Goal: Information Seeking & Learning: Learn about a topic

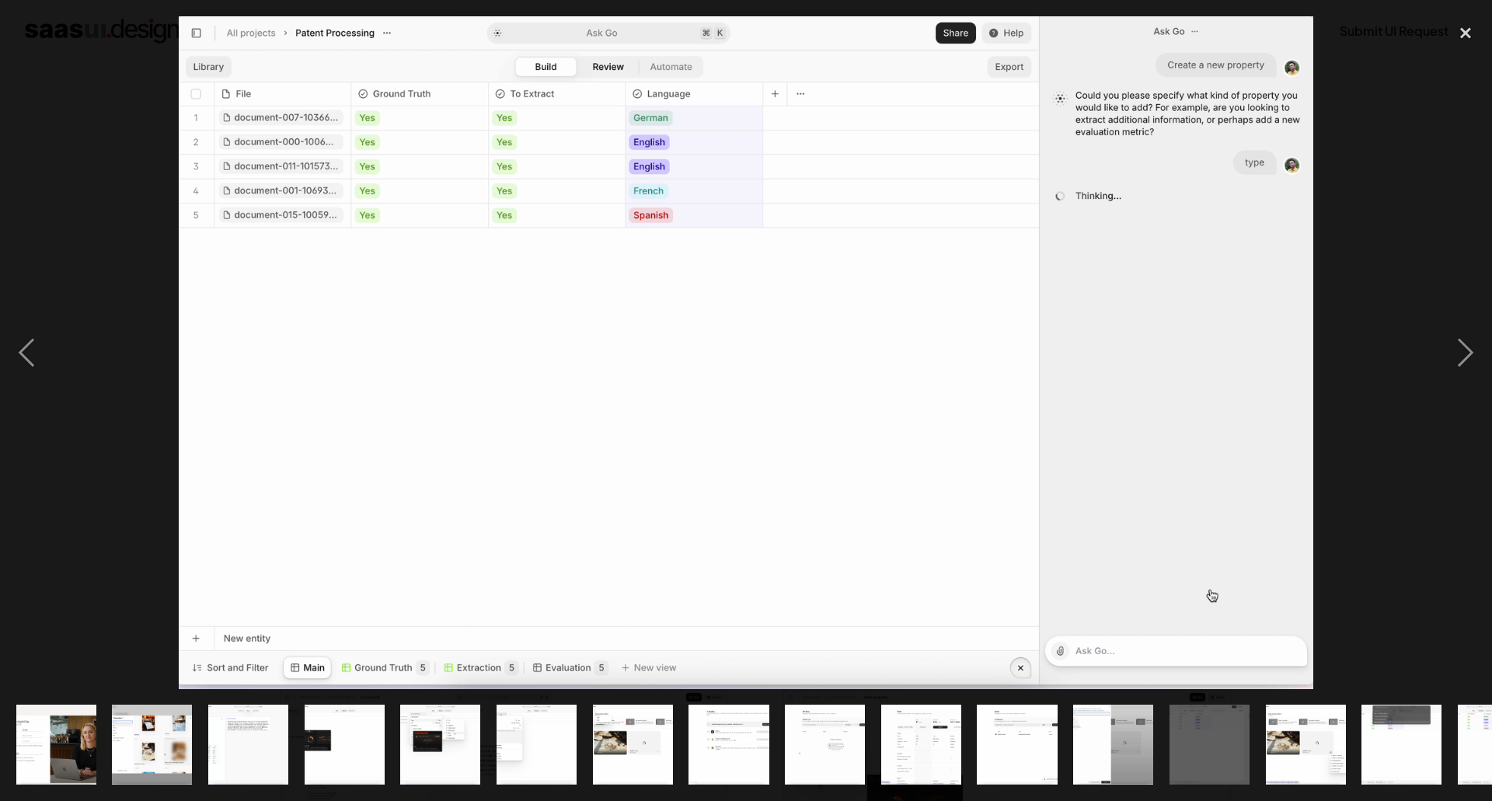
scroll to position [81, 0]
click at [1471, 353] on div "next image" at bounding box center [1465, 352] width 53 height 673
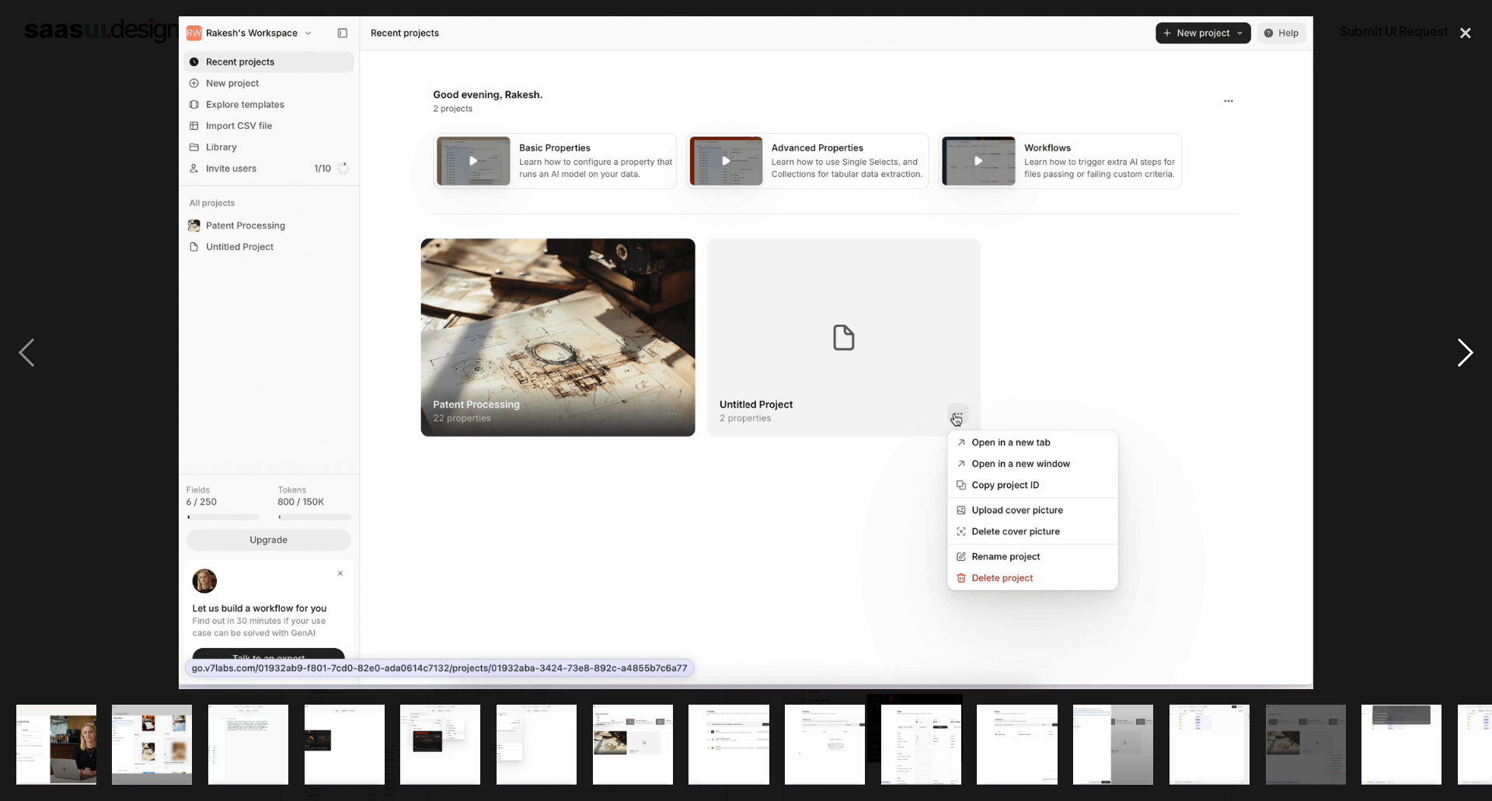
click at [1471, 353] on div "next image" at bounding box center [1465, 352] width 53 height 673
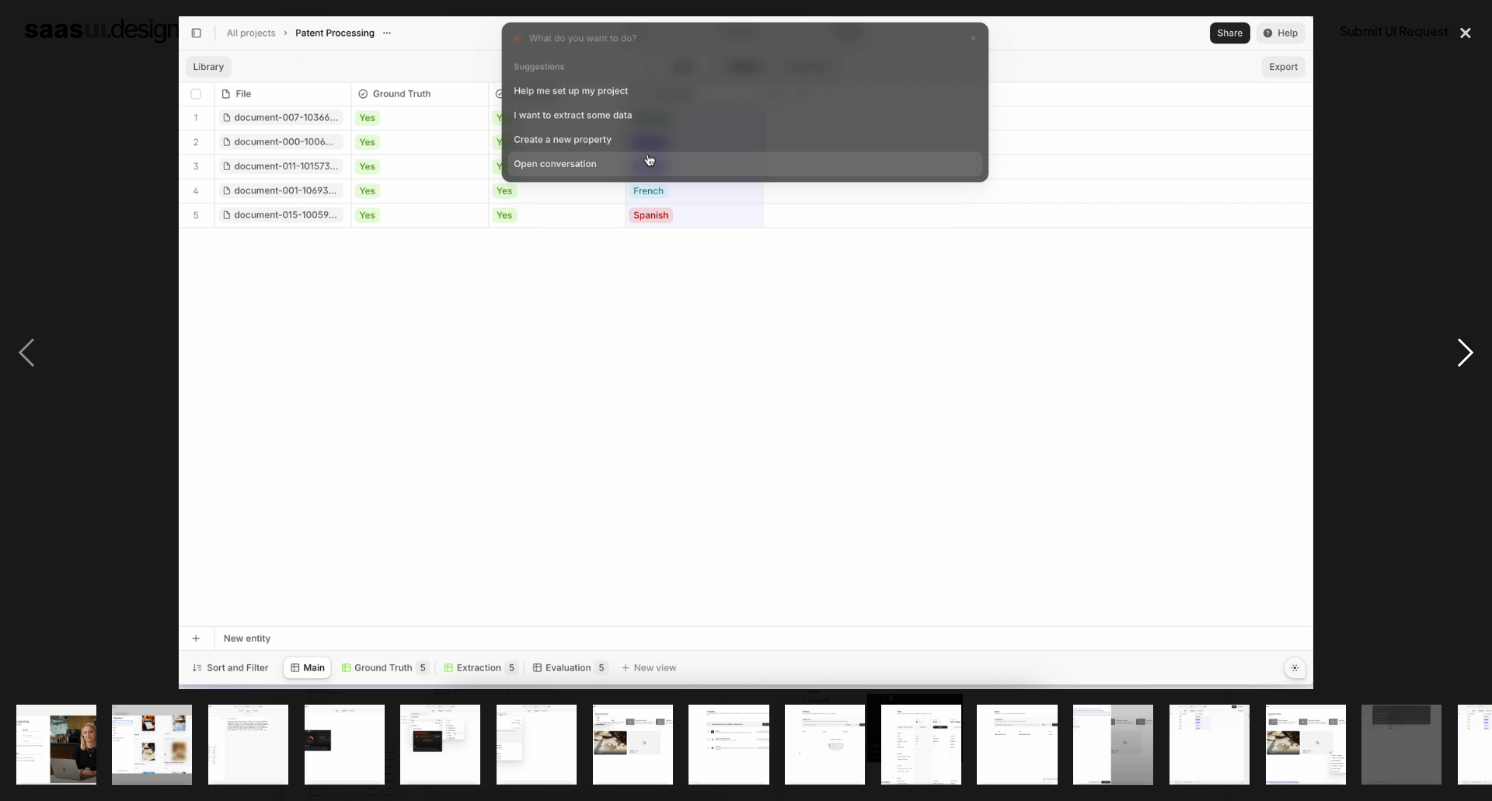
click at [1467, 359] on div "next image" at bounding box center [1465, 352] width 53 height 673
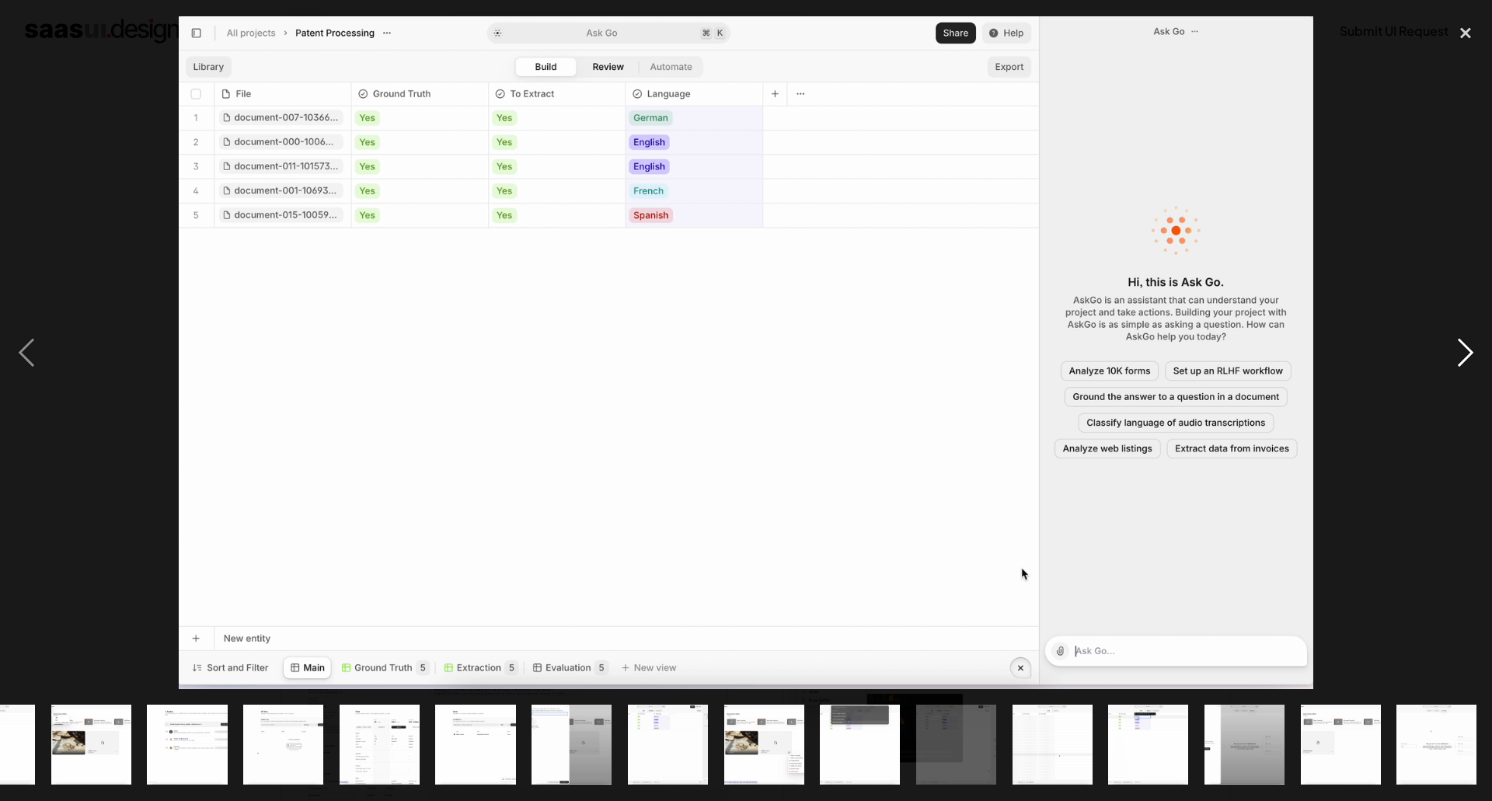
scroll to position [0, 542]
click at [1467, 359] on div "next image" at bounding box center [1465, 352] width 53 height 673
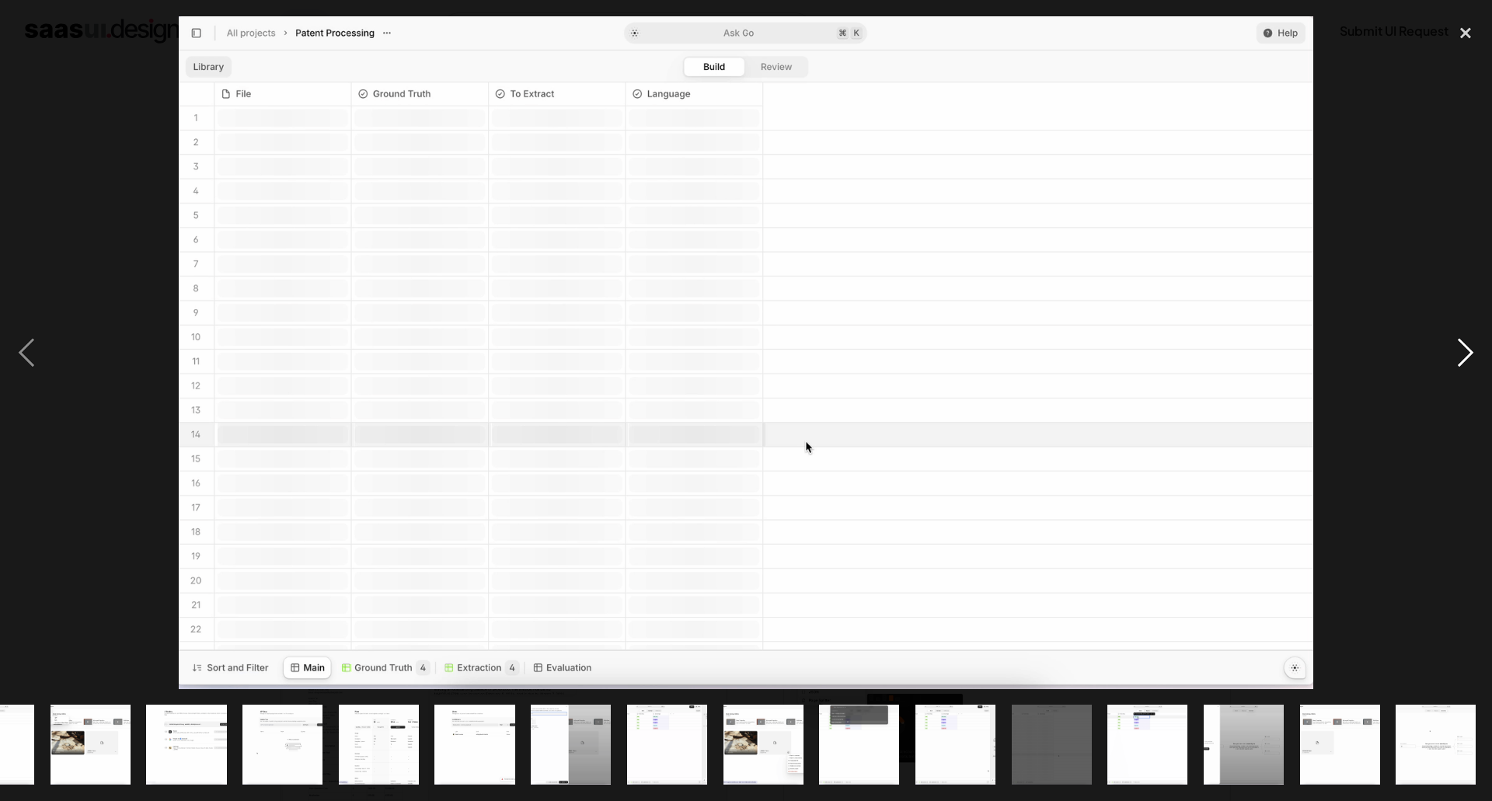
click at [1467, 359] on div "next image" at bounding box center [1465, 352] width 53 height 673
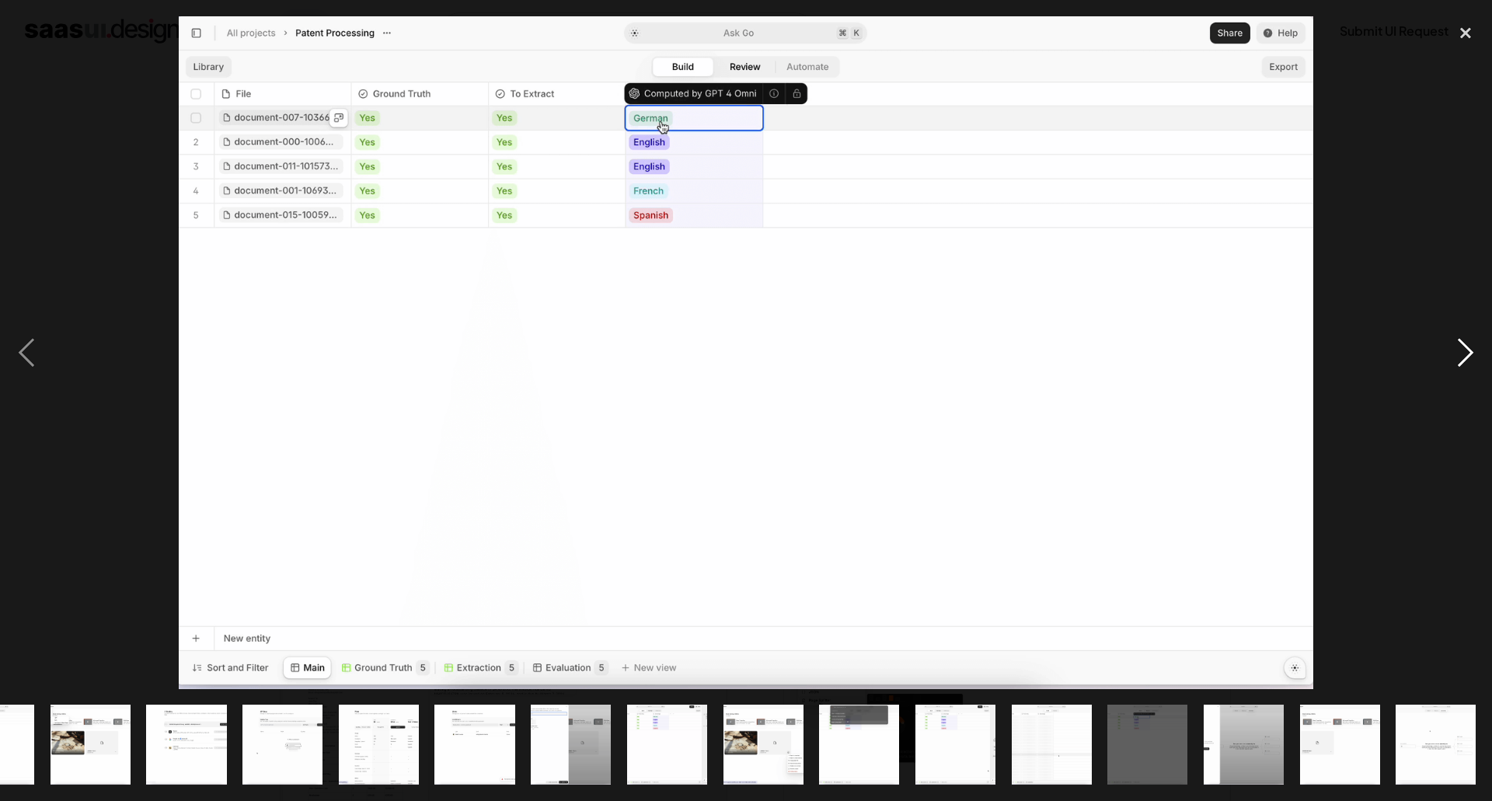
click at [1467, 359] on div "next image" at bounding box center [1465, 352] width 53 height 673
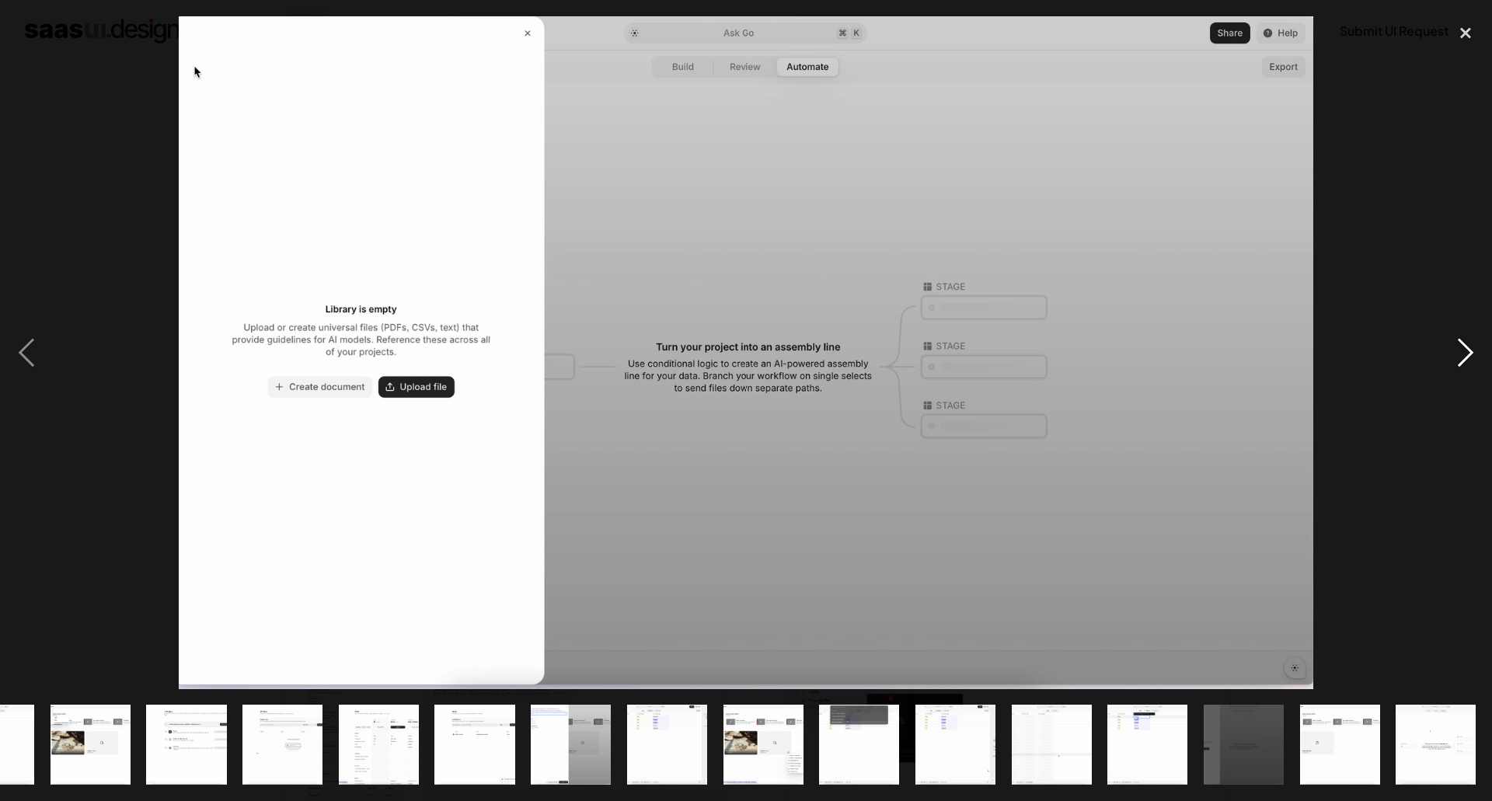
click at [1474, 349] on div "next image" at bounding box center [1465, 352] width 53 height 673
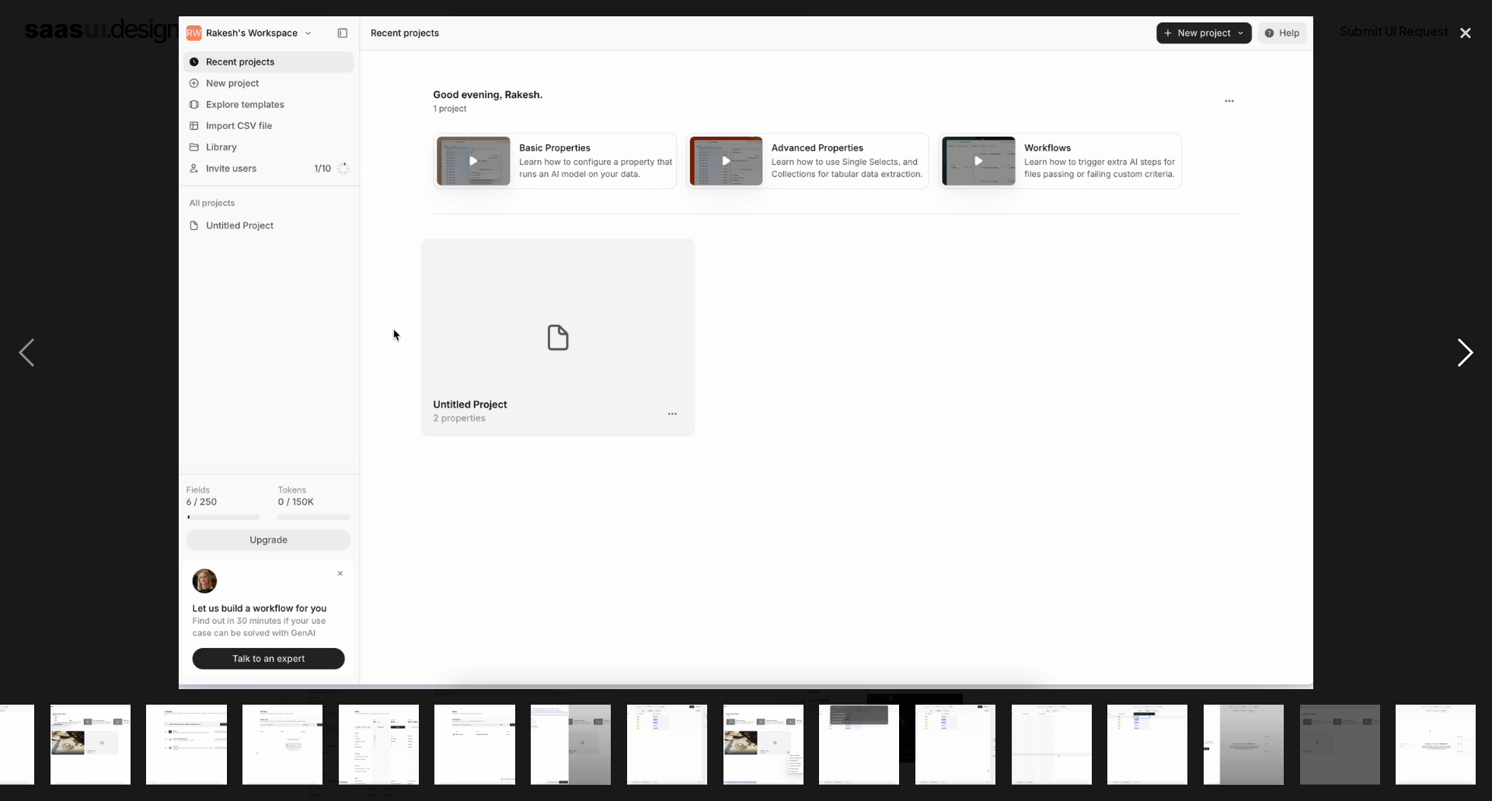
click at [1466, 347] on div "next image" at bounding box center [1465, 352] width 53 height 673
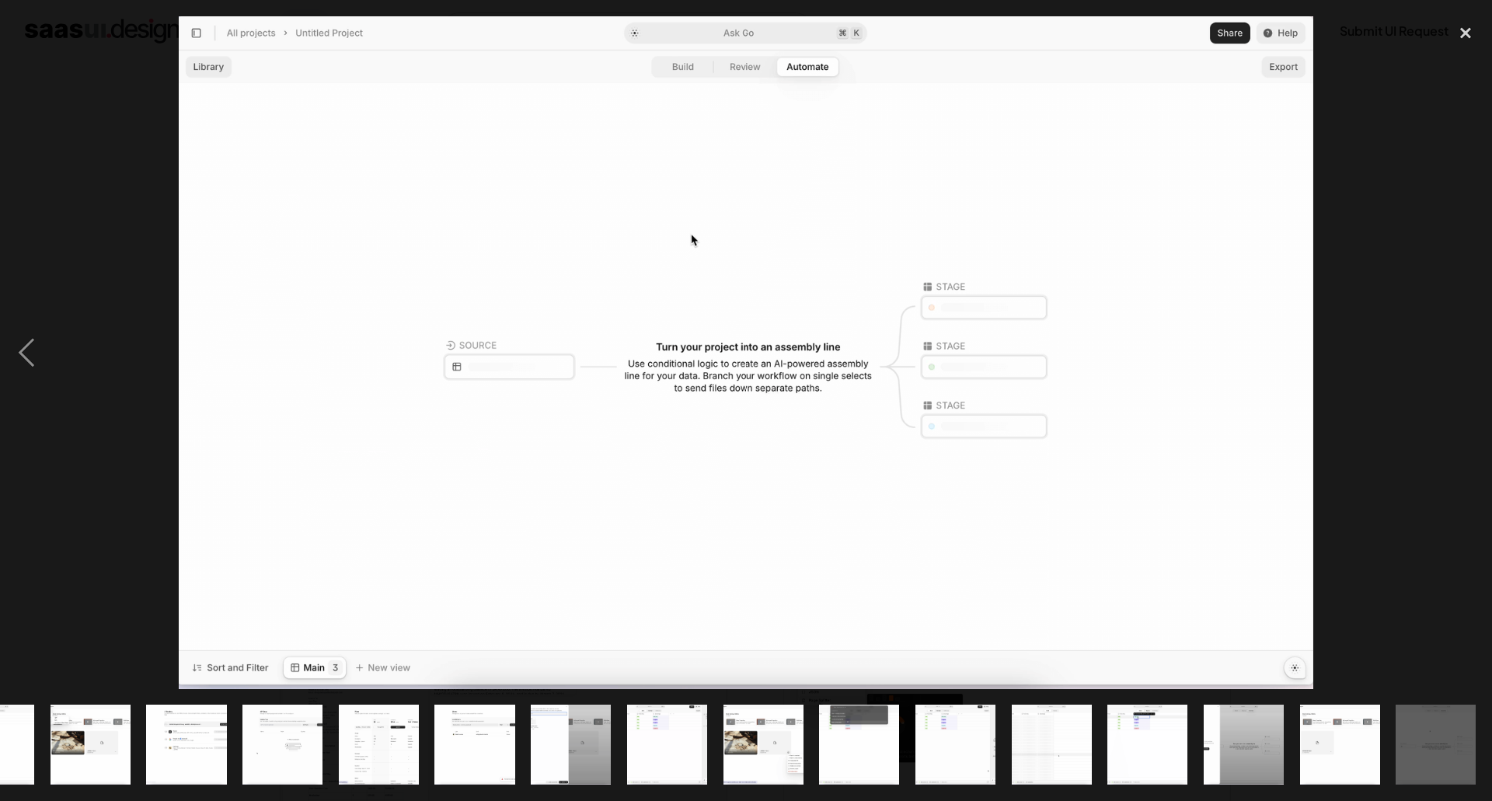
click at [1466, 347] on div "next image" at bounding box center [1465, 352] width 53 height 673
click at [1461, 365] on div "next image" at bounding box center [1465, 352] width 53 height 673
click at [1440, 225] on div "next image" at bounding box center [1465, 352] width 53 height 673
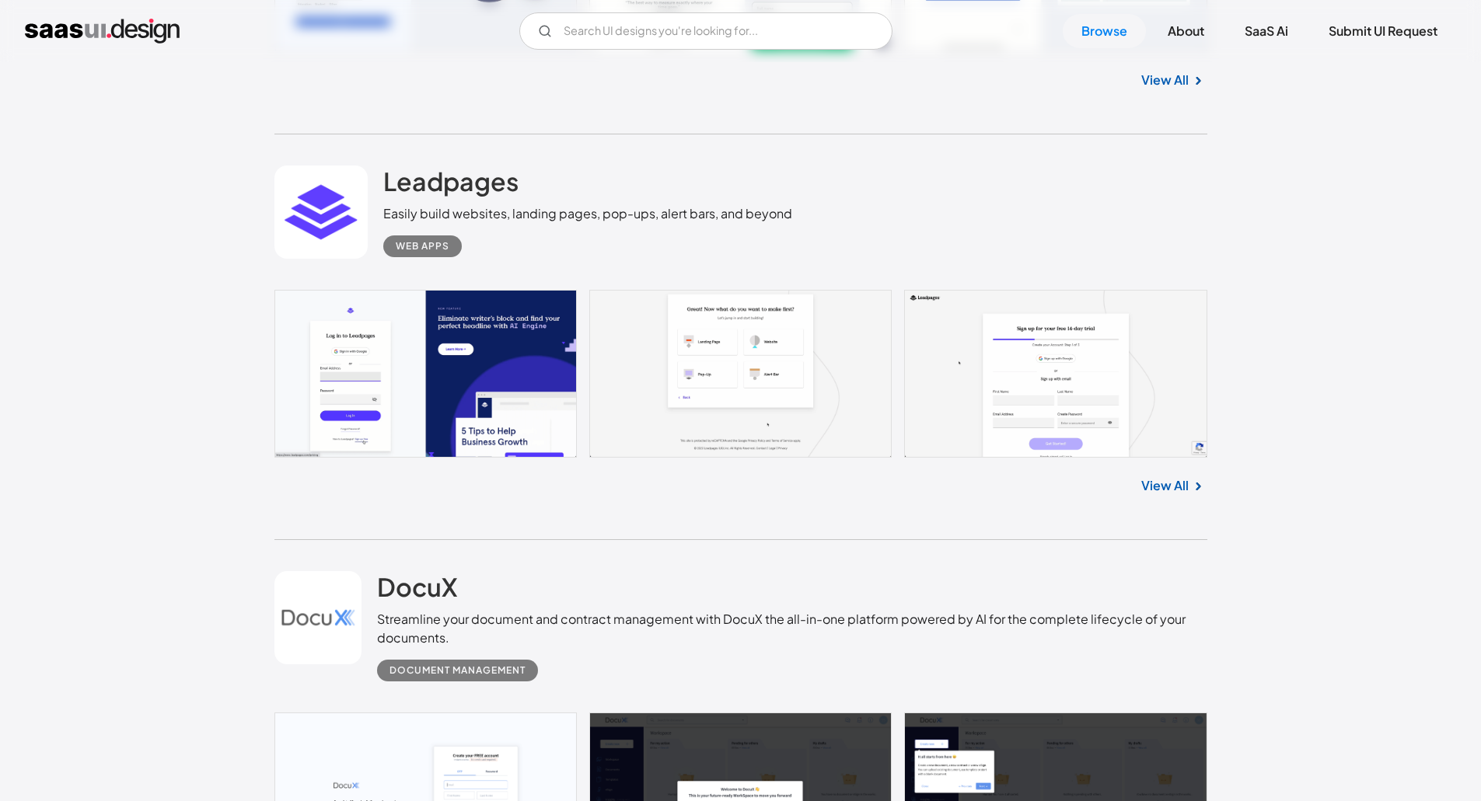
scroll to position [14063, 0]
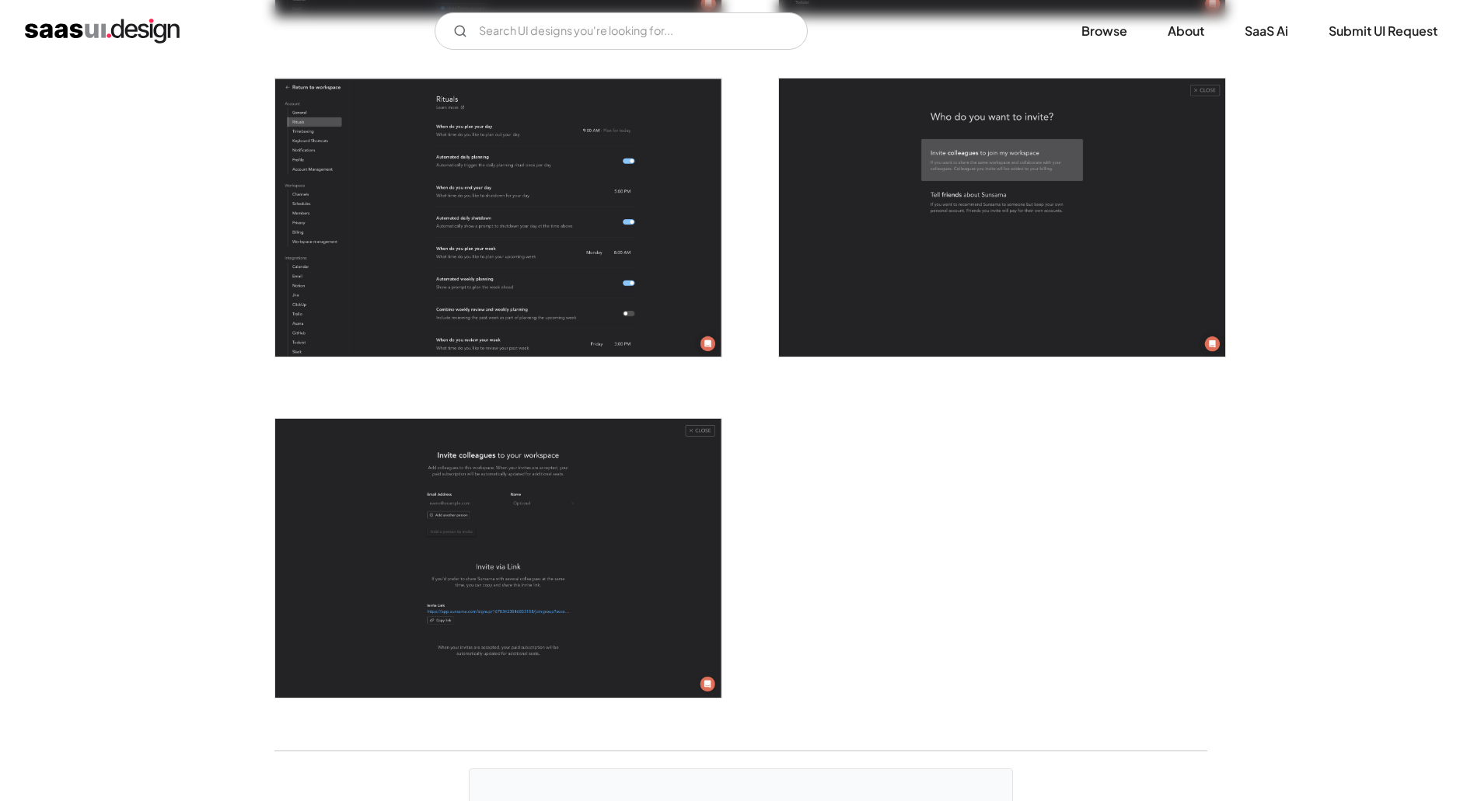
scroll to position [4197, 0]
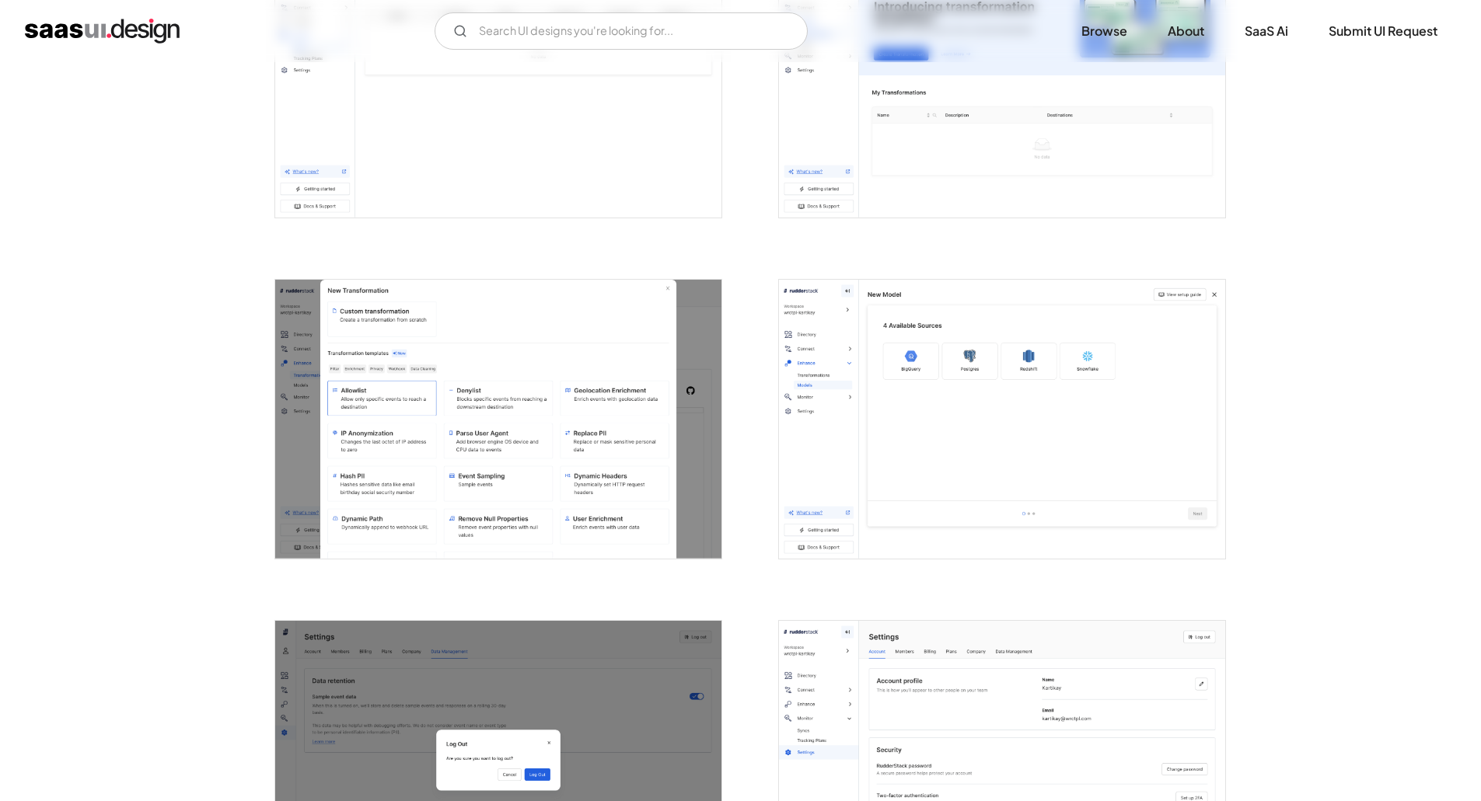
scroll to position [2487, 0]
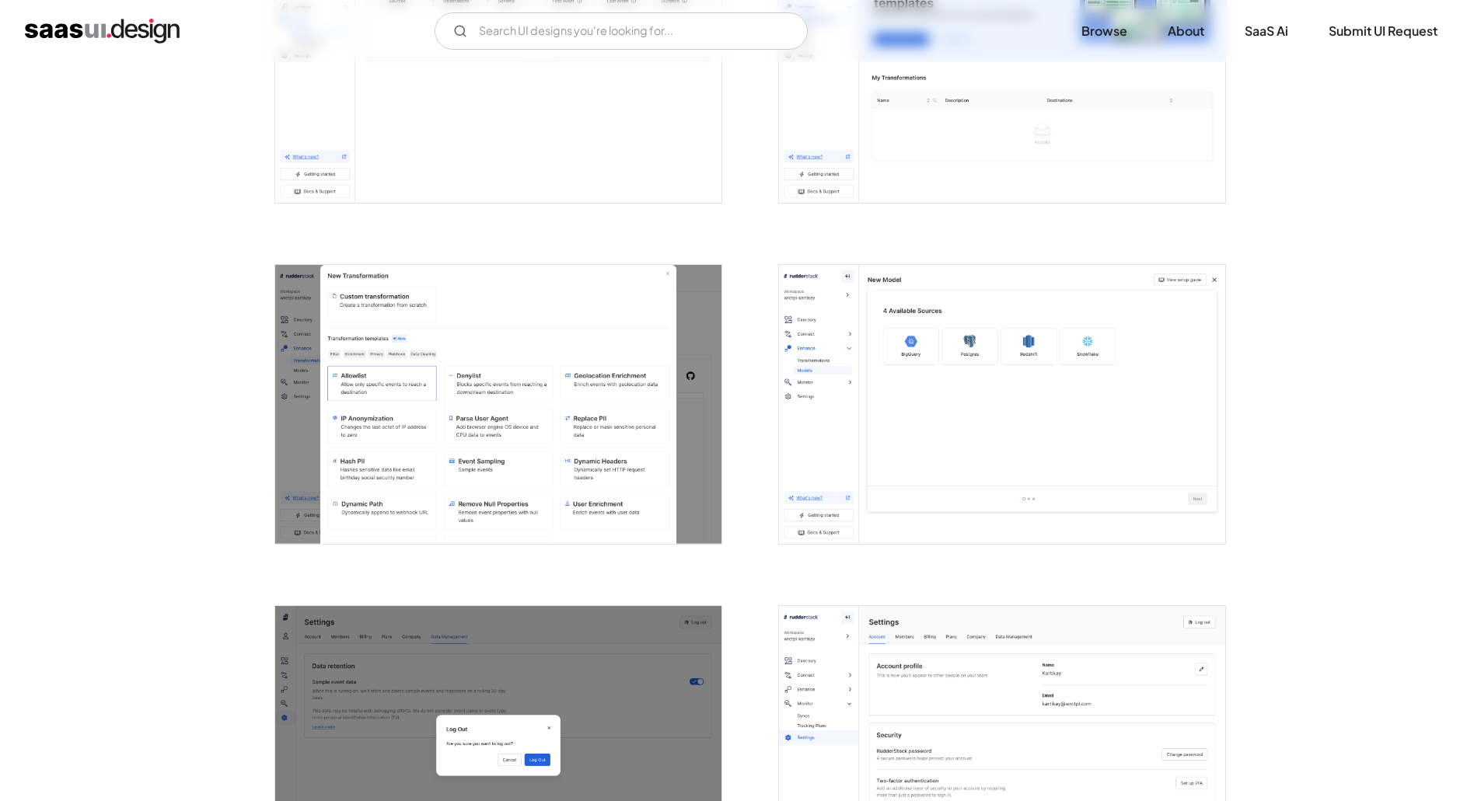
click at [401, 414] on img "open lightbox" at bounding box center [498, 404] width 446 height 279
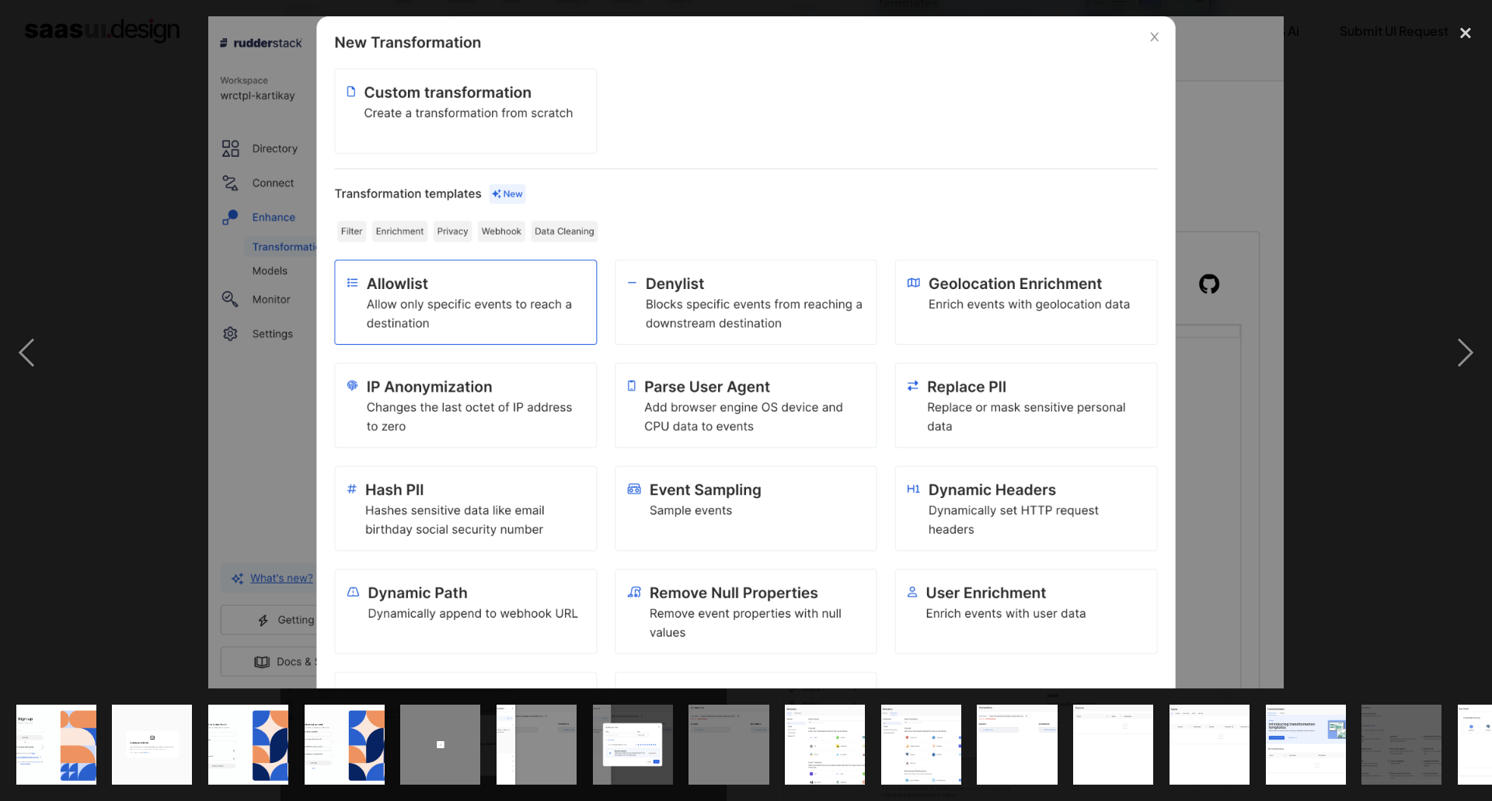
click at [113, 397] on div at bounding box center [746, 352] width 1492 height 673
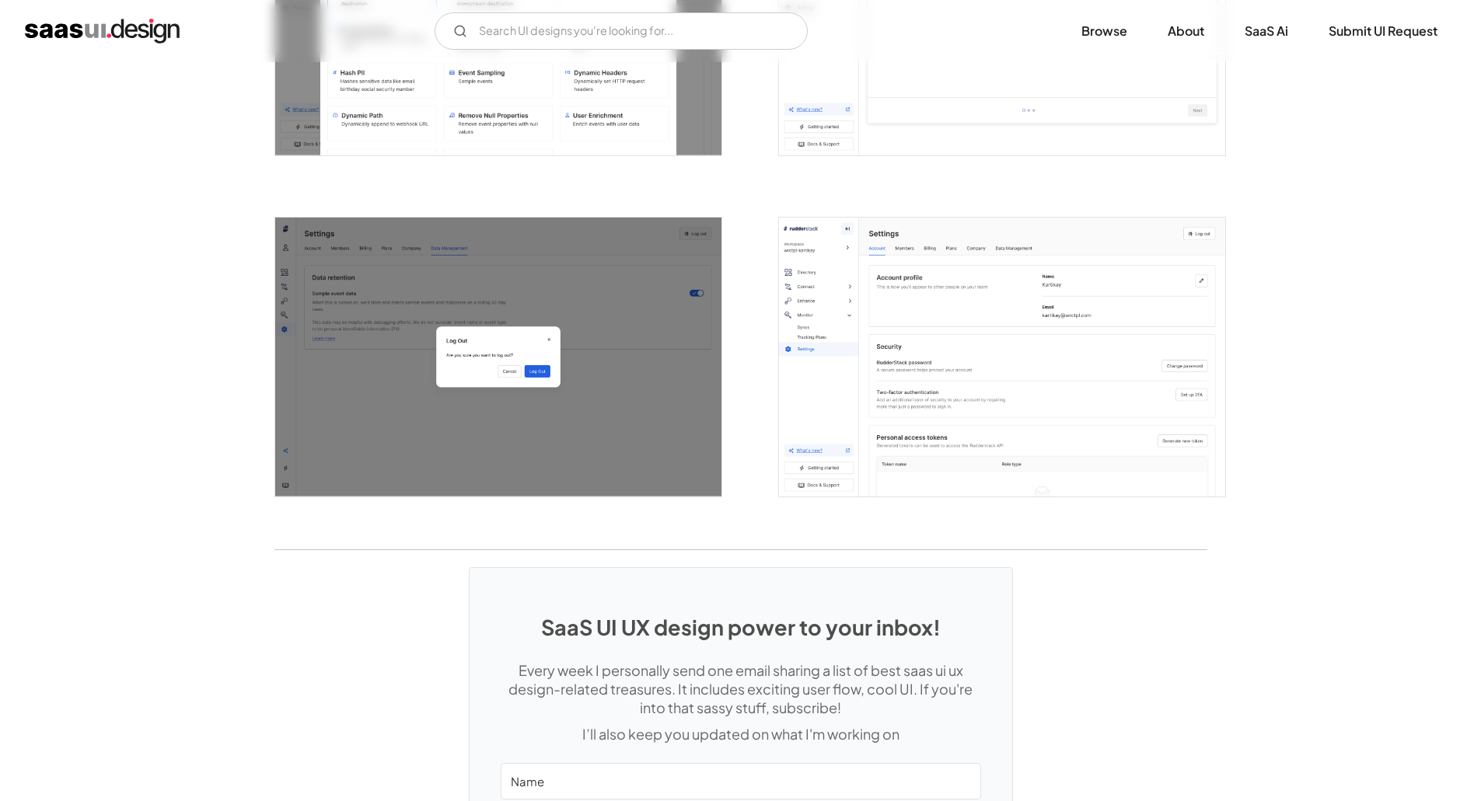
scroll to position [3132, 0]
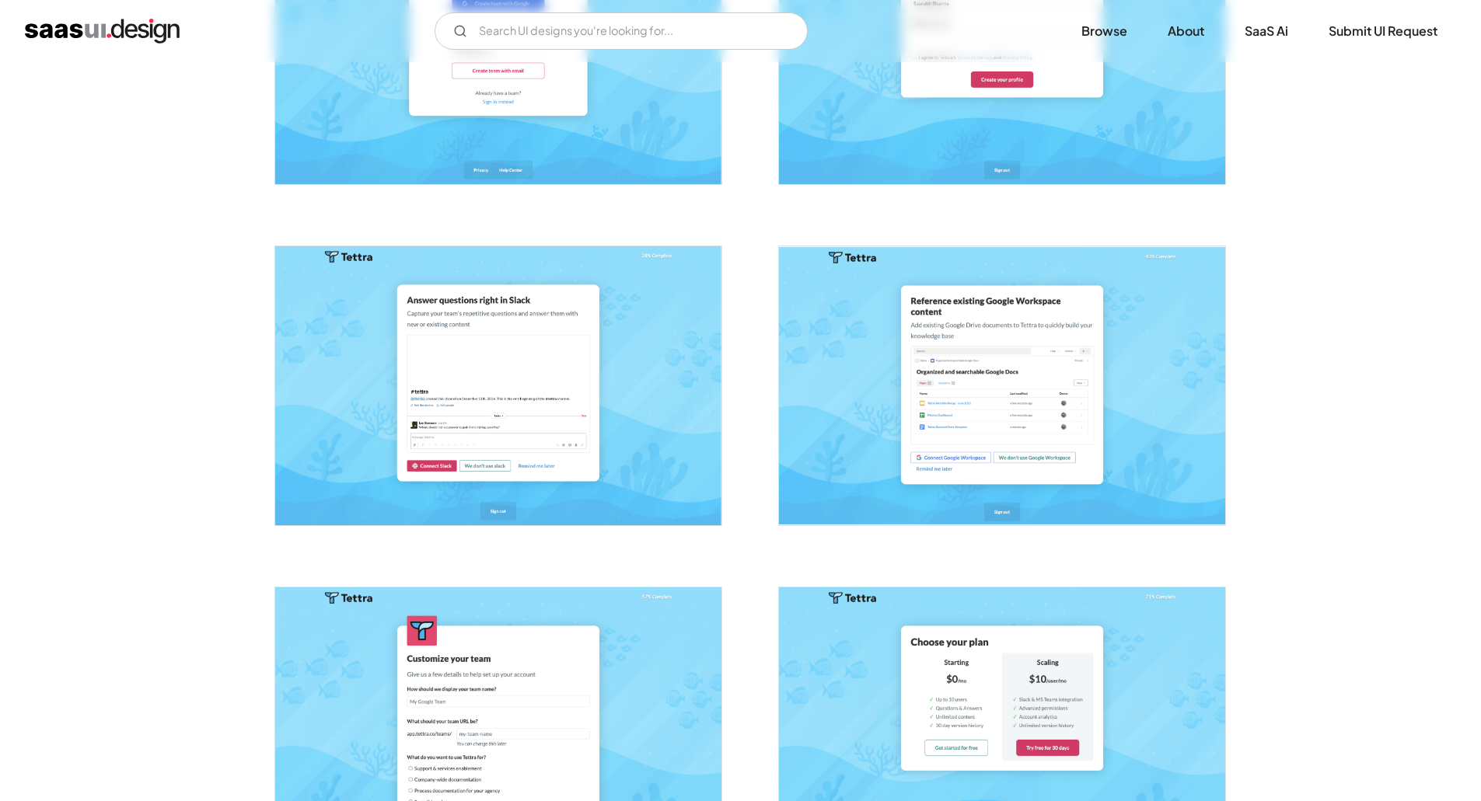
scroll to position [466, 0]
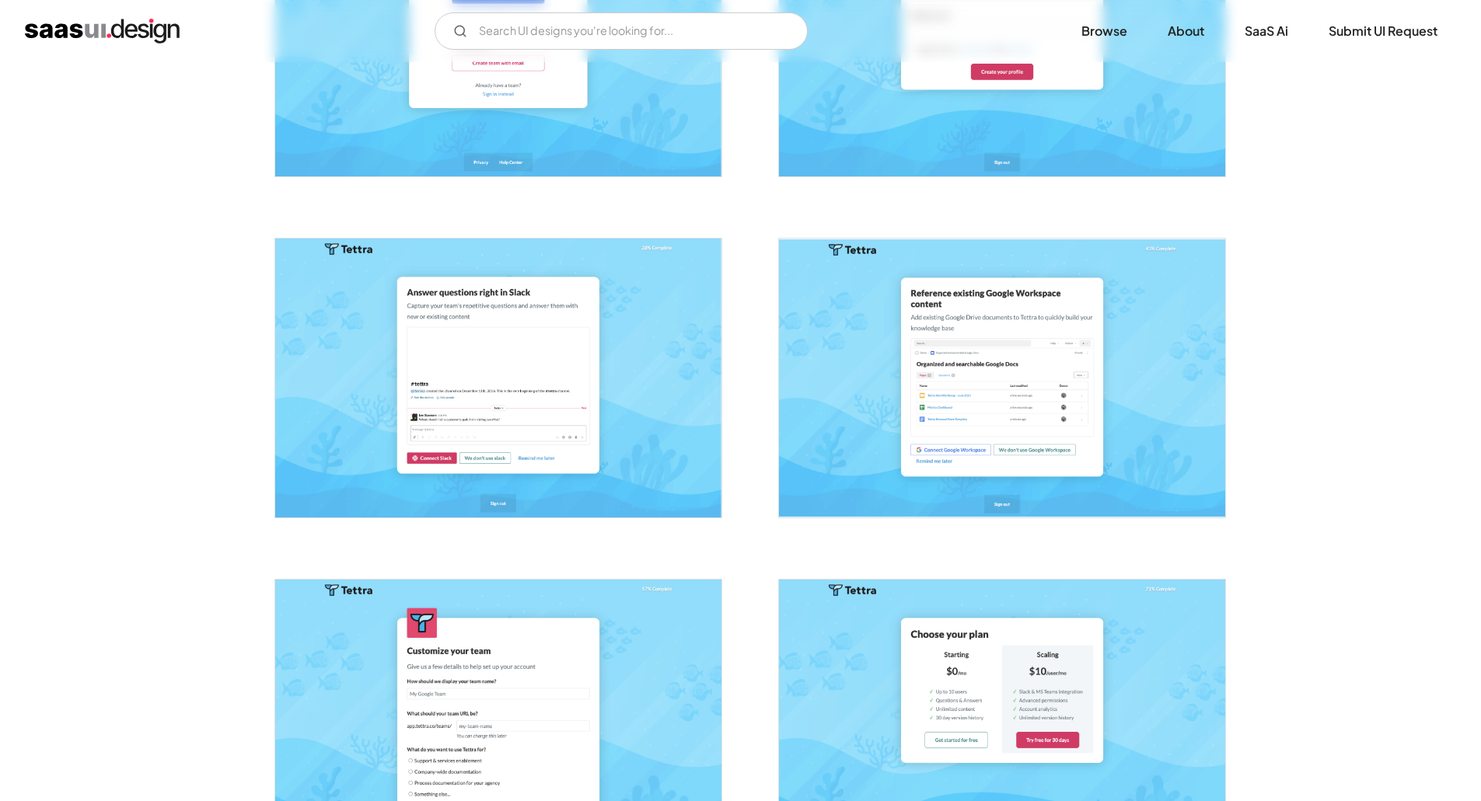
click at [548, 378] on img "open lightbox" at bounding box center [498, 378] width 446 height 279
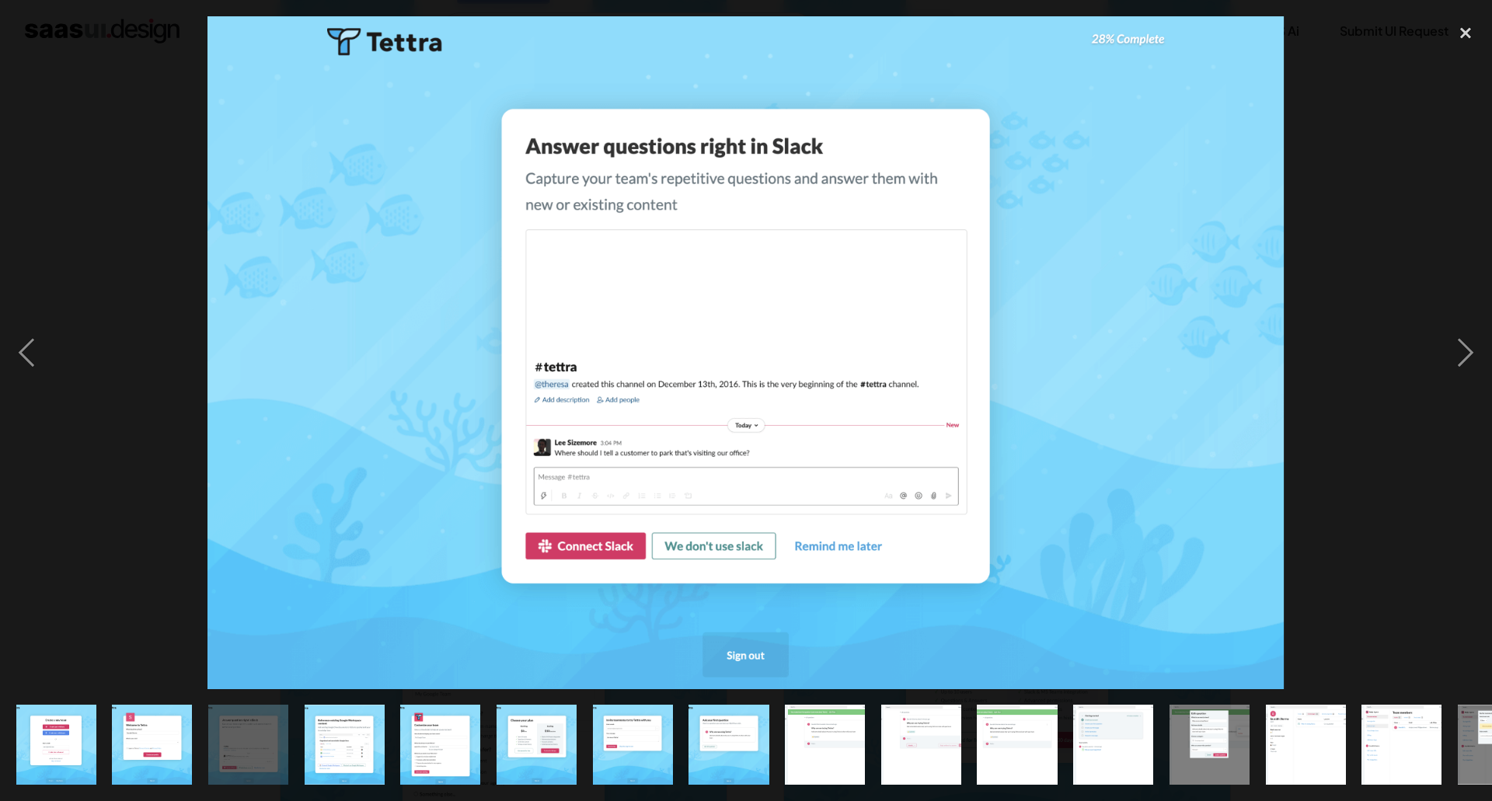
click at [100, 382] on div at bounding box center [746, 352] width 1492 height 673
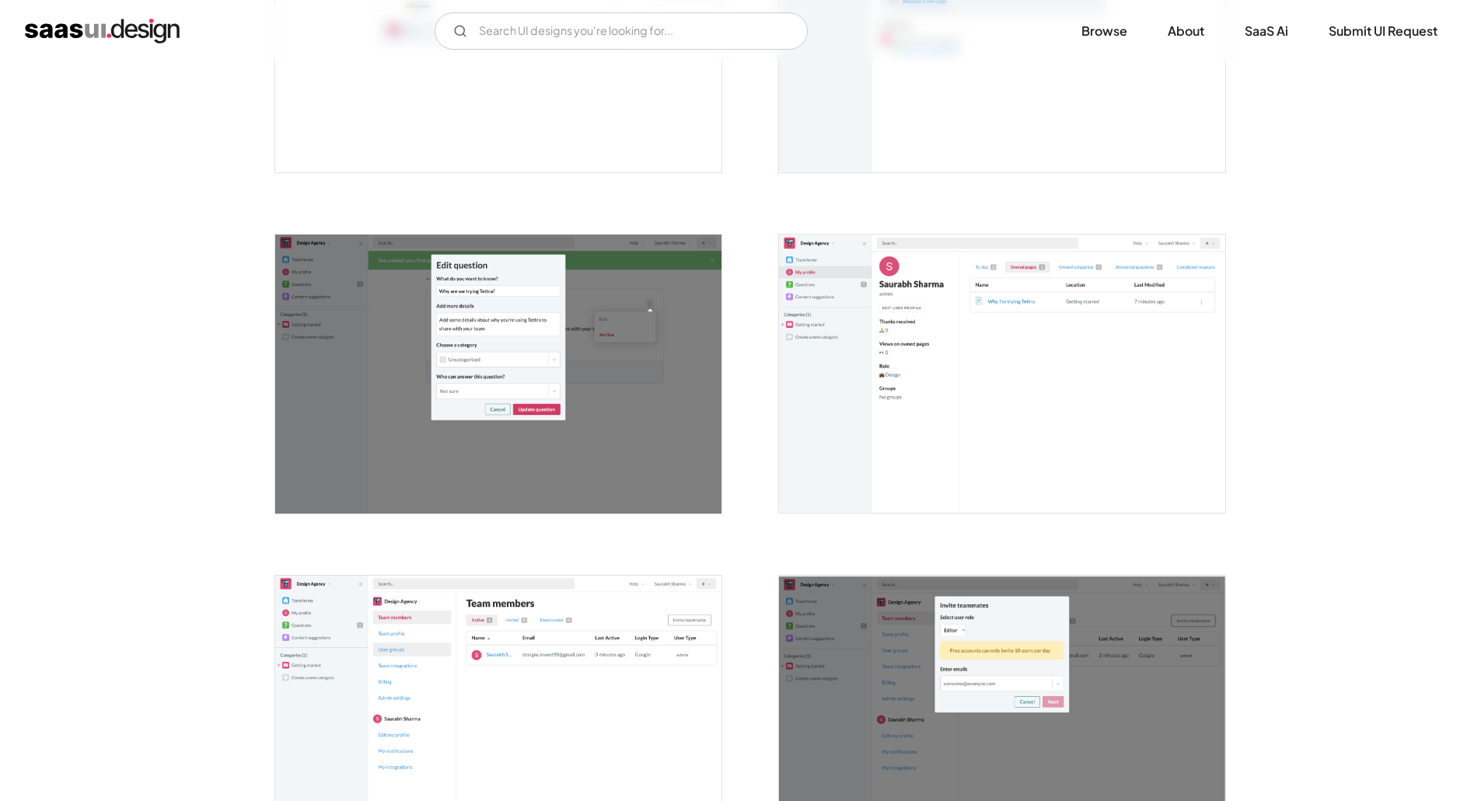
scroll to position [2176, 0]
click at [546, 373] on img "open lightbox" at bounding box center [498, 373] width 446 height 279
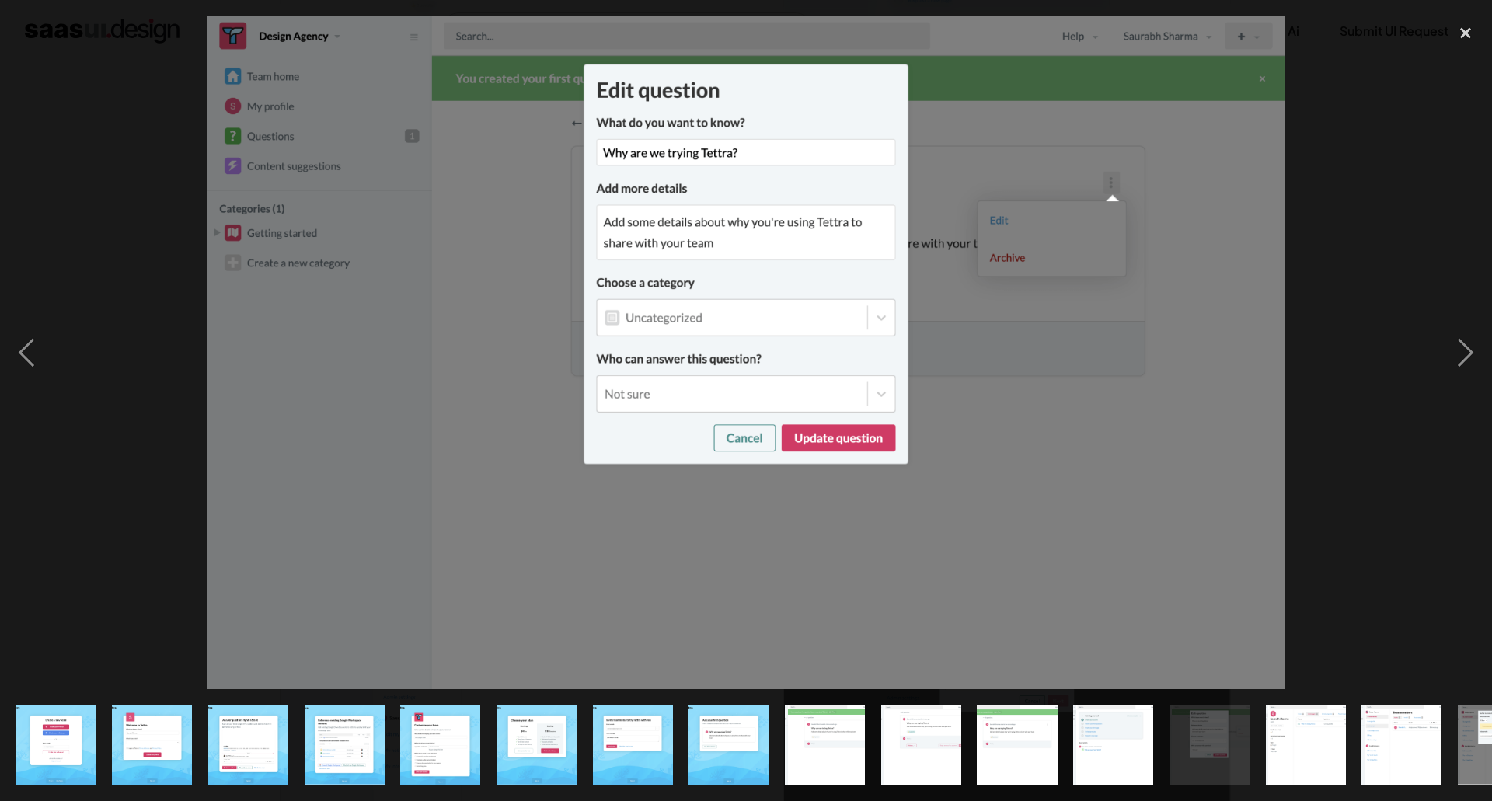
click at [189, 417] on div at bounding box center [746, 352] width 1492 height 673
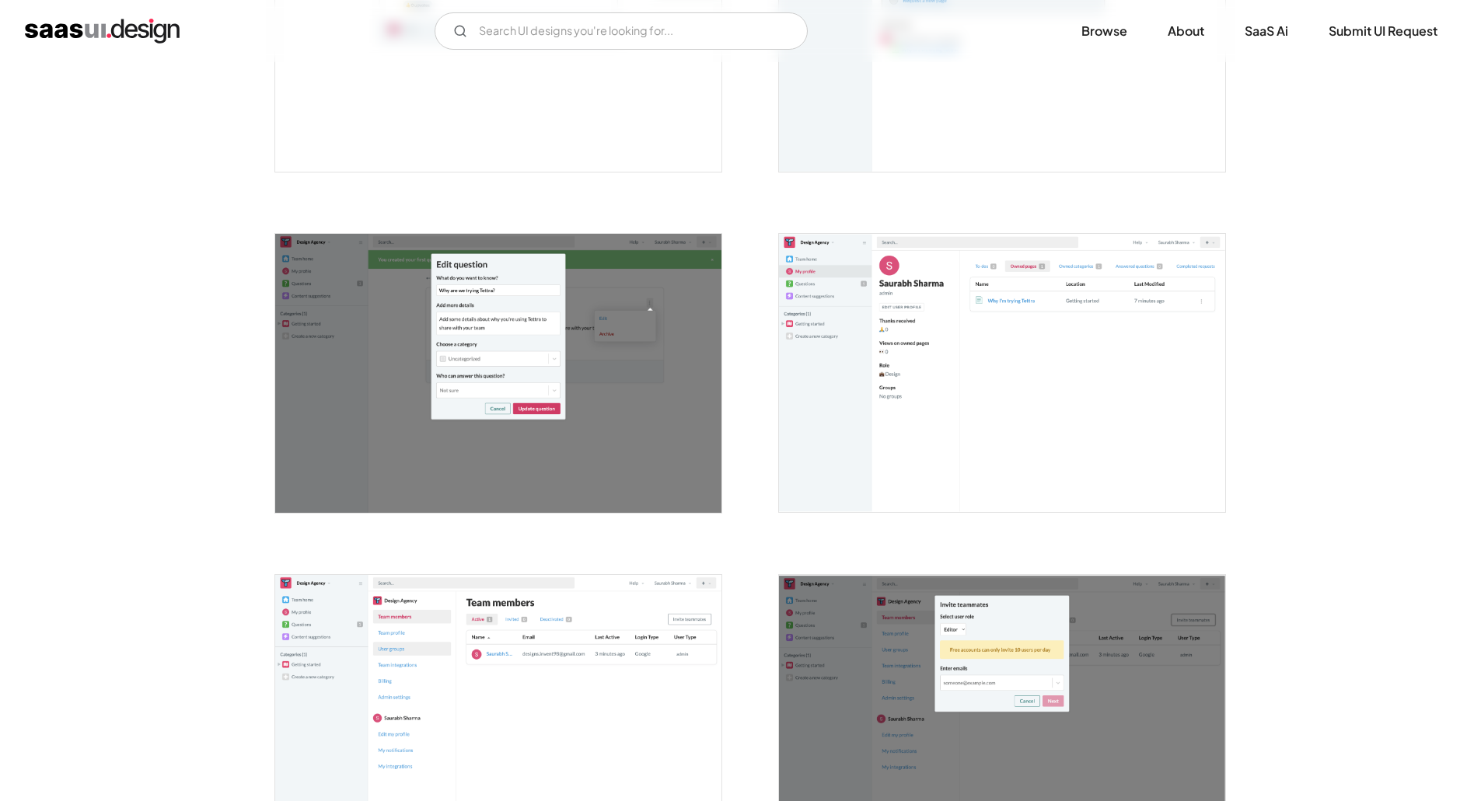
click at [1055, 405] on img "open lightbox" at bounding box center [1002, 373] width 446 height 279
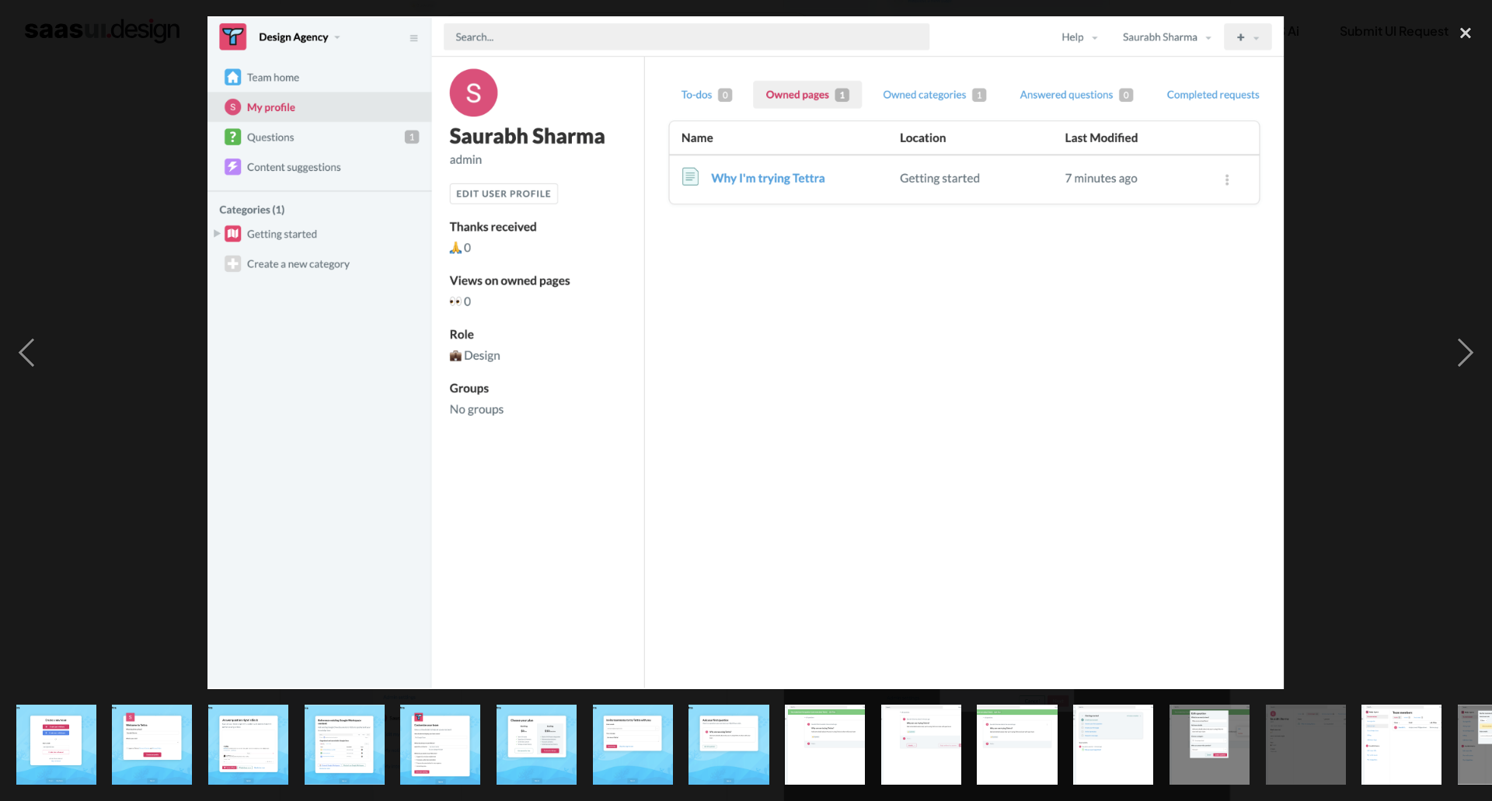
click at [1364, 462] on div at bounding box center [746, 352] width 1492 height 673
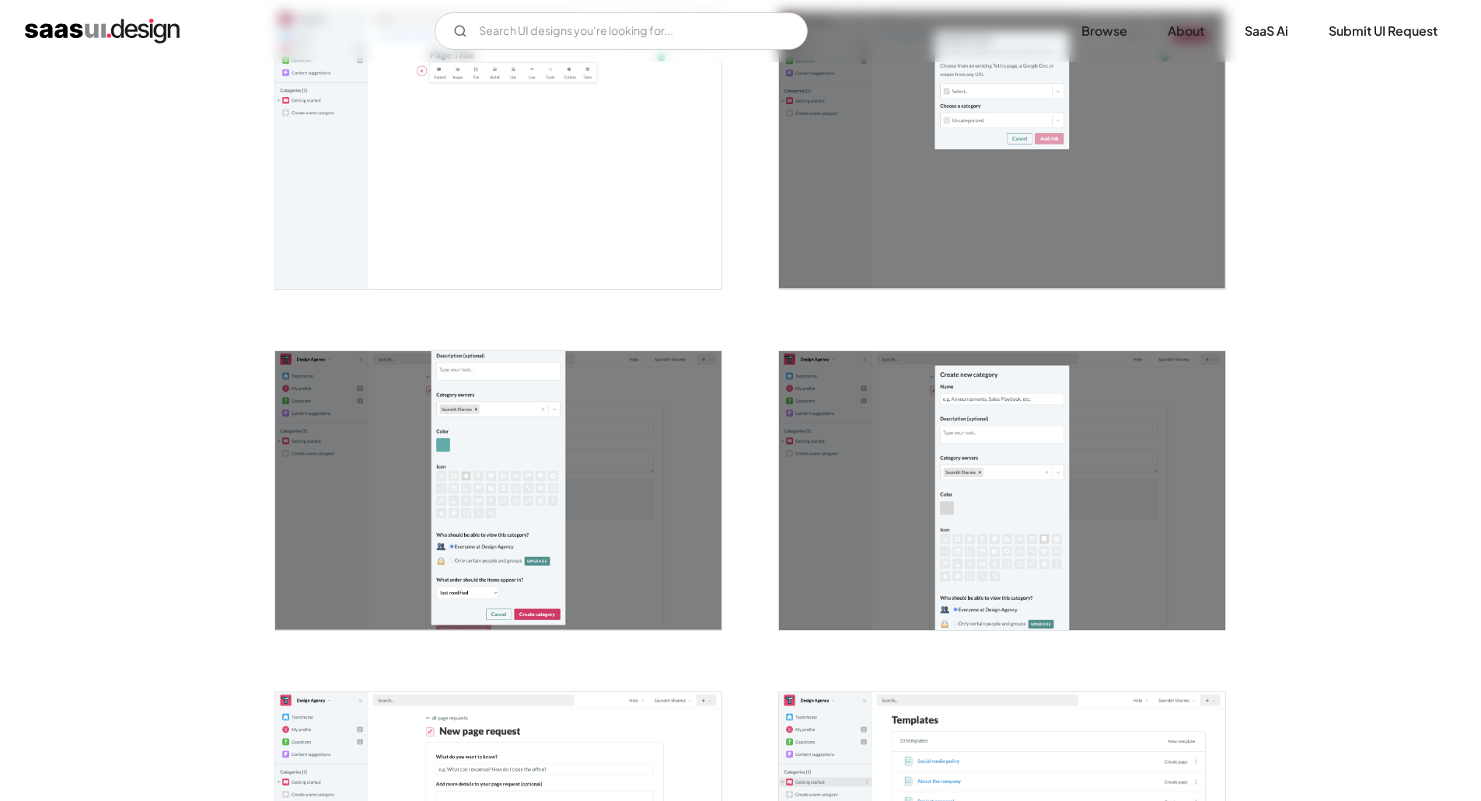
scroll to position [3575, 0]
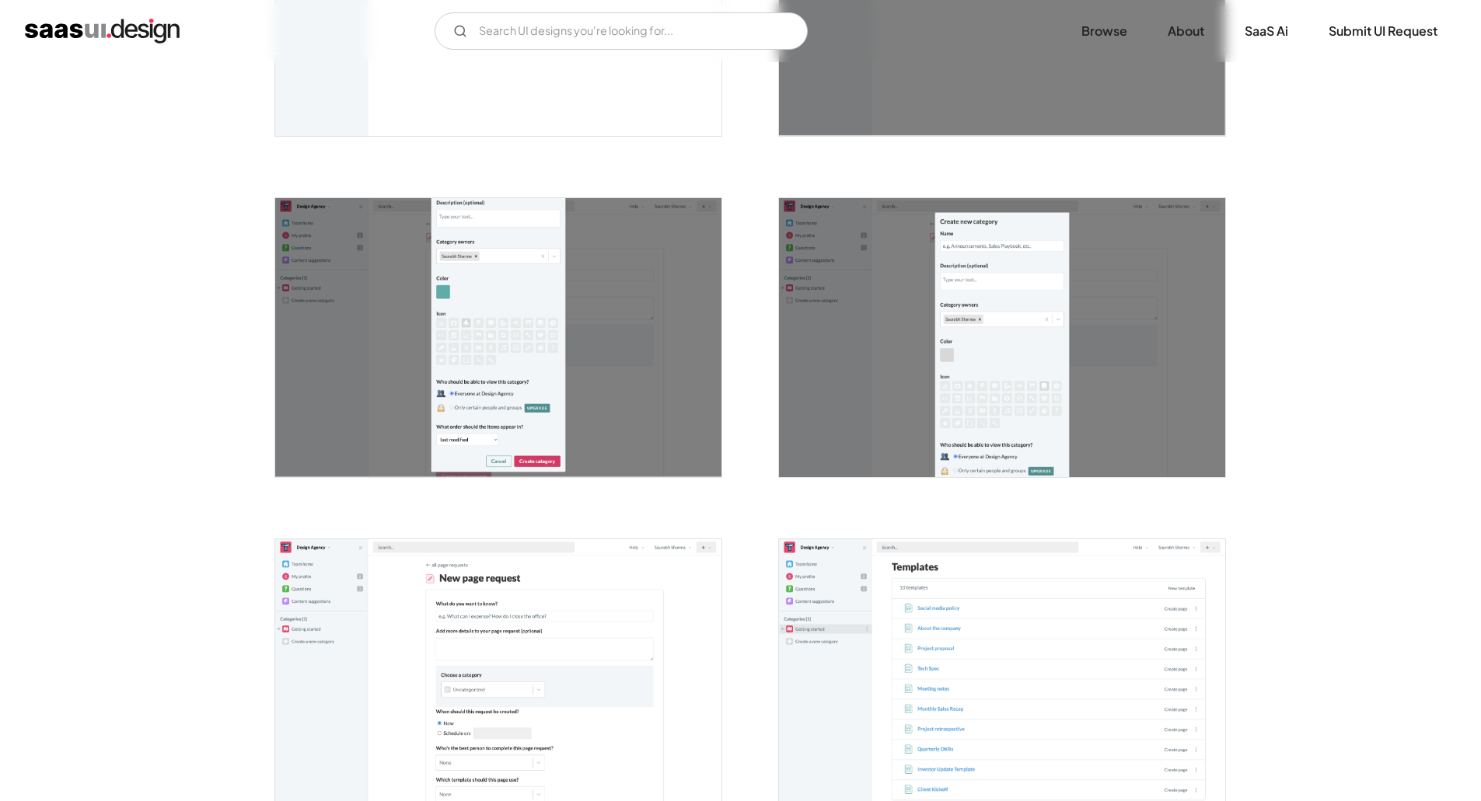
click at [1059, 384] on img "open lightbox" at bounding box center [1002, 337] width 446 height 279
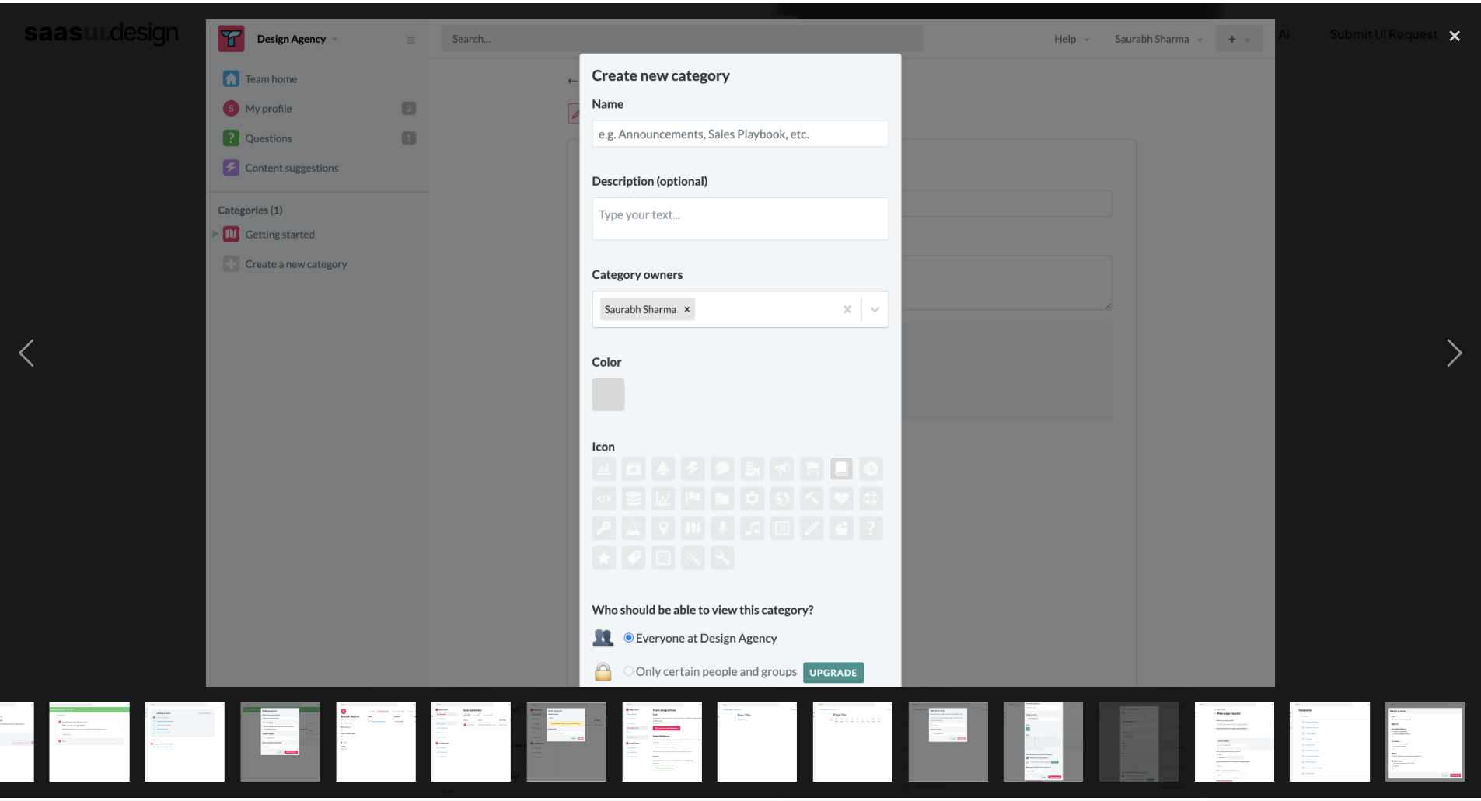
scroll to position [0, 927]
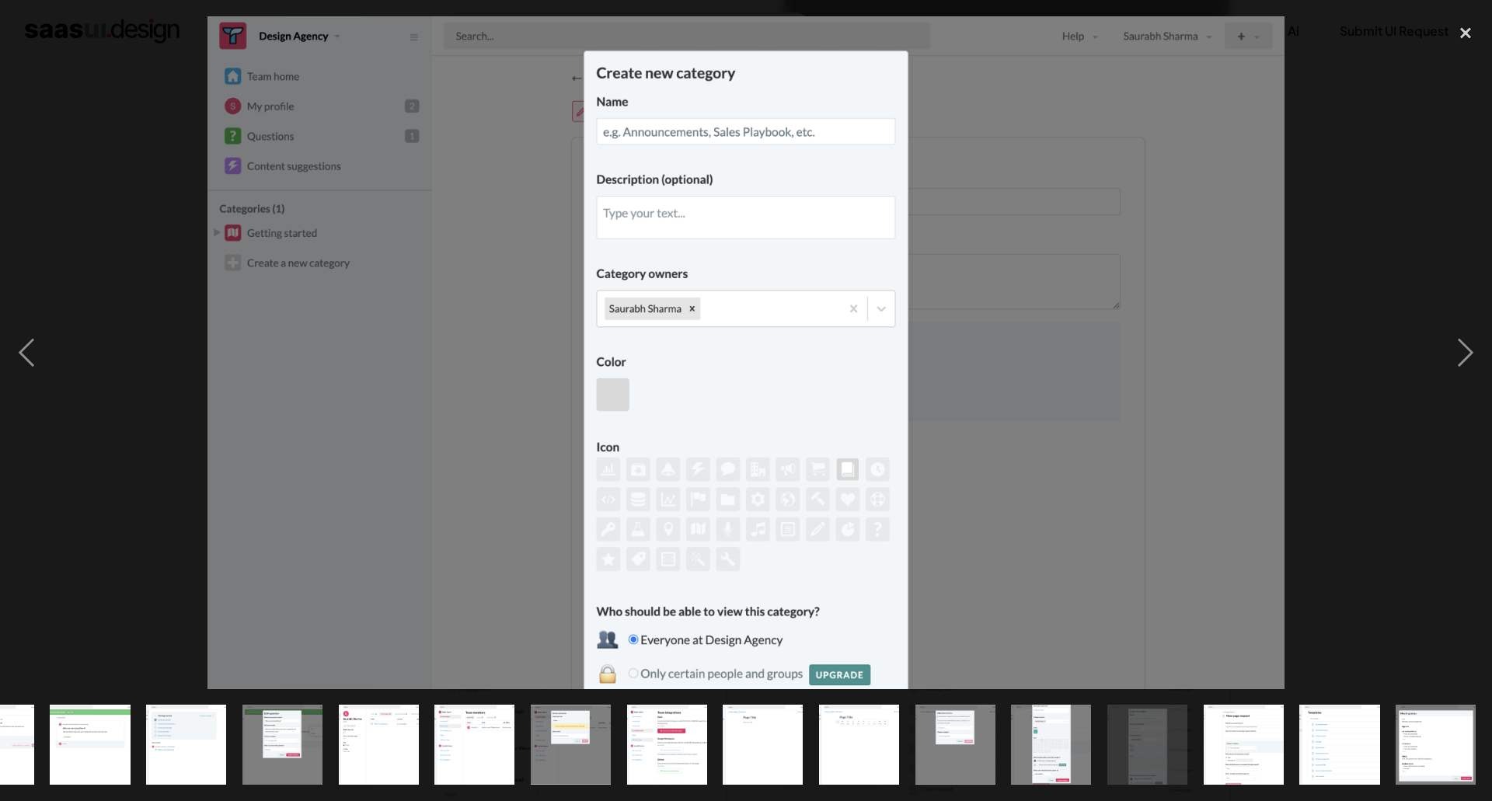
click at [1309, 490] on div at bounding box center [746, 352] width 1492 height 673
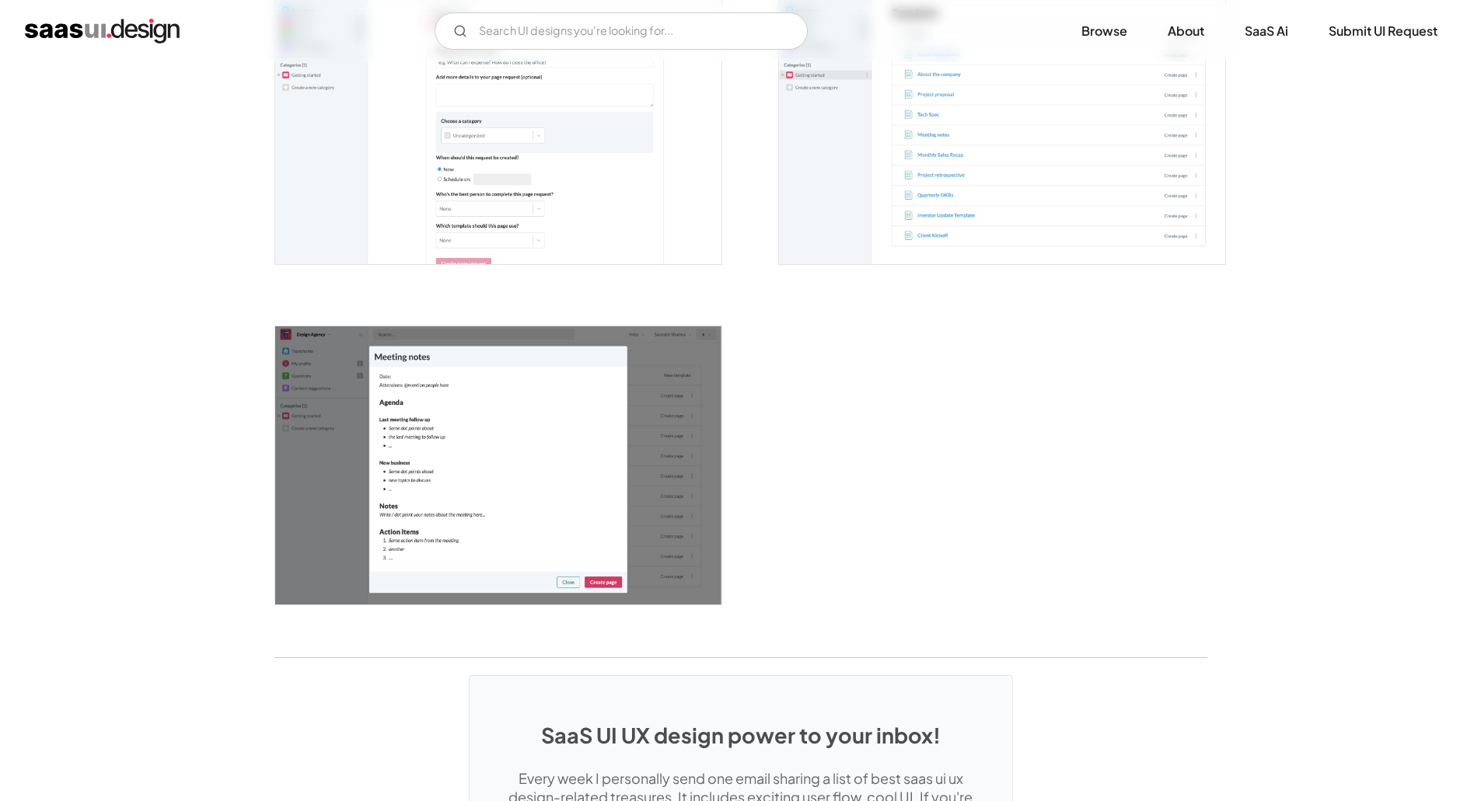
scroll to position [3793, 0]
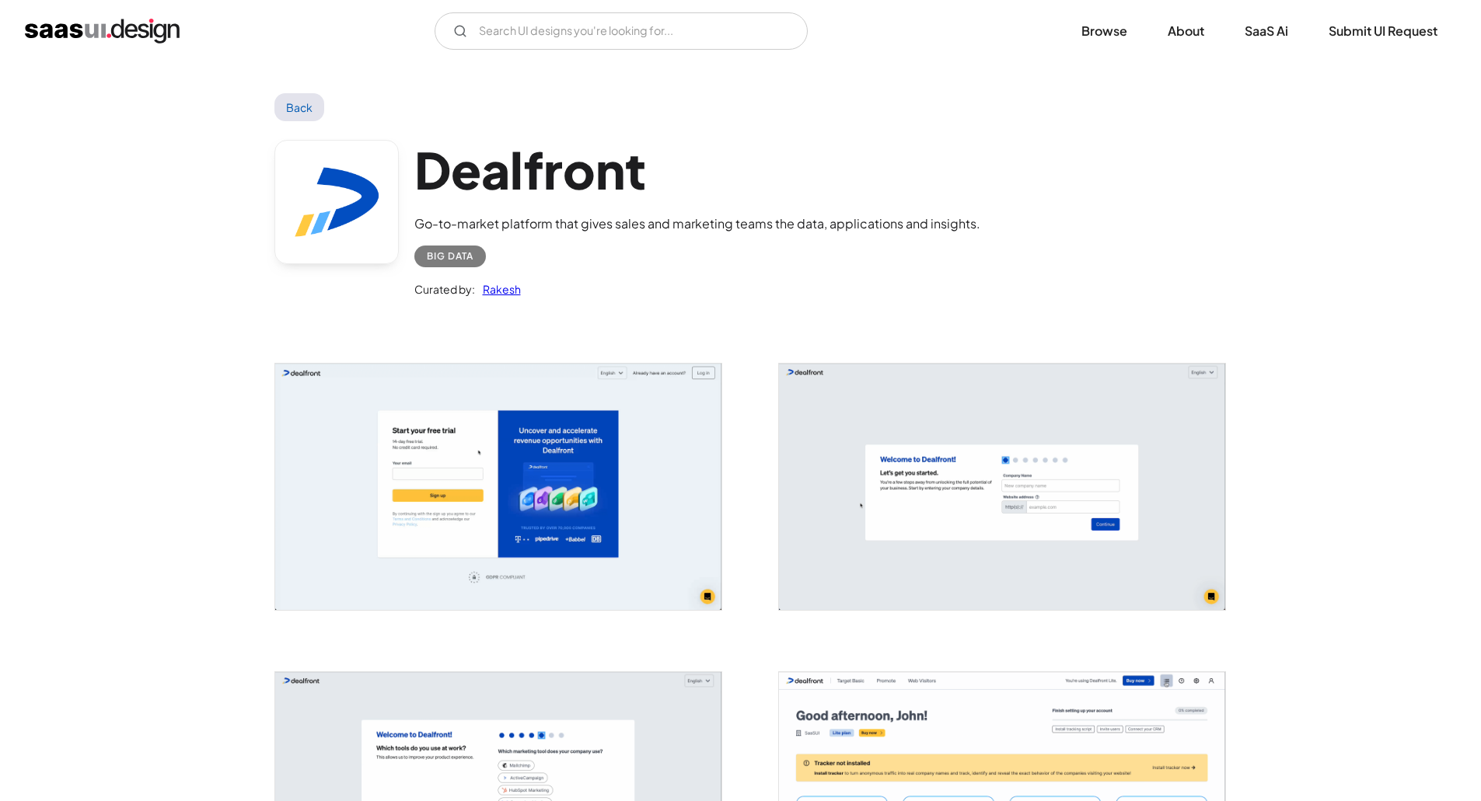
click at [548, 459] on img "open lightbox" at bounding box center [498, 487] width 446 height 246
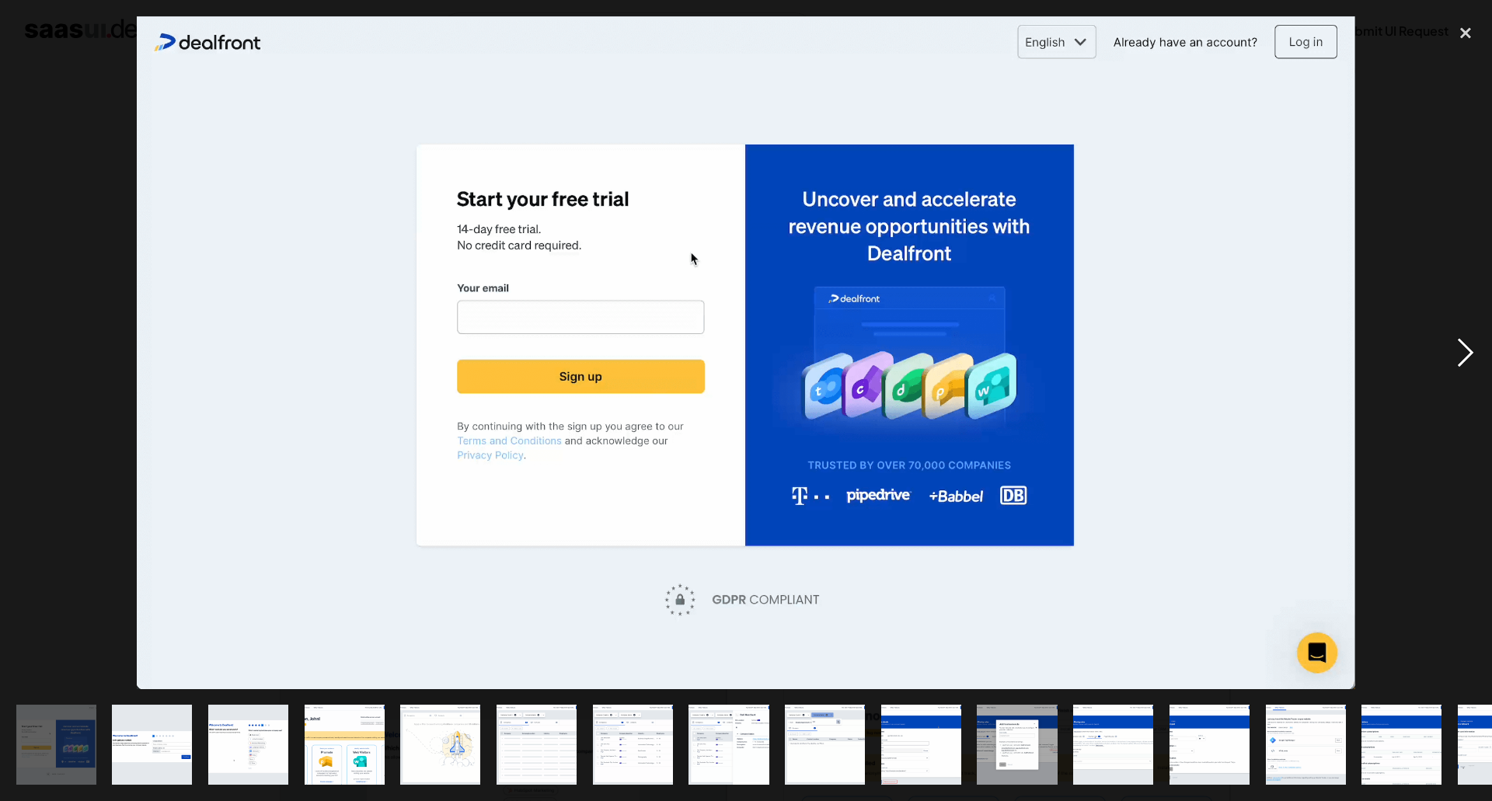
click at [1470, 351] on div "next image" at bounding box center [1465, 352] width 53 height 673
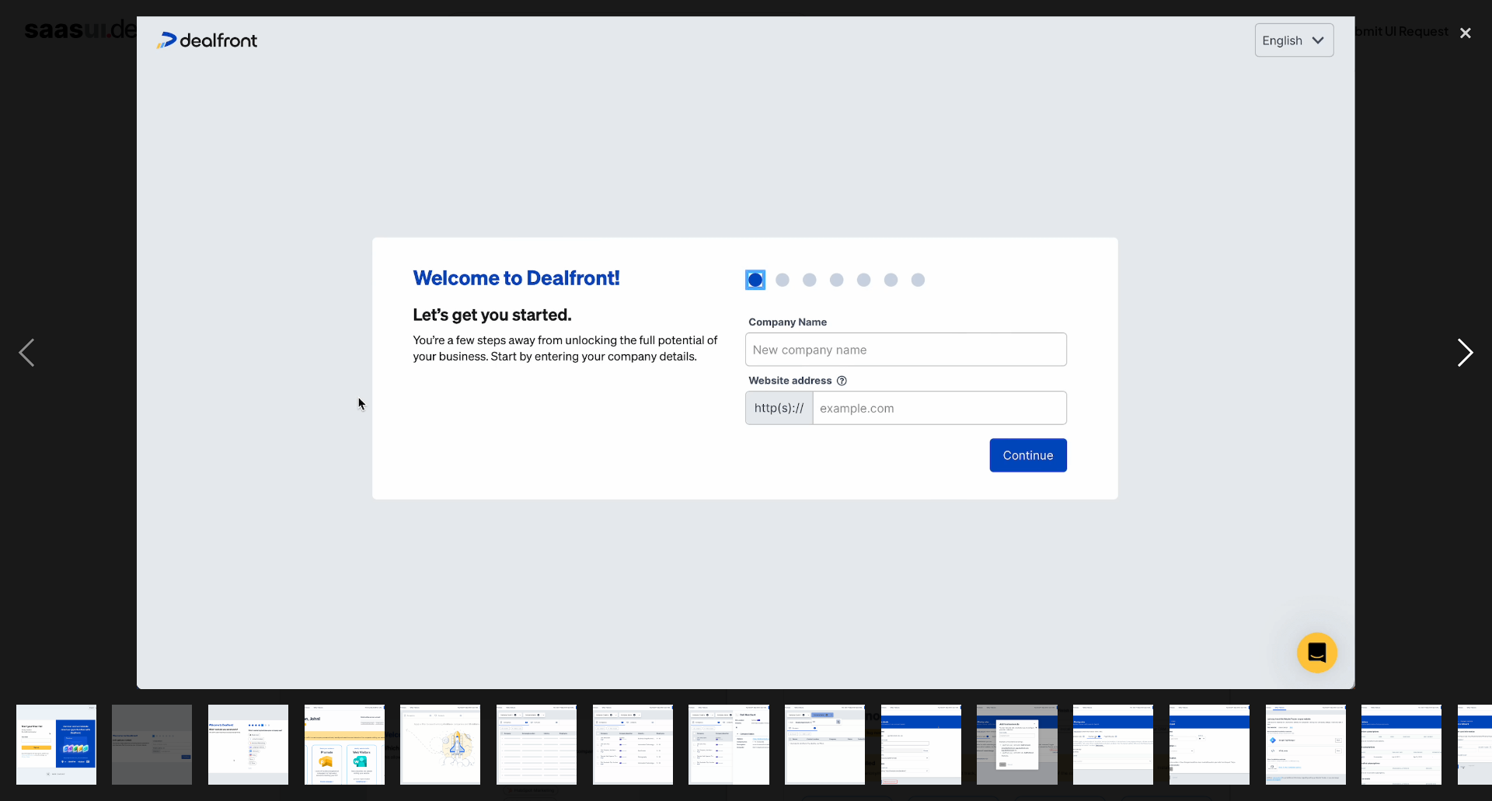
click at [1470, 351] on div "next image" at bounding box center [1465, 352] width 53 height 673
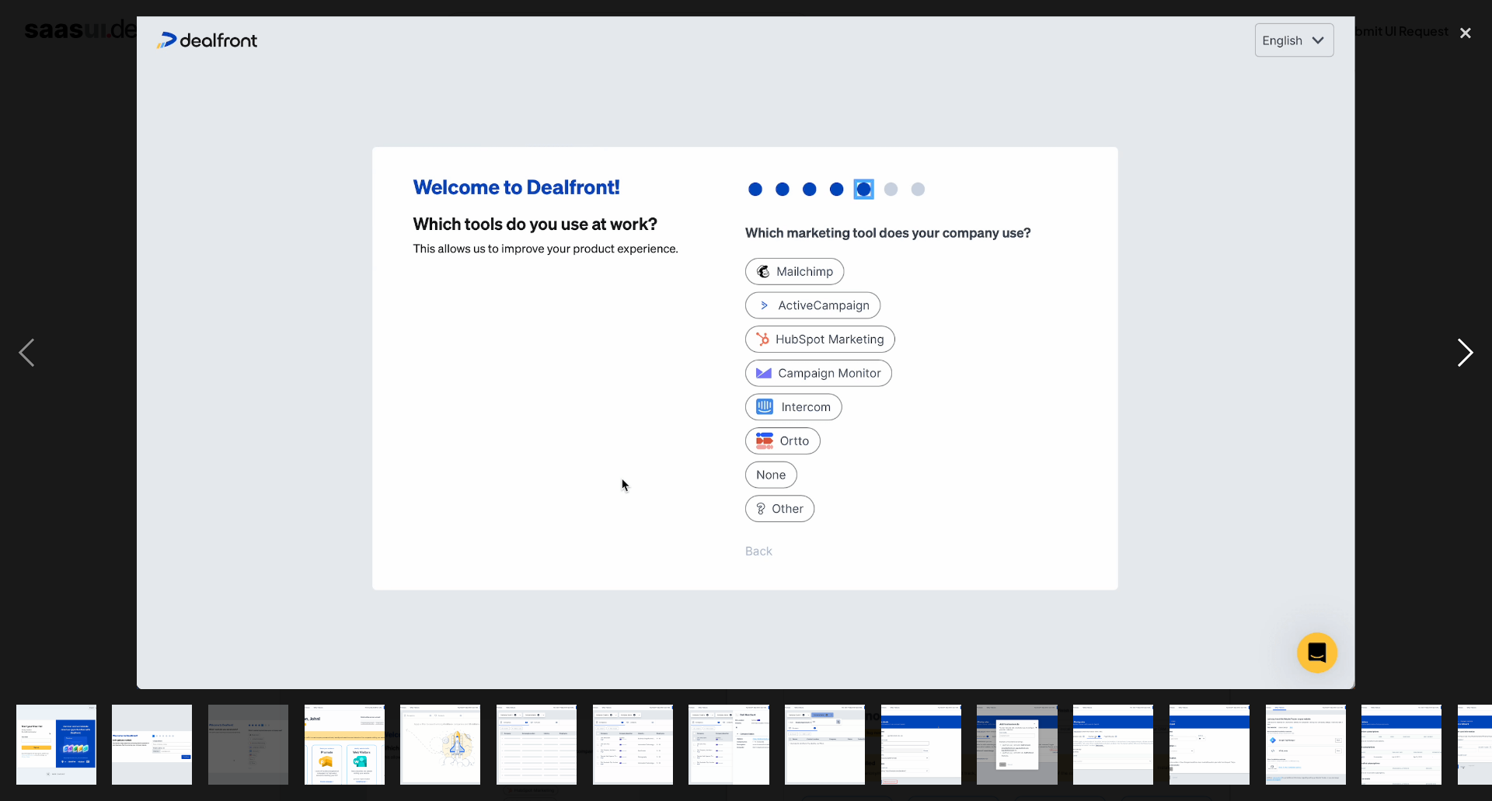
click at [1470, 351] on div "next image" at bounding box center [1465, 352] width 53 height 673
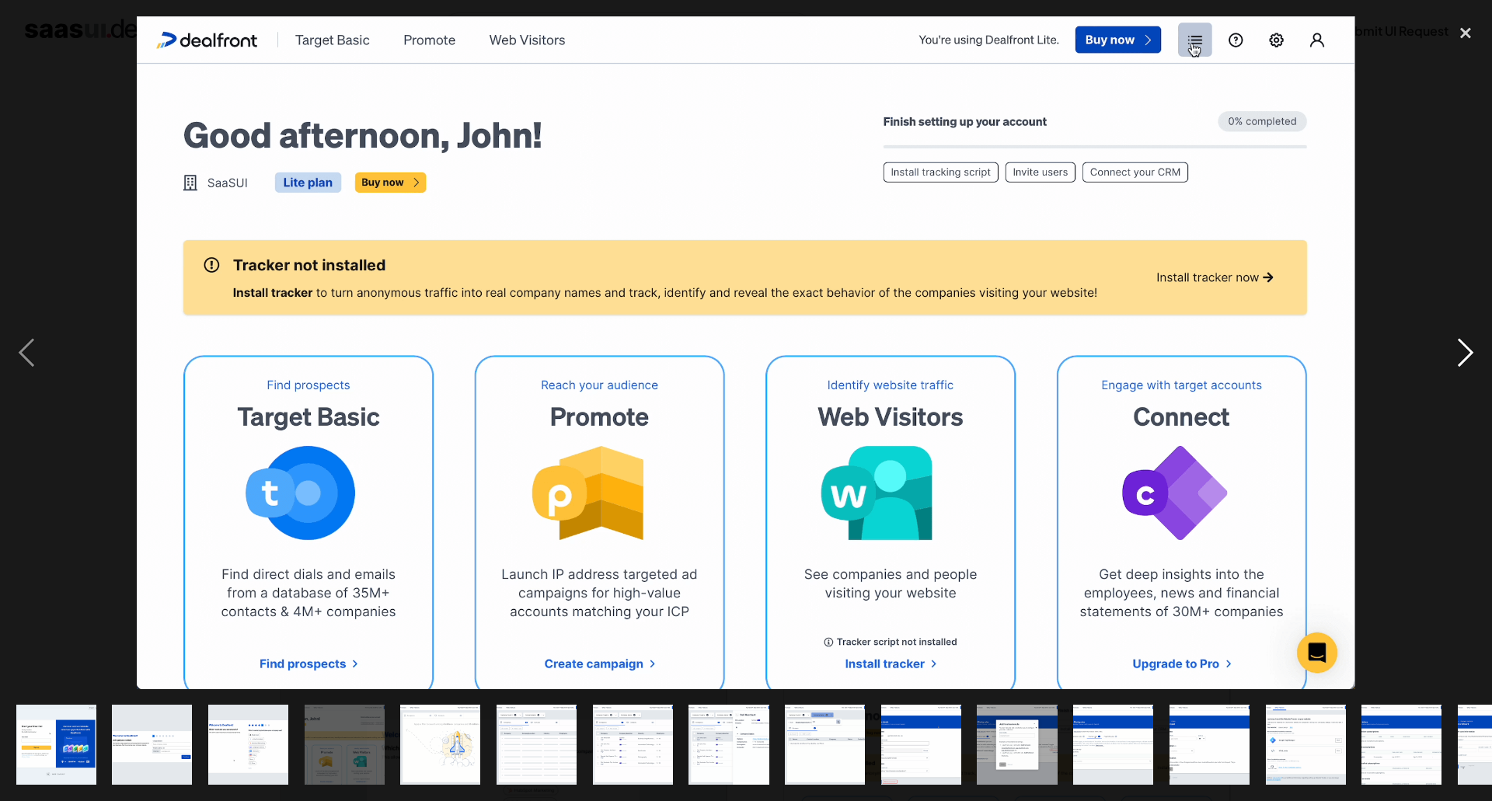
click at [1470, 351] on div "next image" at bounding box center [1465, 352] width 53 height 673
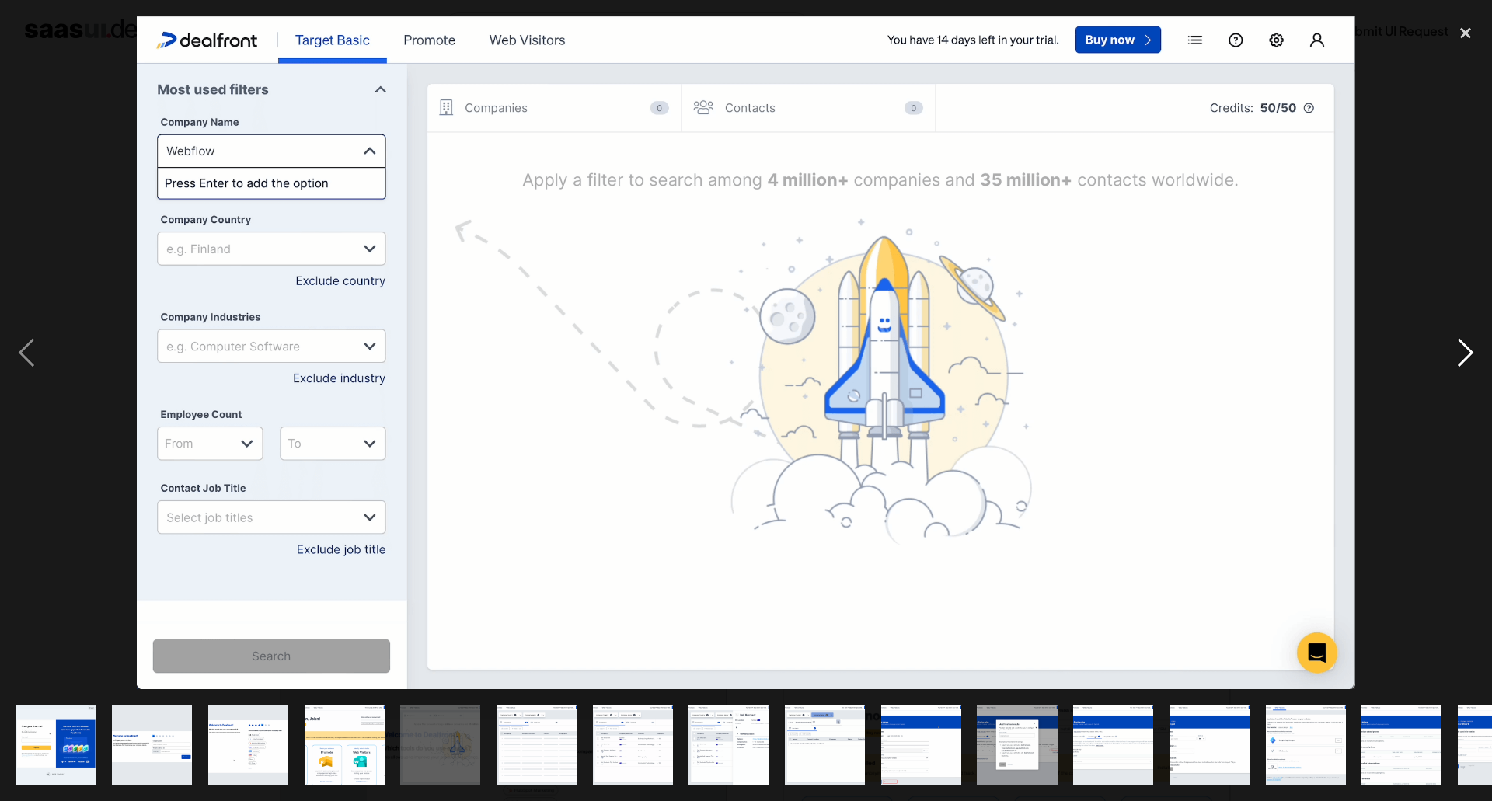
click at [1470, 351] on div "next image" at bounding box center [1465, 352] width 53 height 673
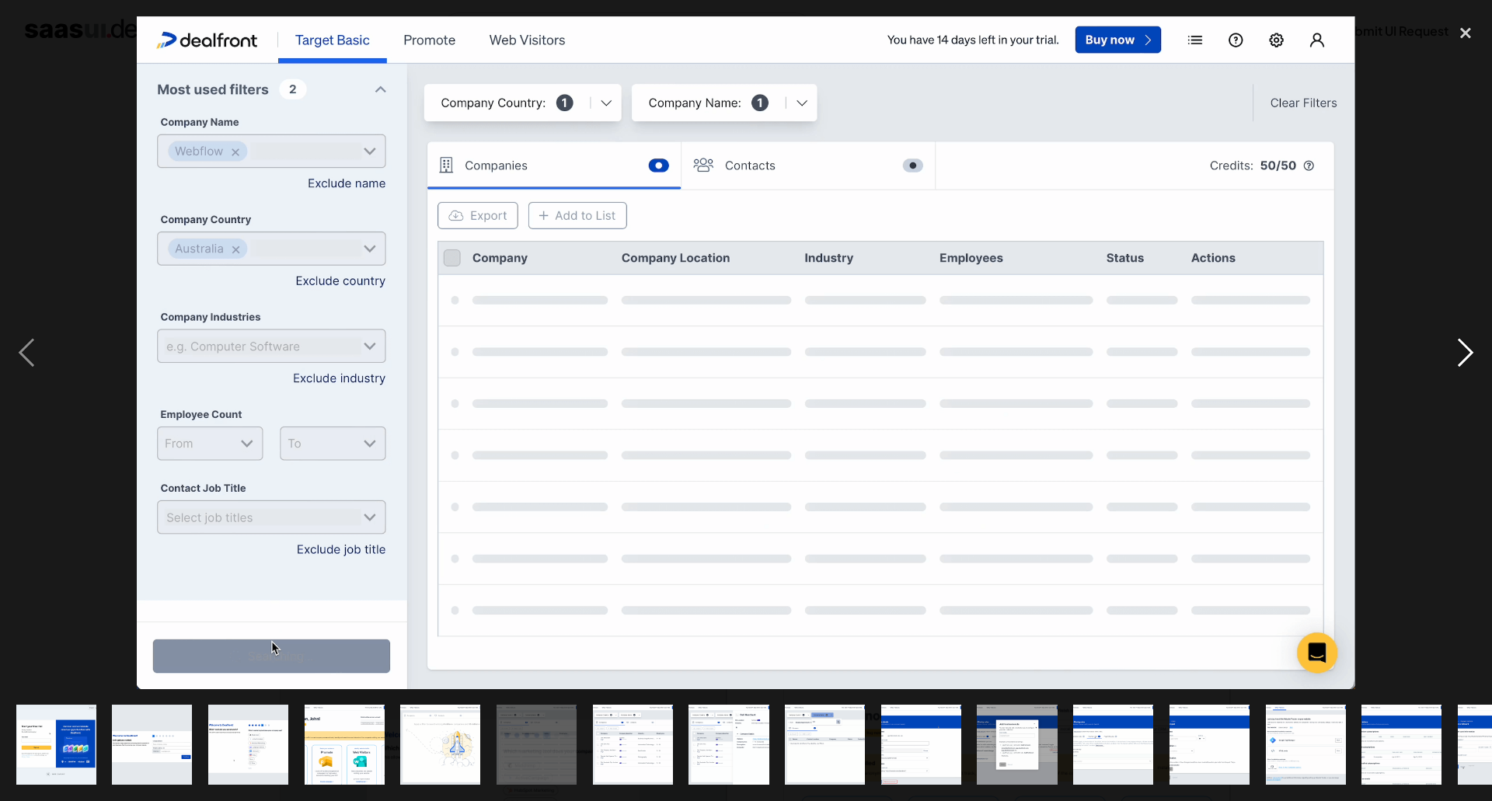
click at [1469, 351] on div "next image" at bounding box center [1465, 352] width 53 height 673
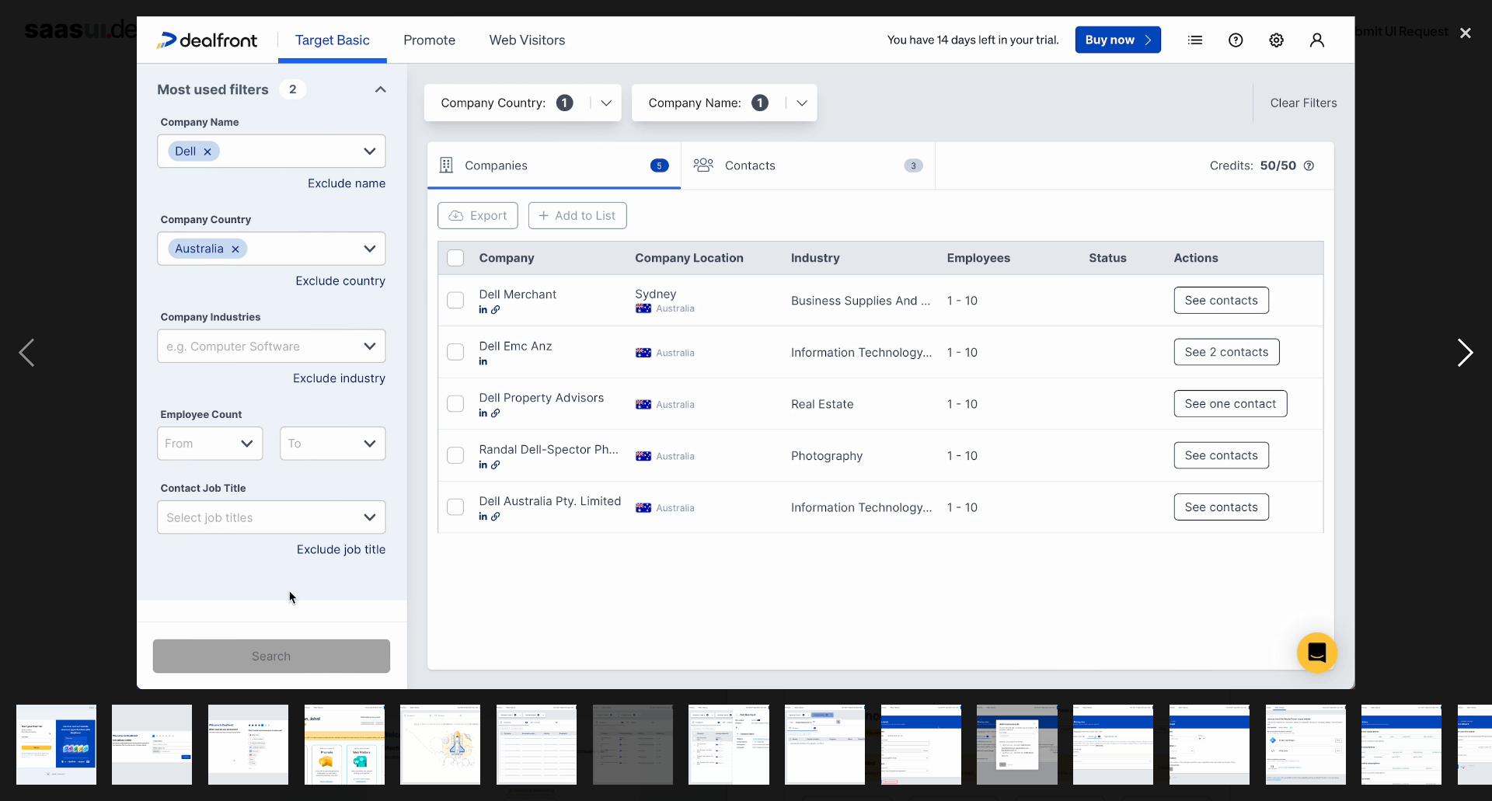
click at [1469, 351] on div "next image" at bounding box center [1465, 352] width 53 height 673
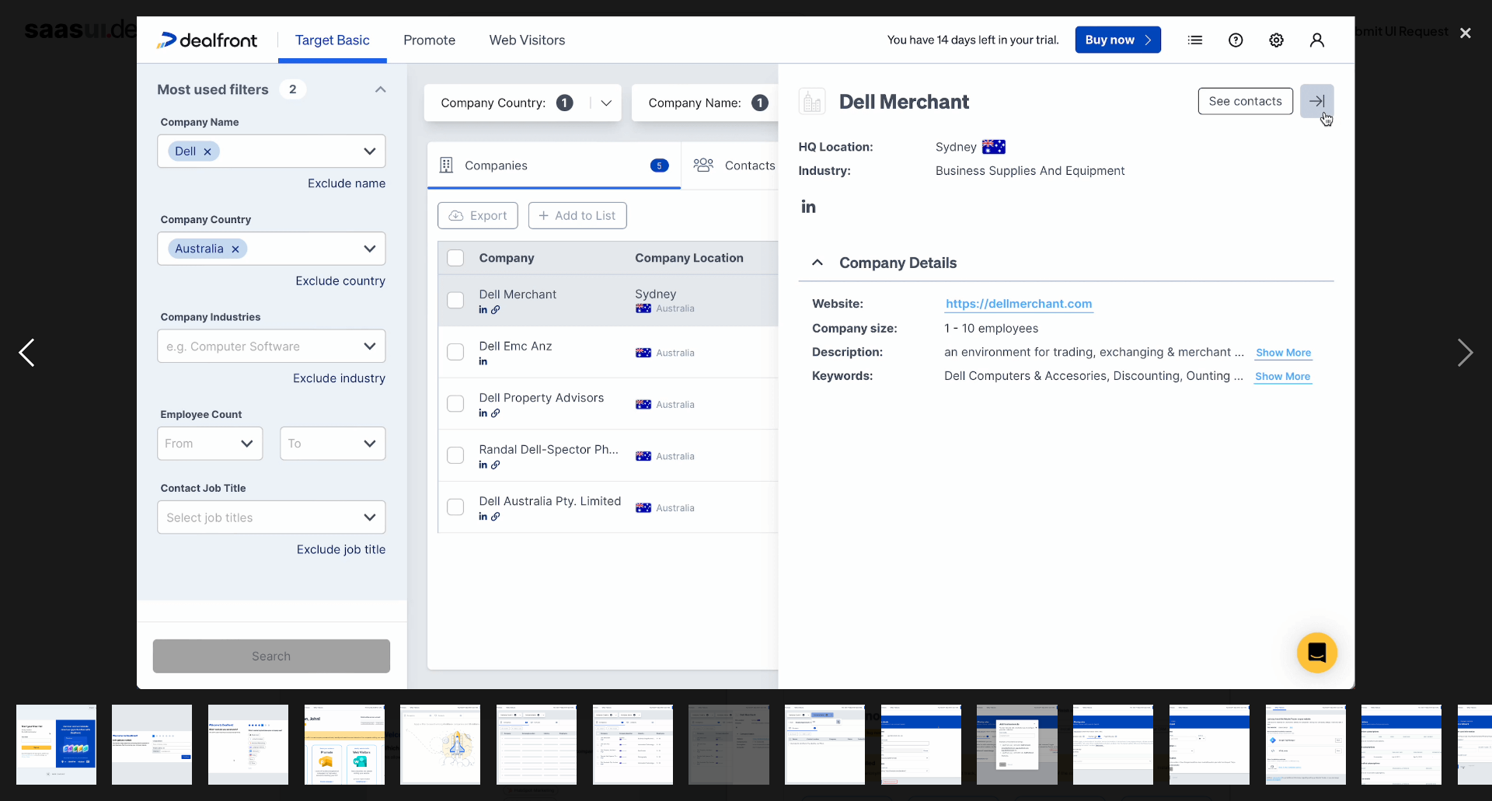
click at [18, 344] on div "previous image" at bounding box center [26, 352] width 53 height 673
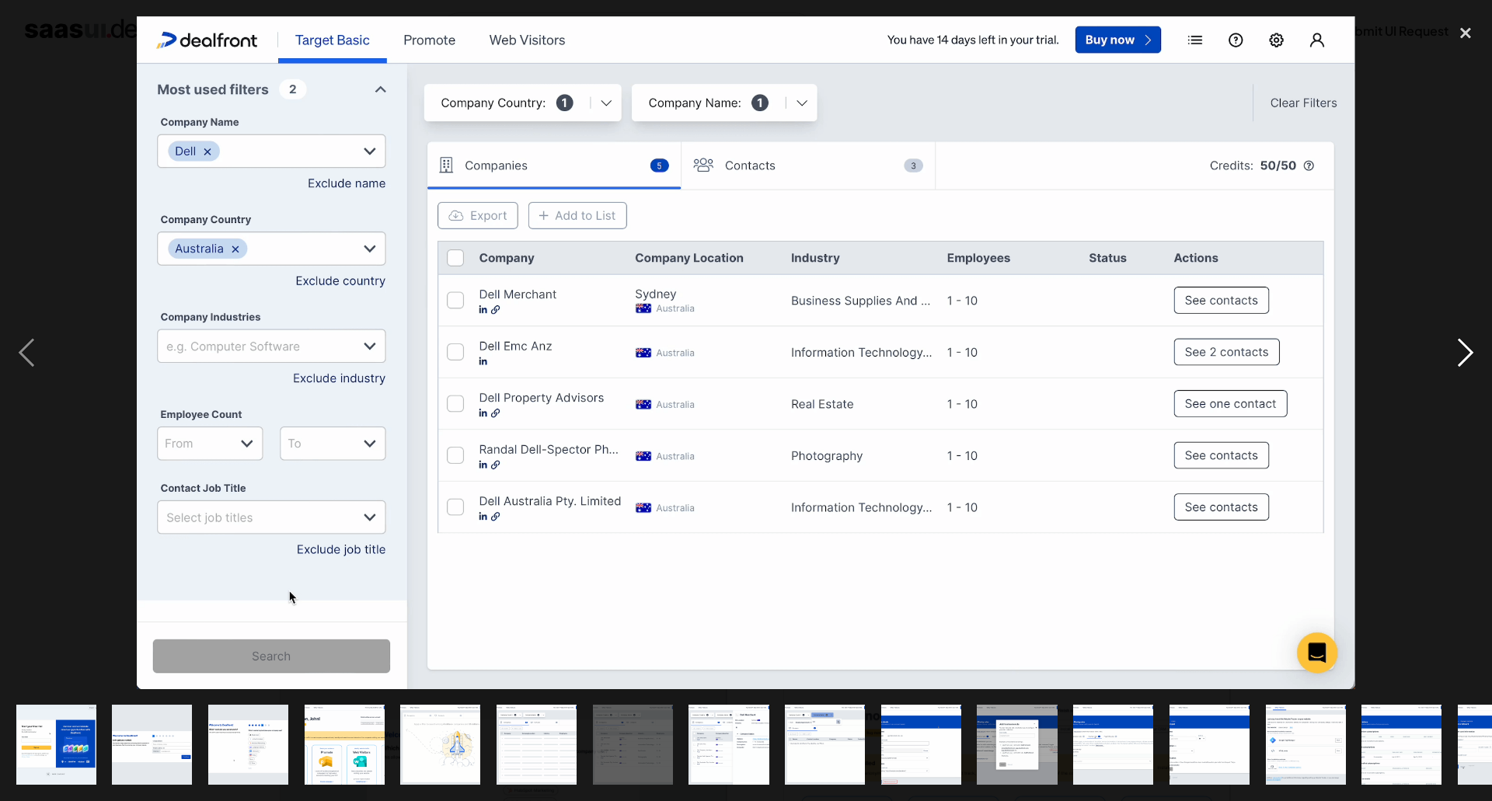
click at [1458, 356] on div "next image" at bounding box center [1465, 352] width 53 height 673
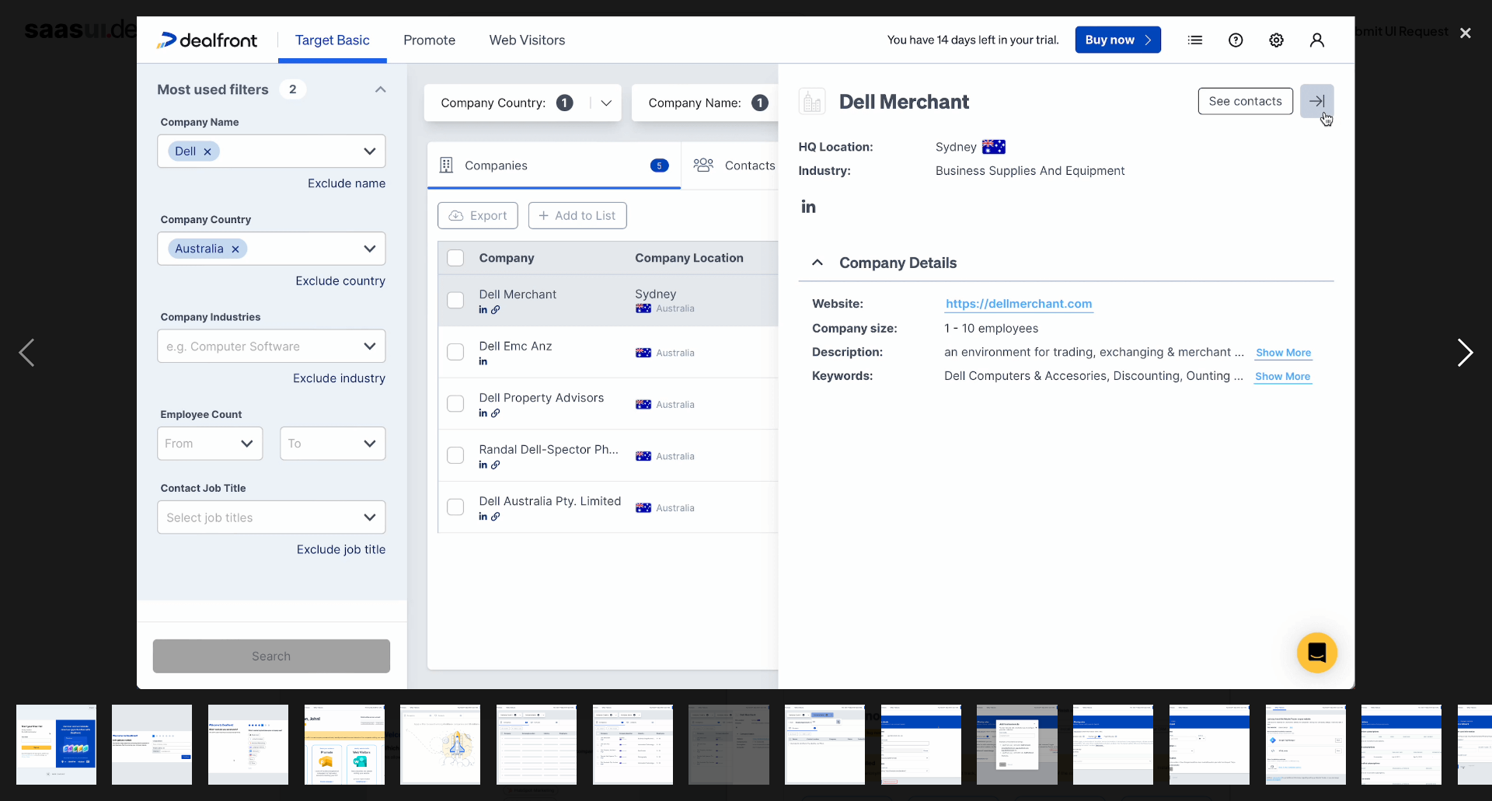
click at [1458, 356] on div "next image" at bounding box center [1465, 352] width 53 height 673
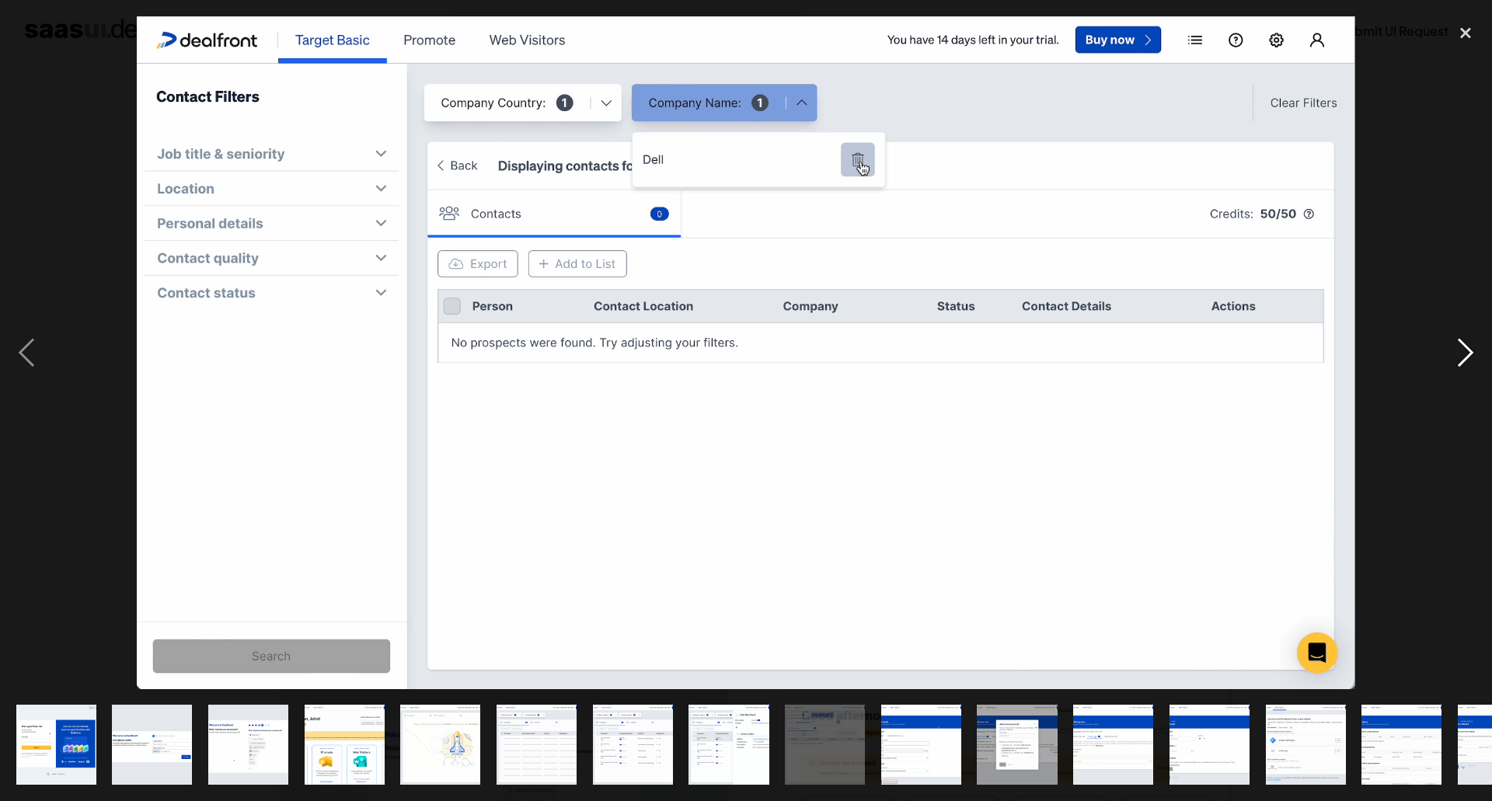
click at [1458, 356] on div "next image" at bounding box center [1465, 352] width 53 height 673
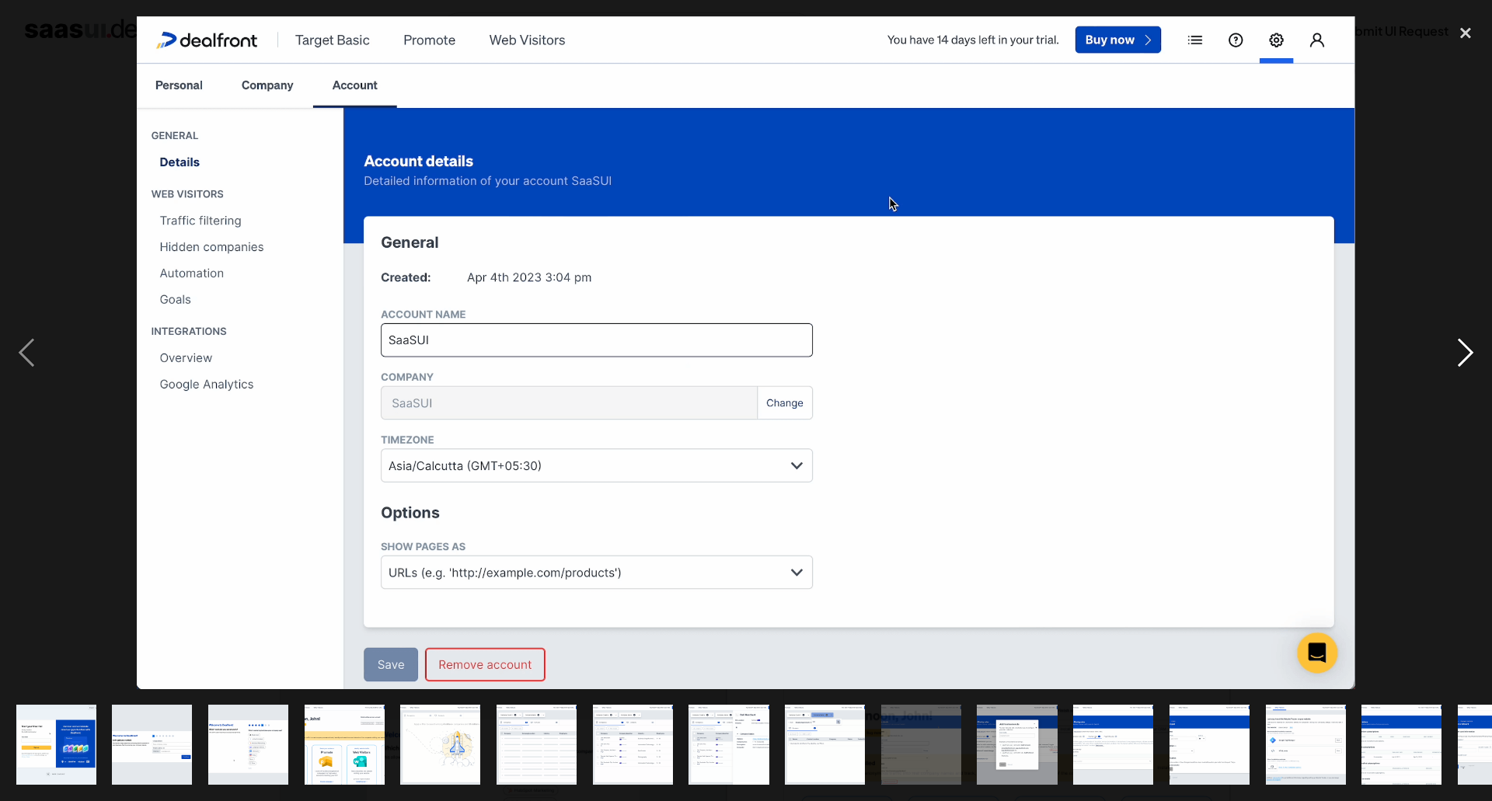
click at [1458, 356] on div "next image" at bounding box center [1465, 352] width 53 height 673
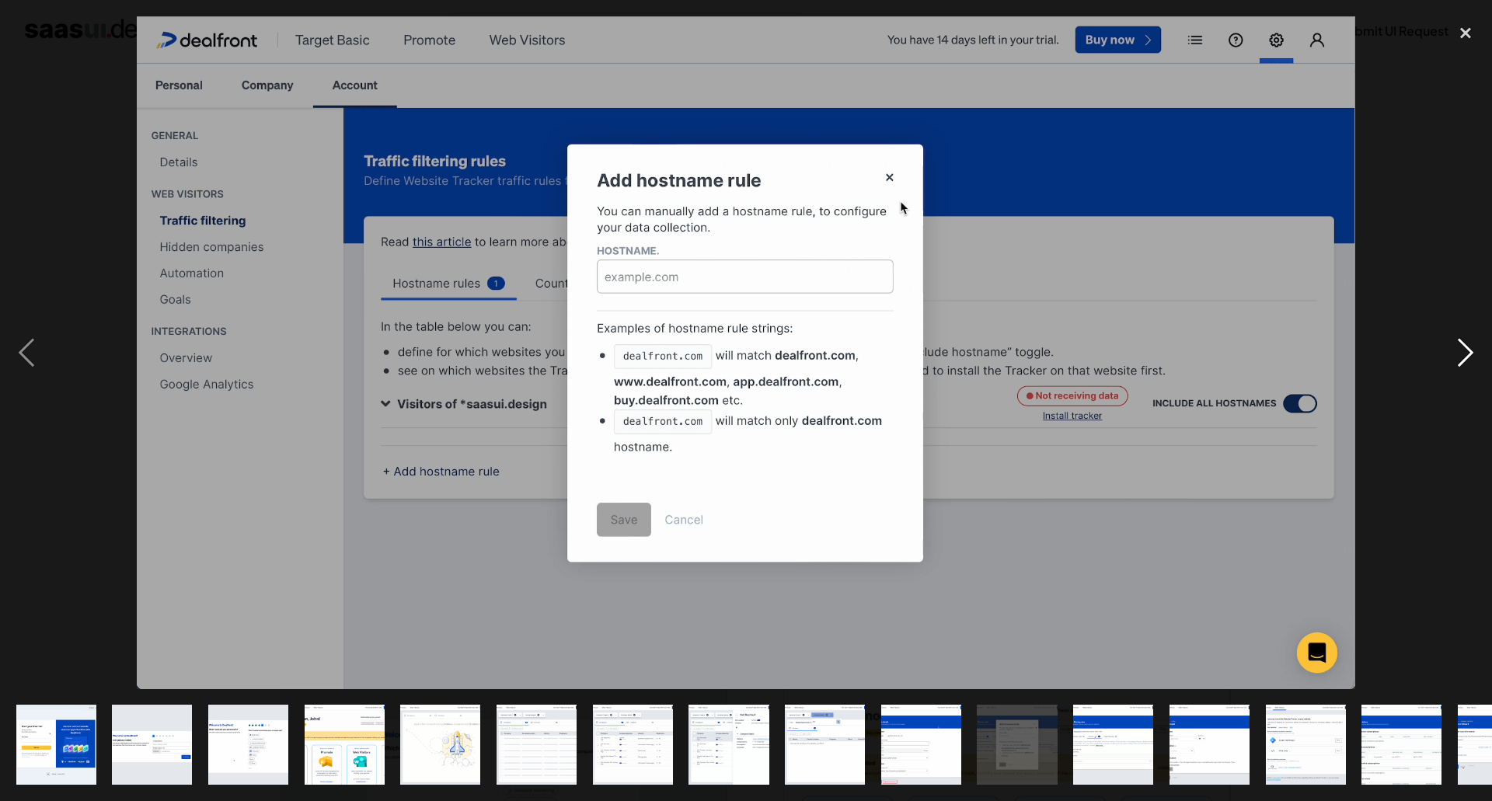
click at [1462, 356] on div "next image" at bounding box center [1465, 352] width 53 height 673
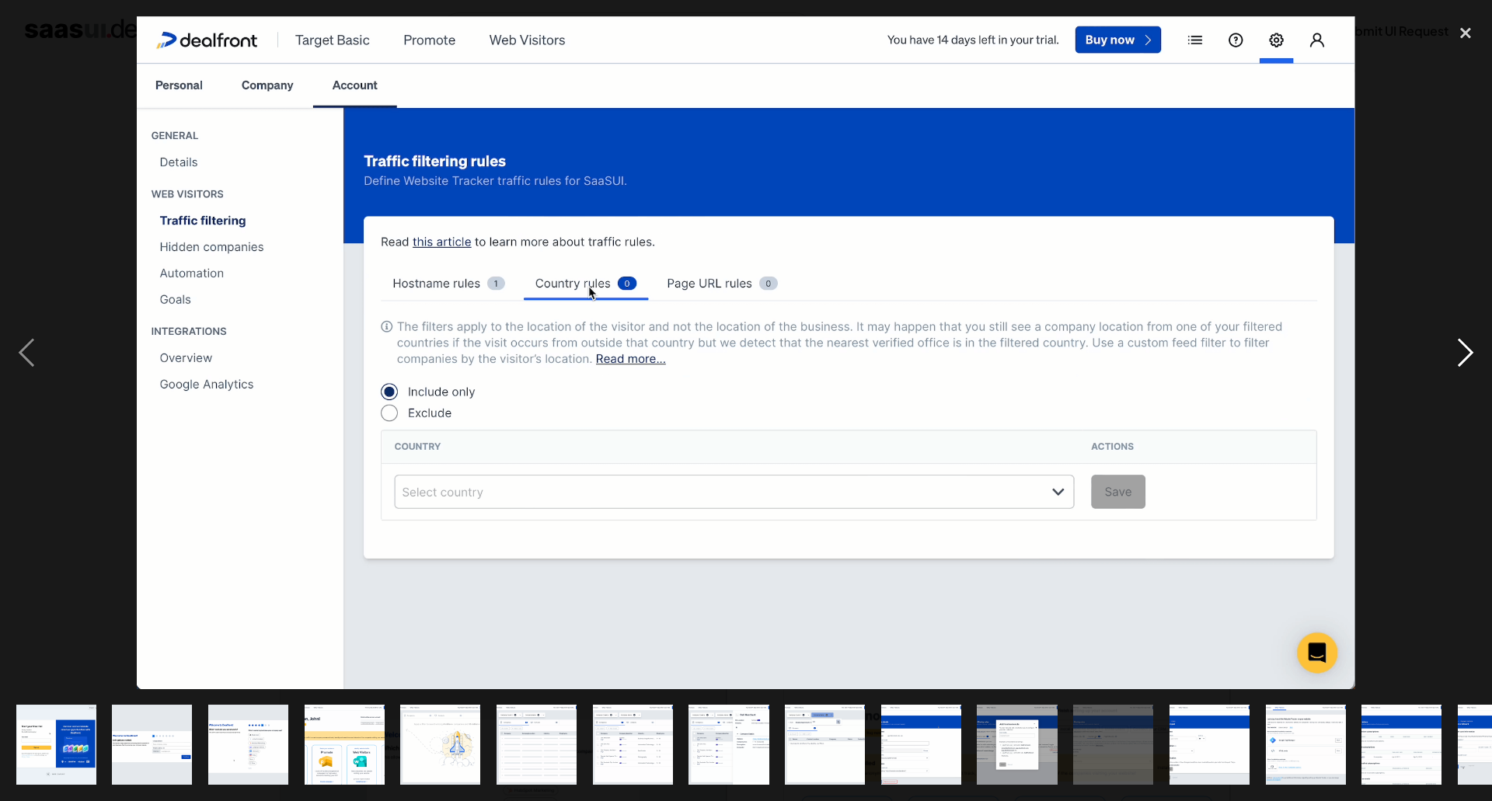
click at [1466, 361] on div "next image" at bounding box center [1465, 352] width 53 height 673
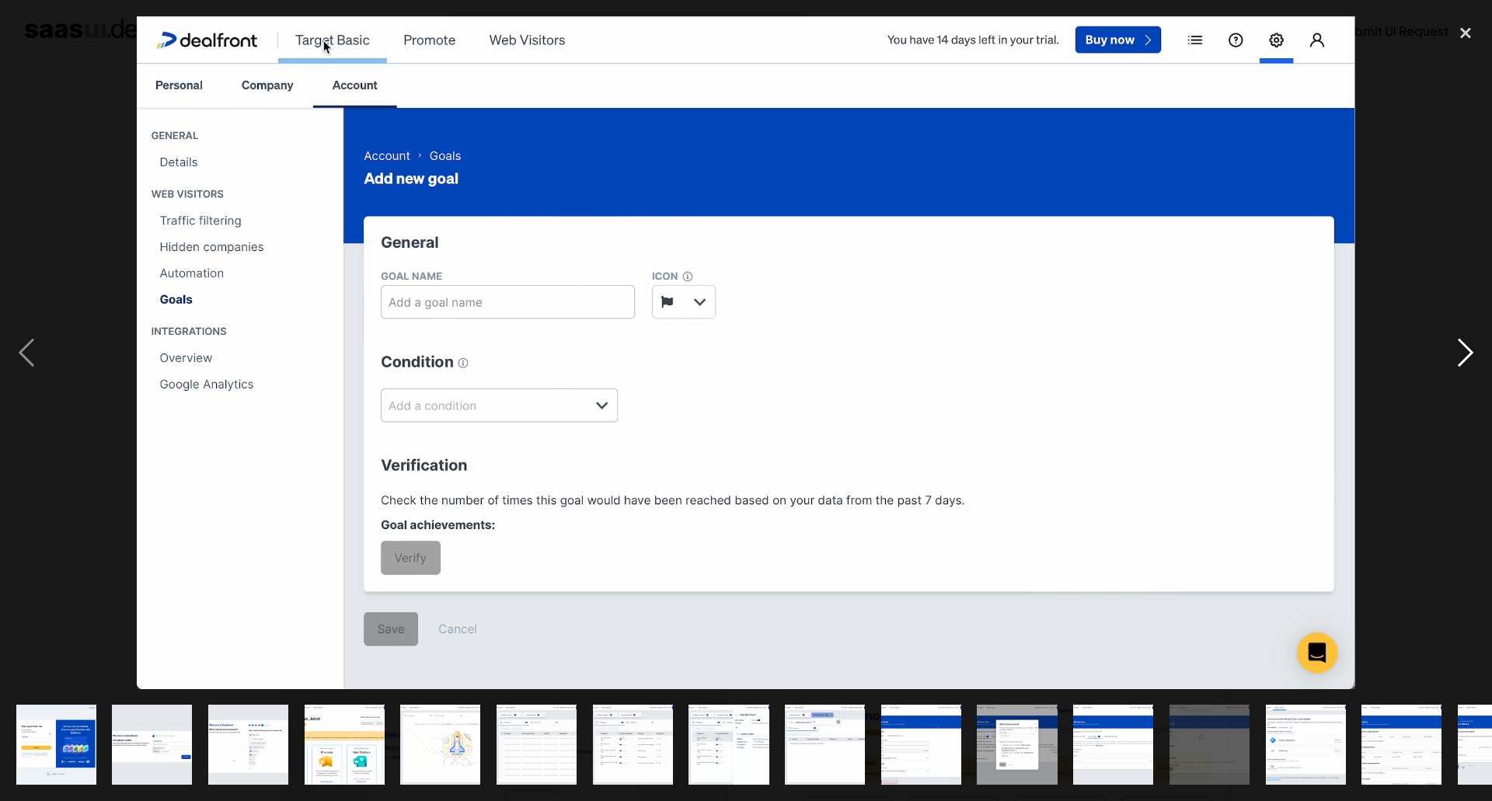
click at [1466, 361] on div "next image" at bounding box center [1465, 352] width 53 height 673
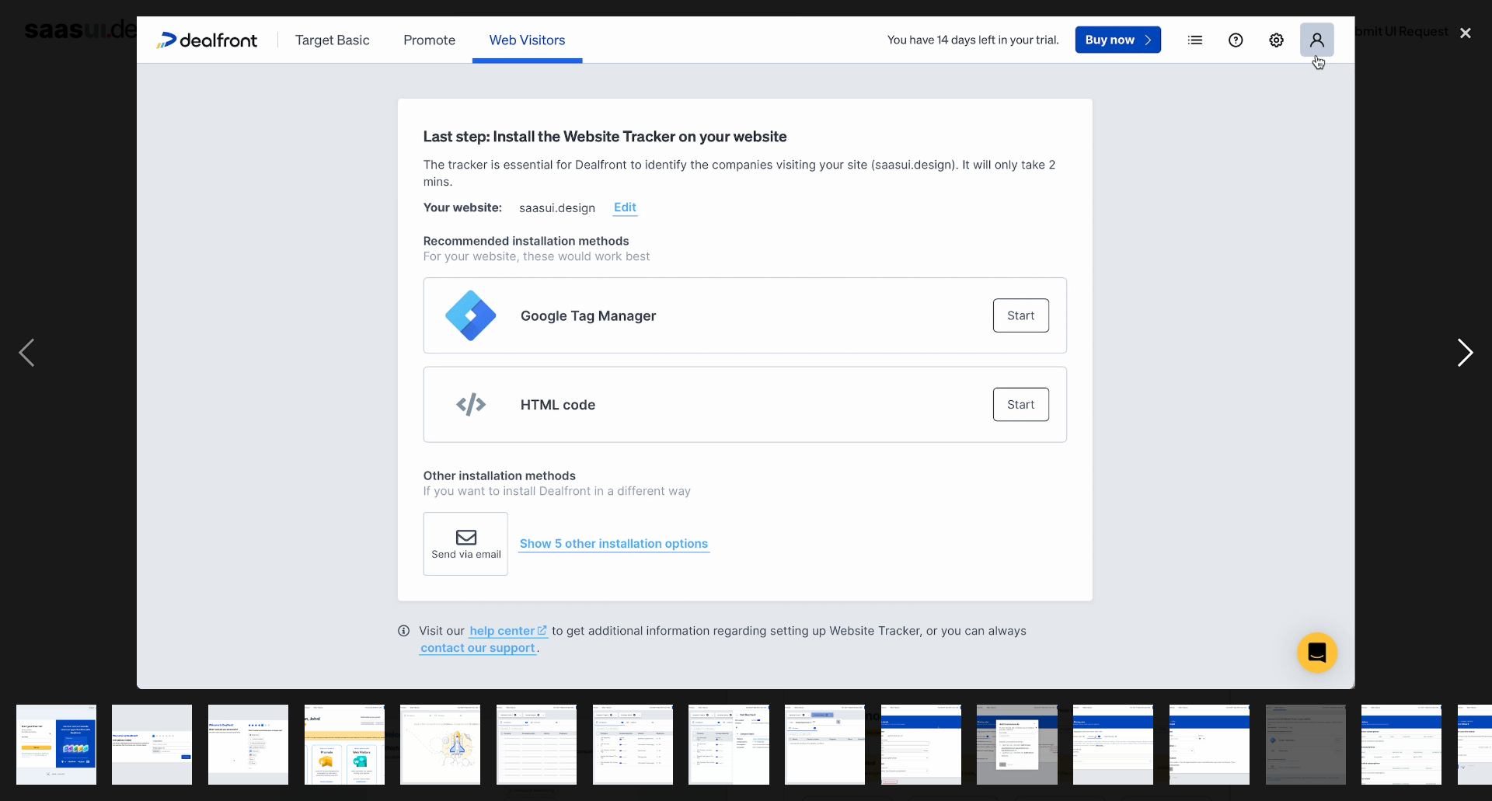
click at [1466, 361] on div "next image" at bounding box center [1465, 352] width 53 height 673
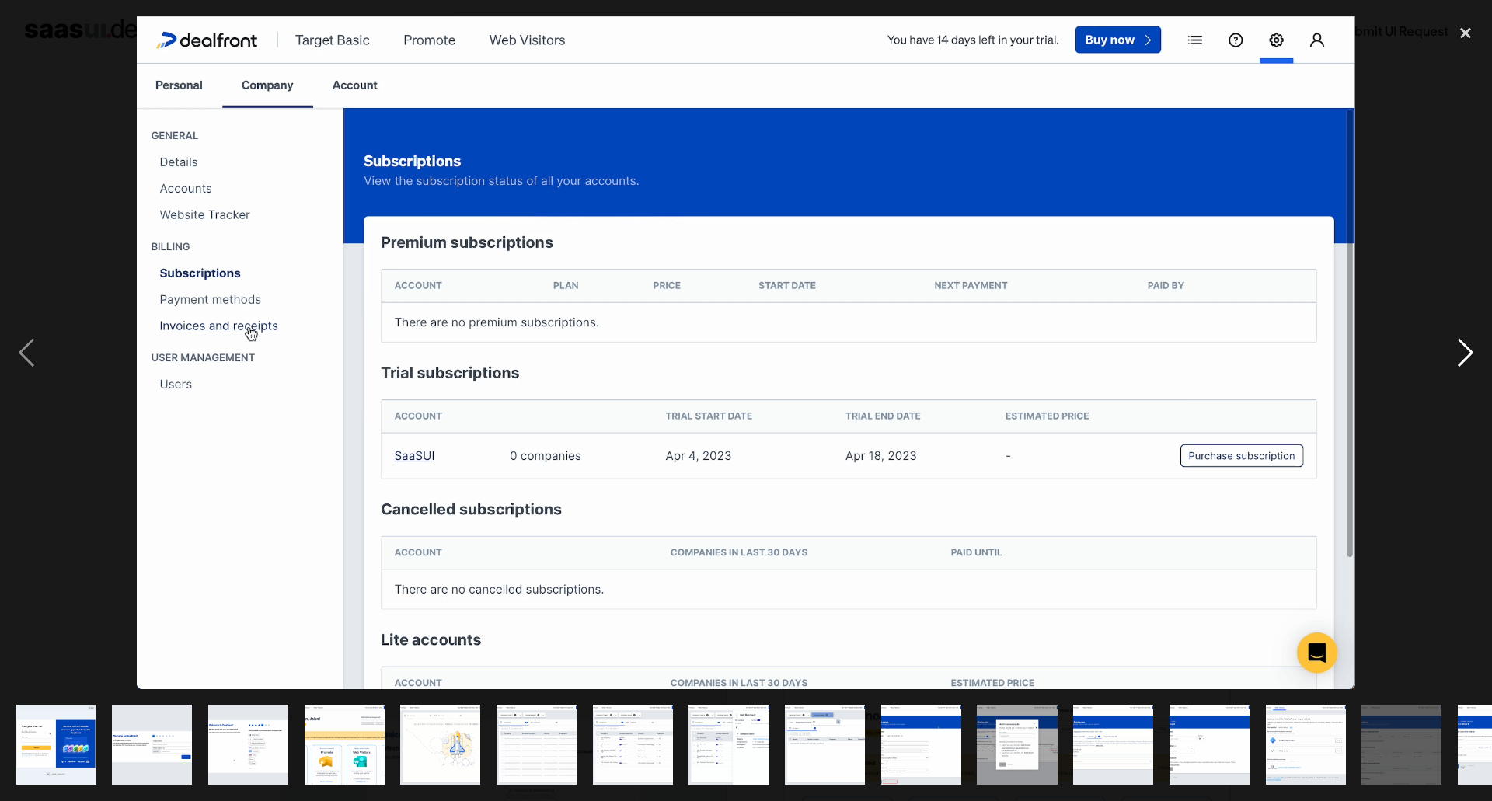
click at [1466, 361] on div "next image" at bounding box center [1465, 352] width 53 height 673
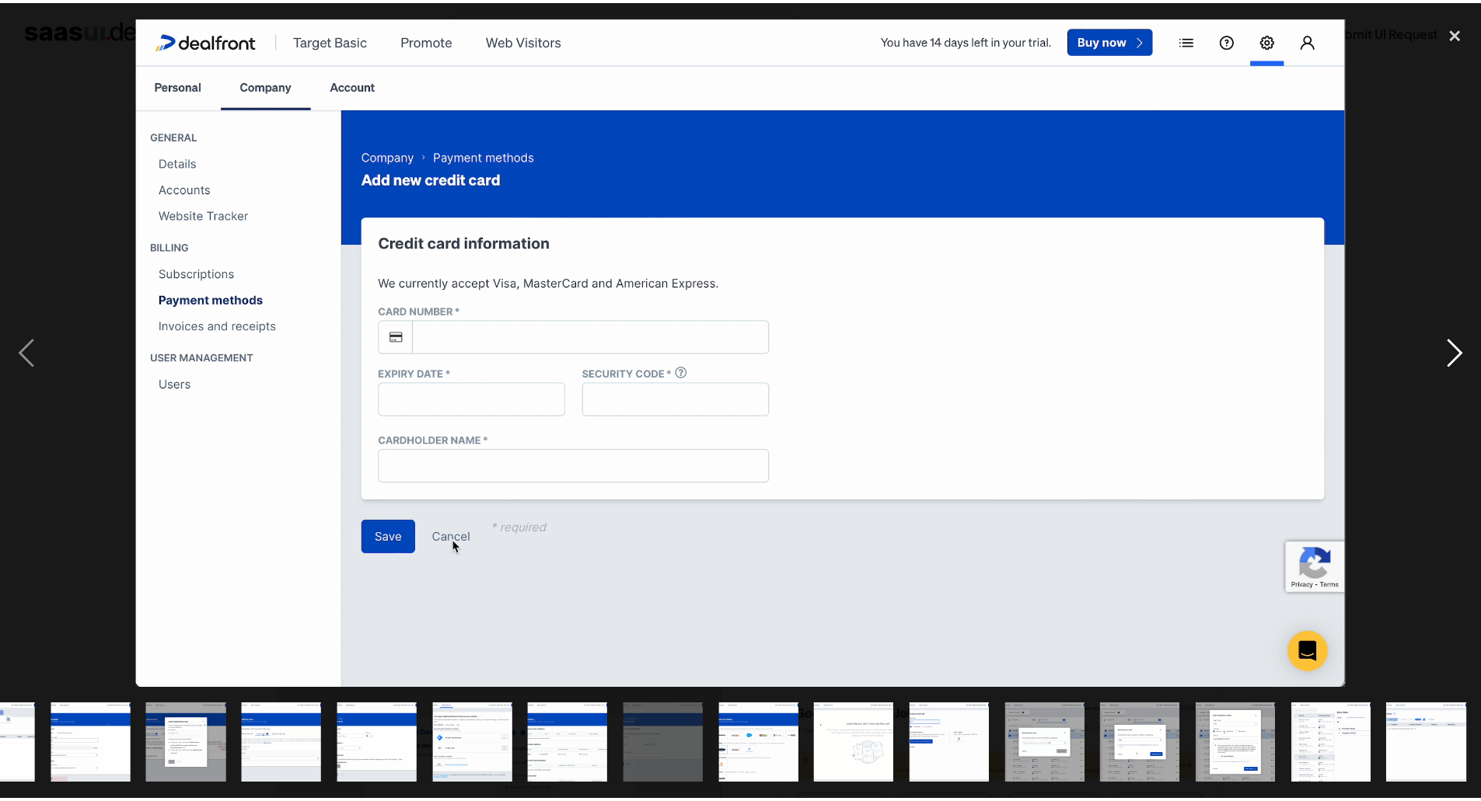
scroll to position [0, 831]
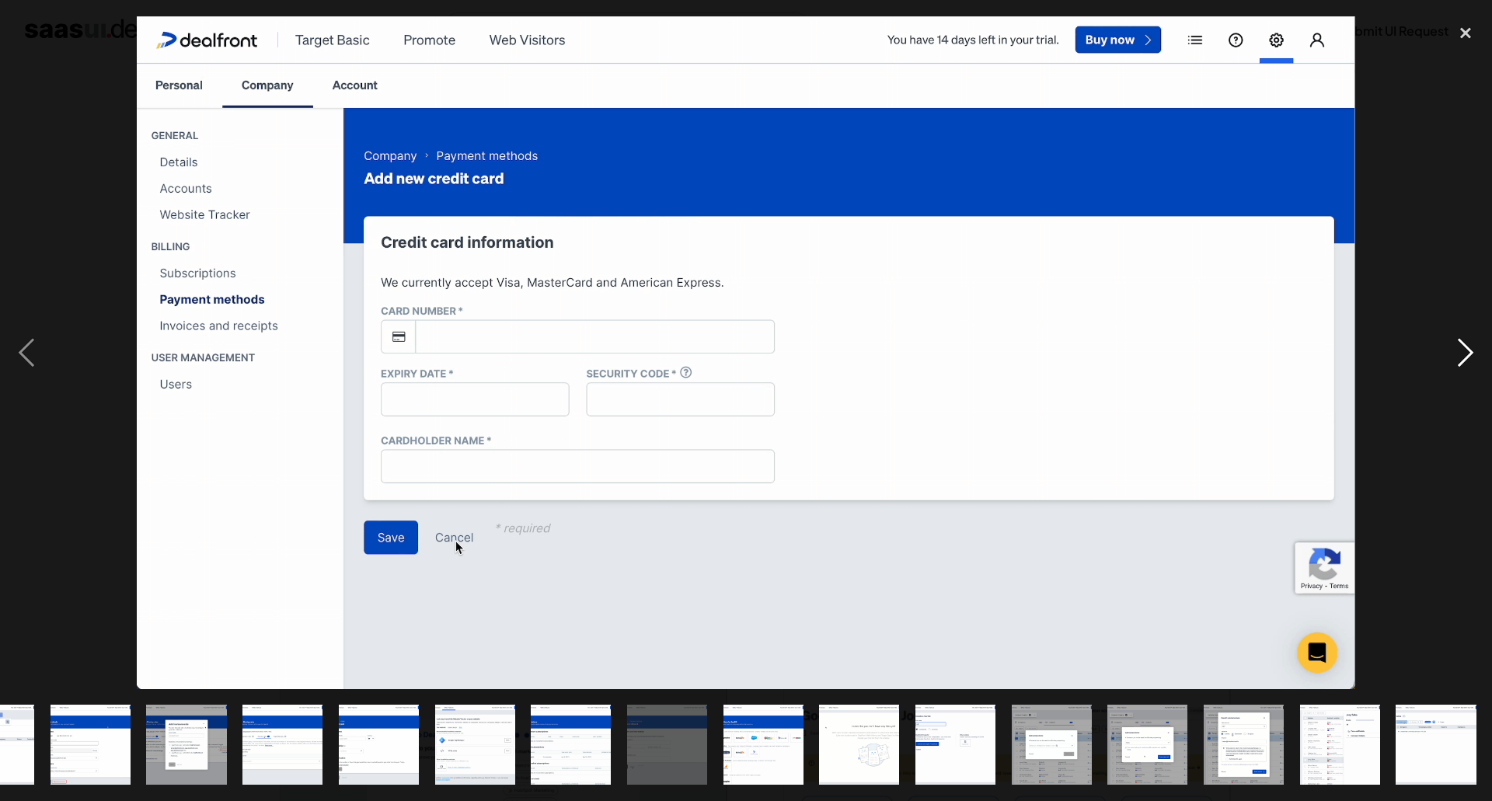
click at [1466, 361] on div "next image" at bounding box center [1465, 352] width 53 height 673
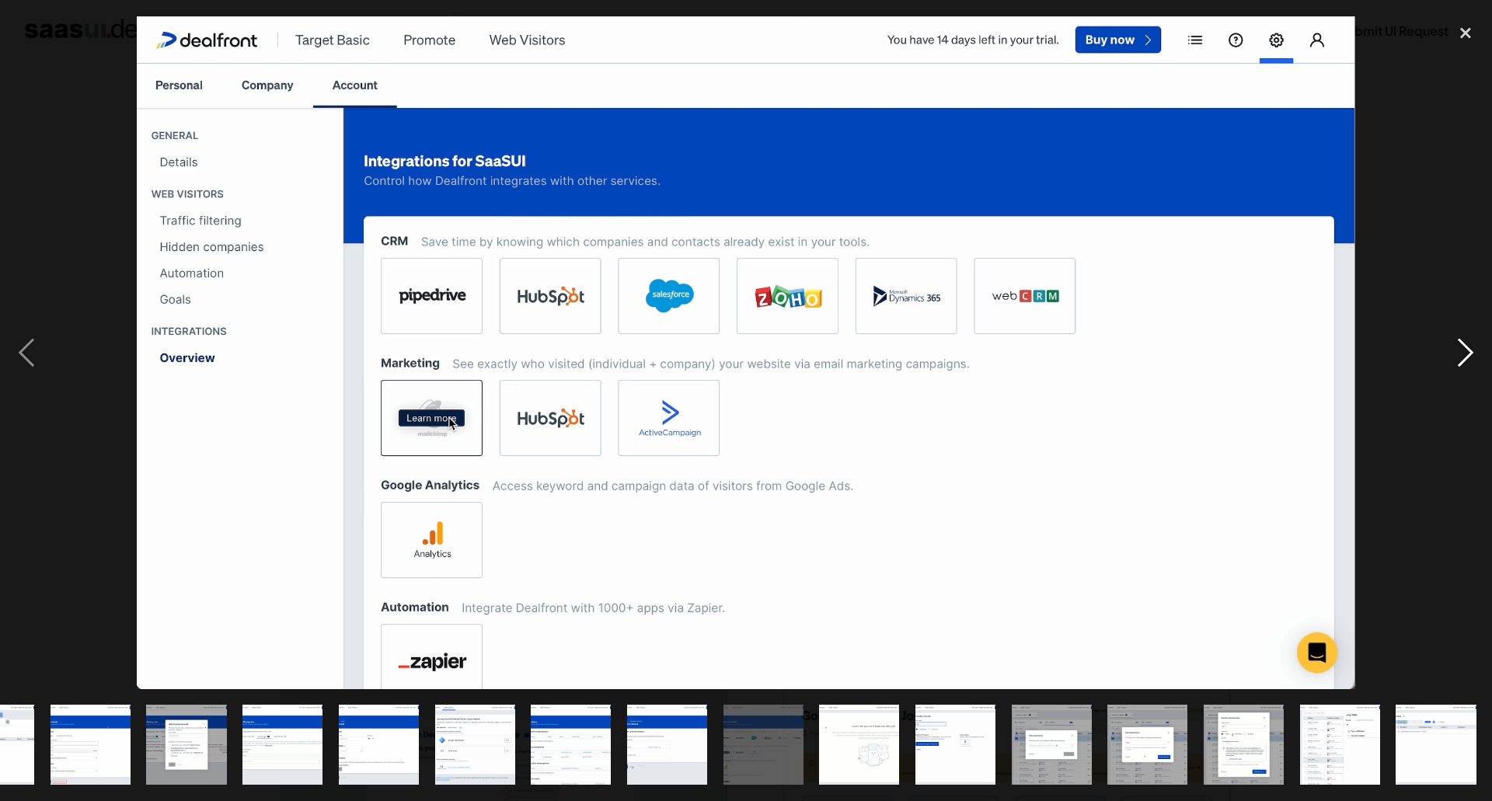
click at [1466, 361] on div "next image" at bounding box center [1465, 352] width 53 height 673
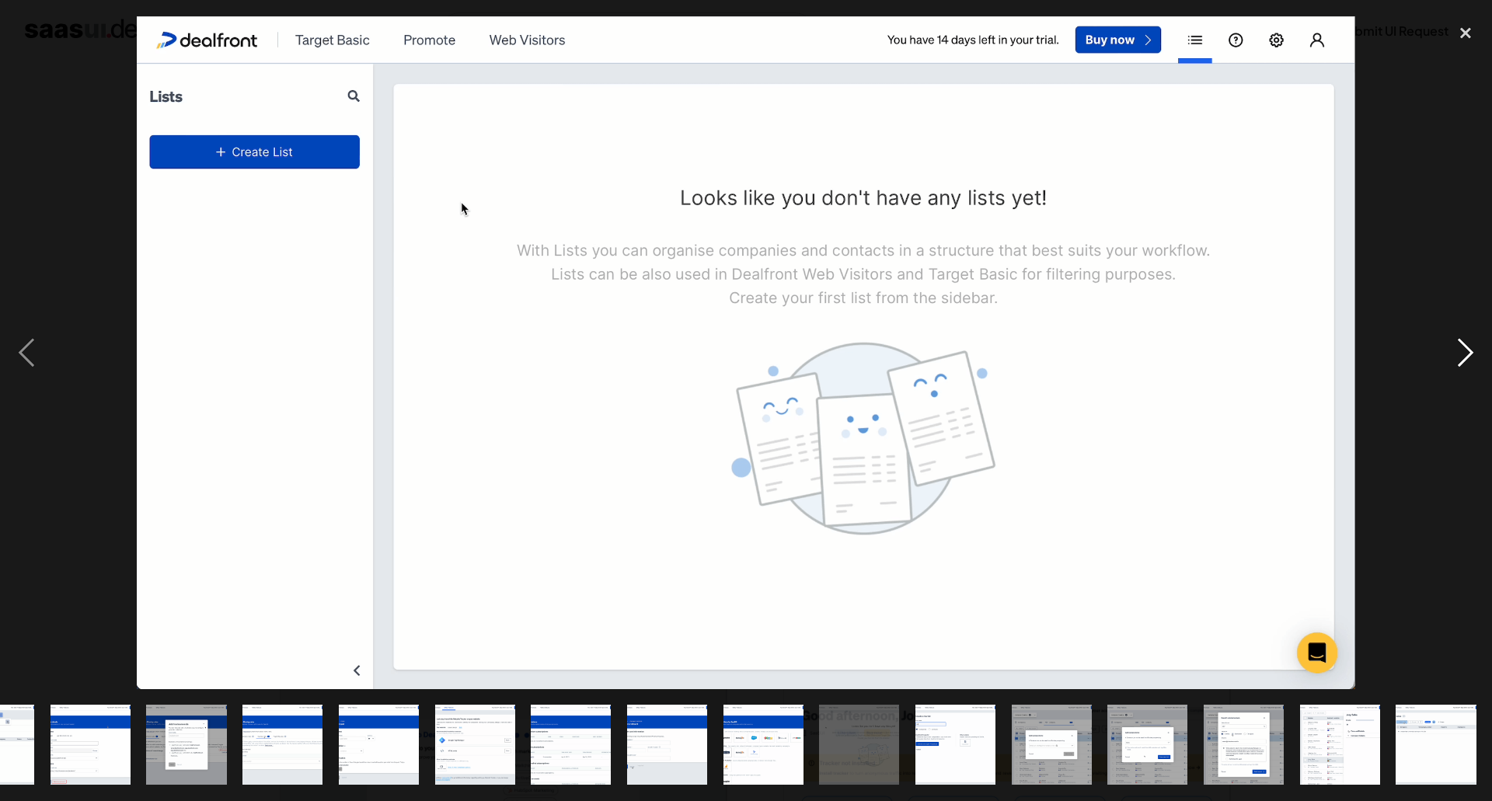
click at [1466, 361] on div "next image" at bounding box center [1465, 352] width 53 height 673
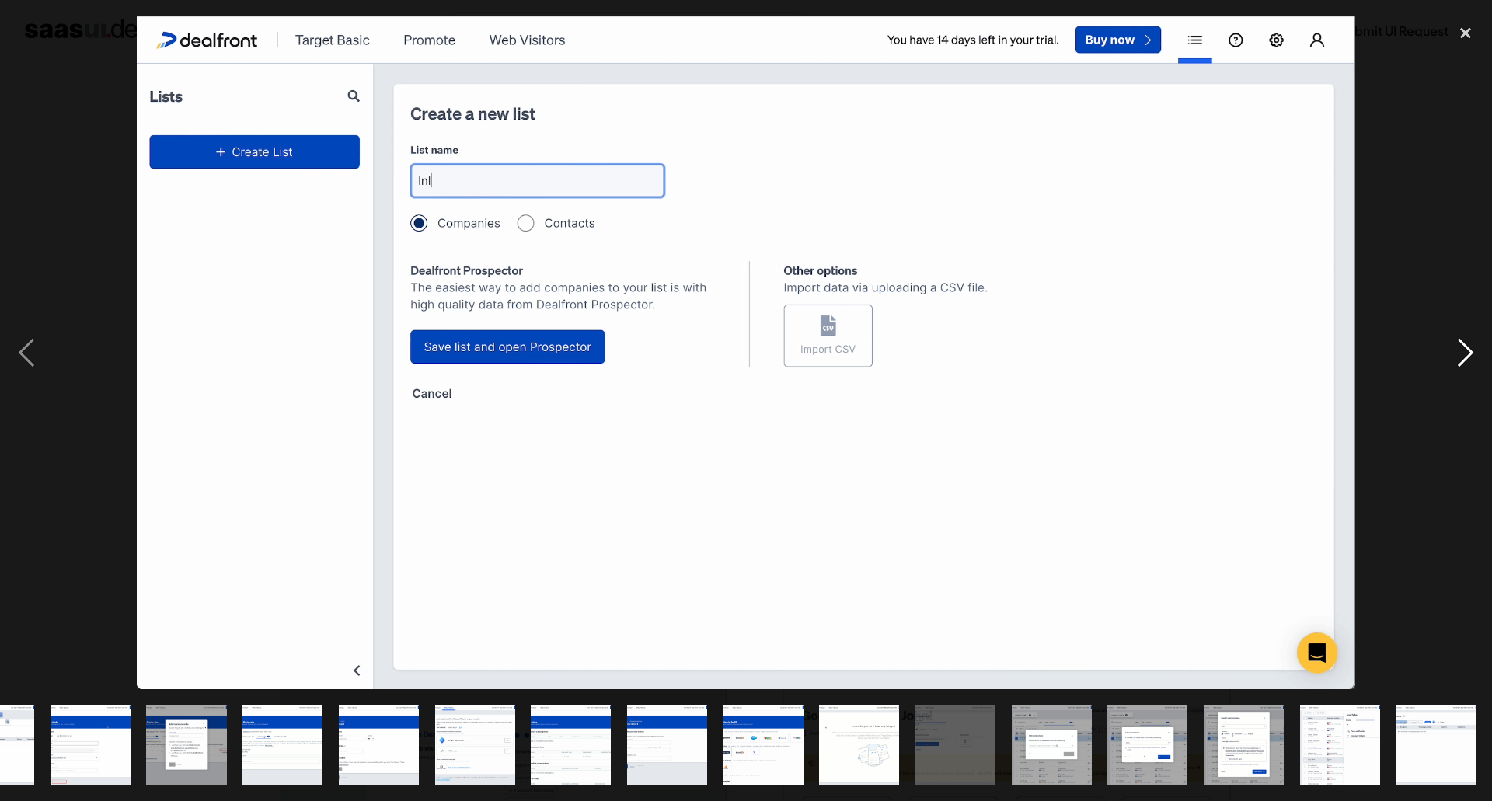
click at [1466, 361] on div "next image" at bounding box center [1465, 352] width 53 height 673
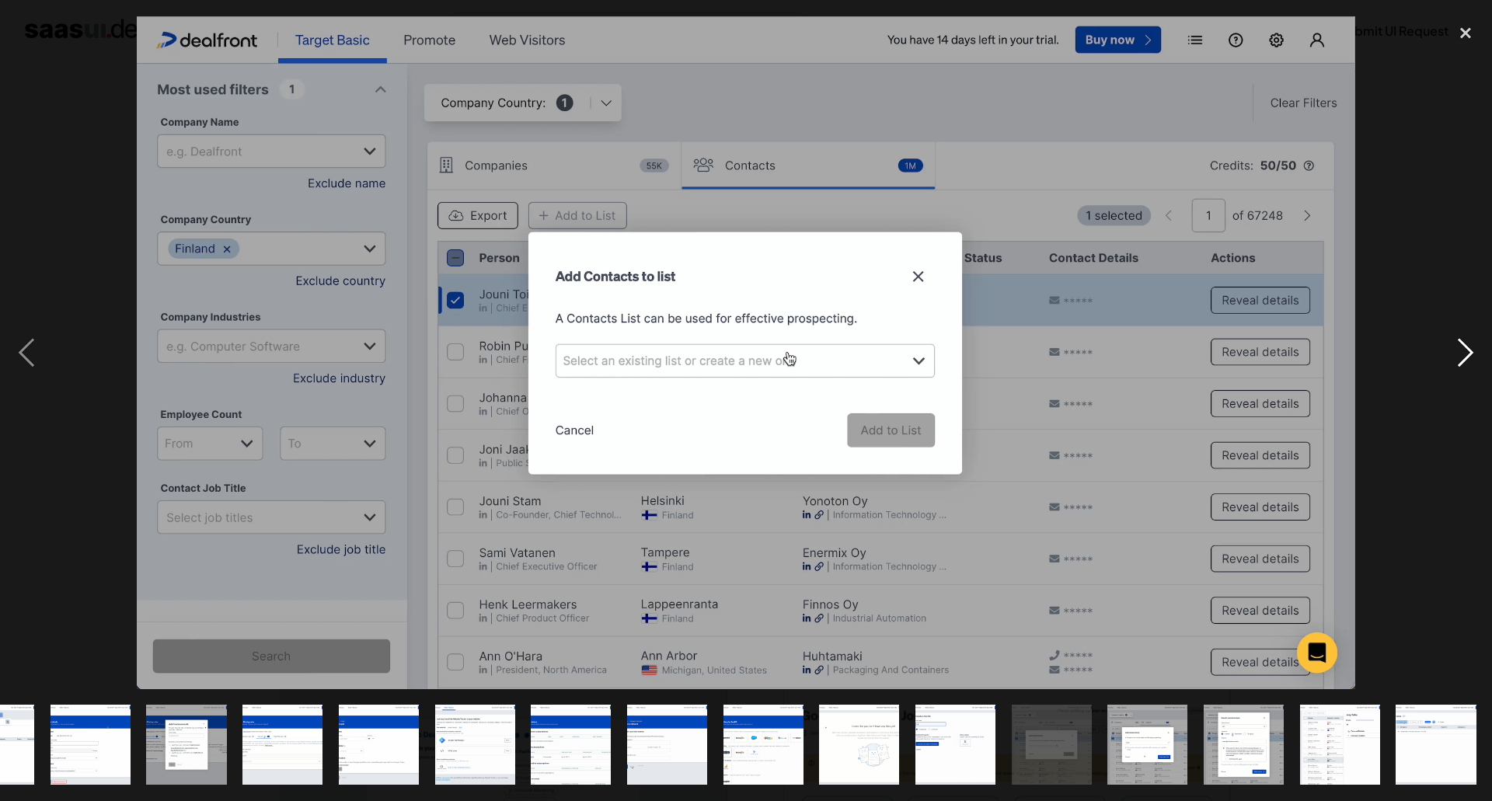
click at [1466, 361] on div "next image" at bounding box center [1465, 352] width 53 height 673
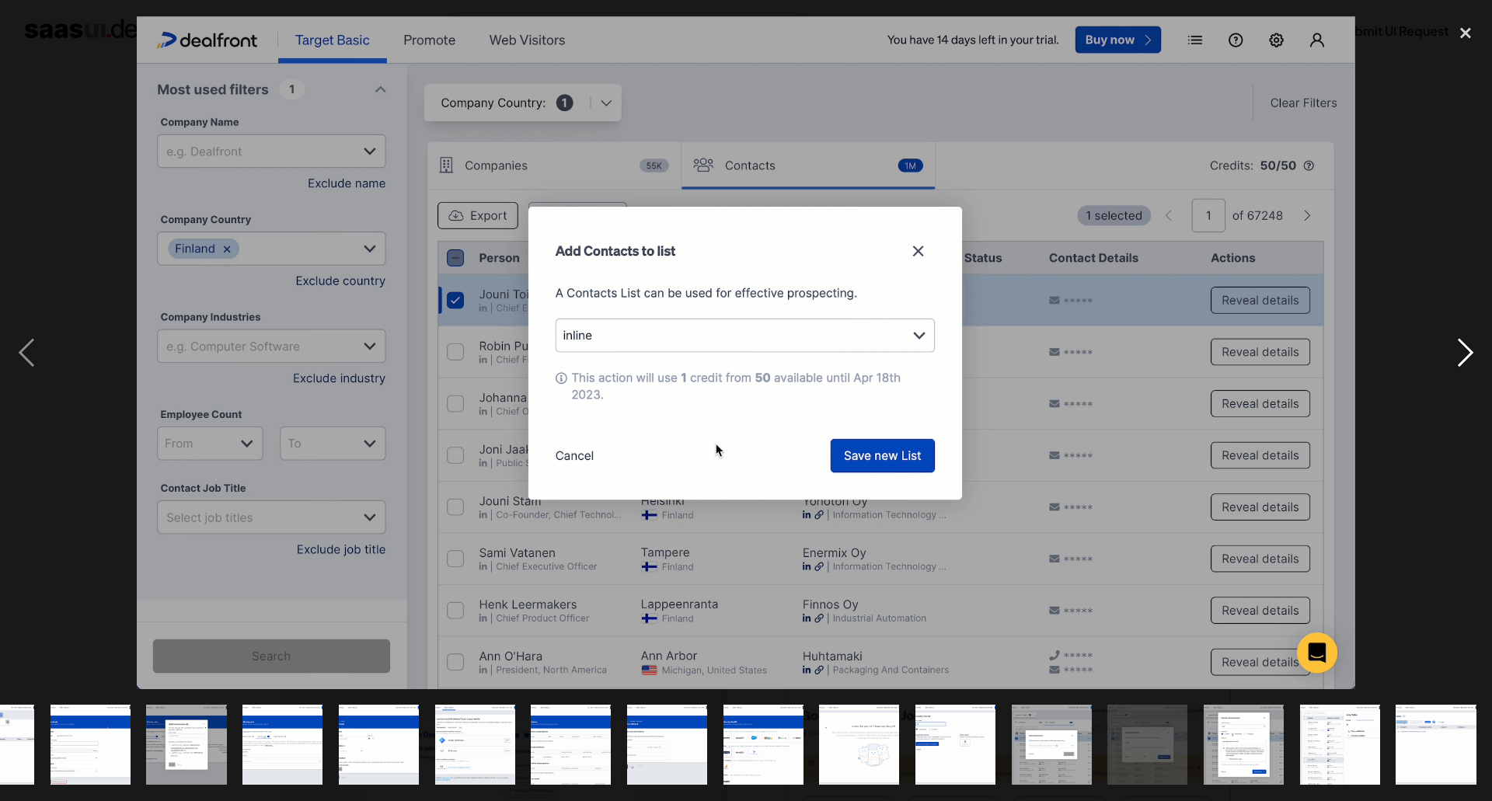
click at [1466, 361] on div "next image" at bounding box center [1465, 352] width 53 height 673
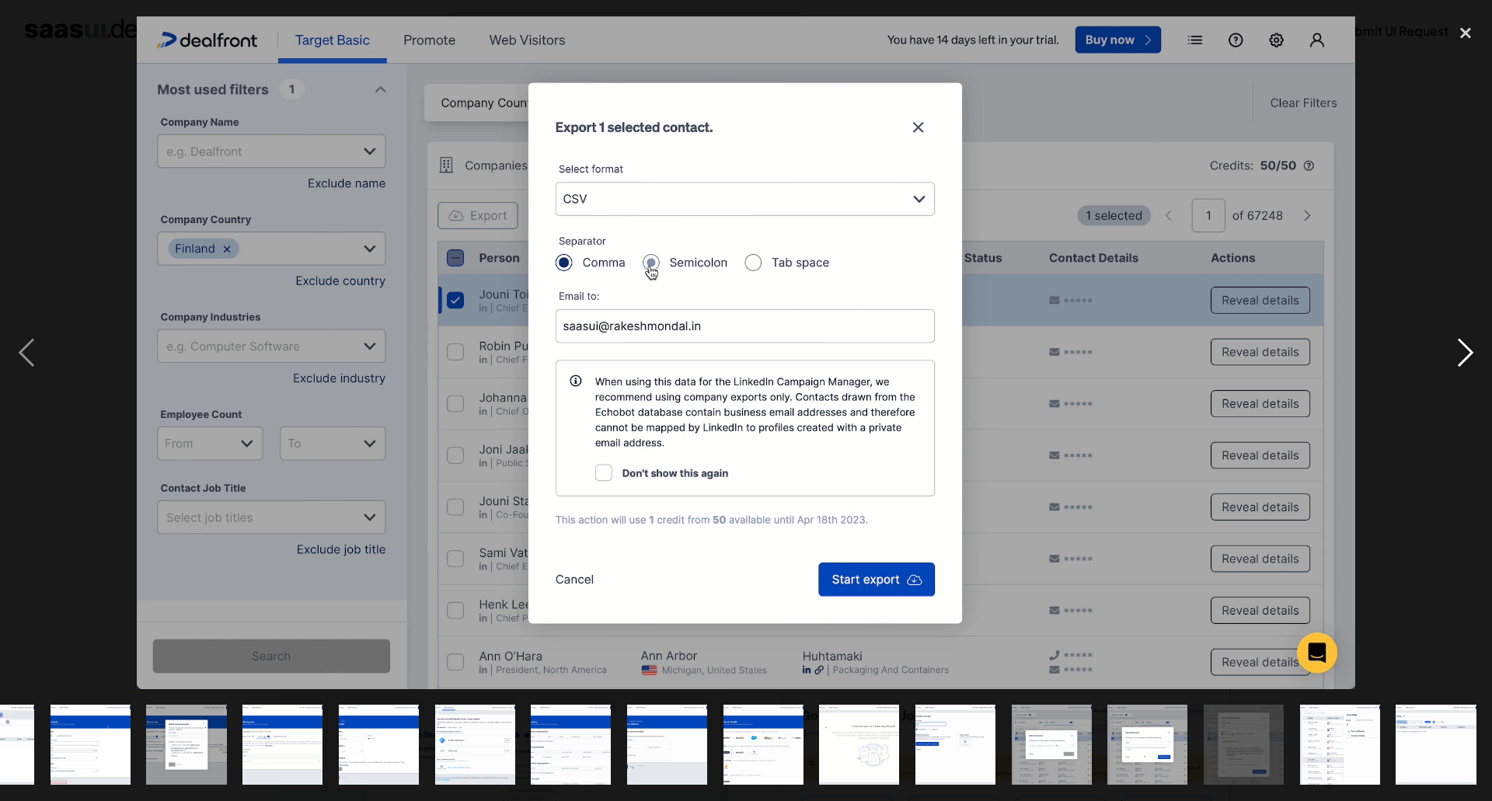
click at [1466, 361] on div "next image" at bounding box center [1465, 352] width 53 height 673
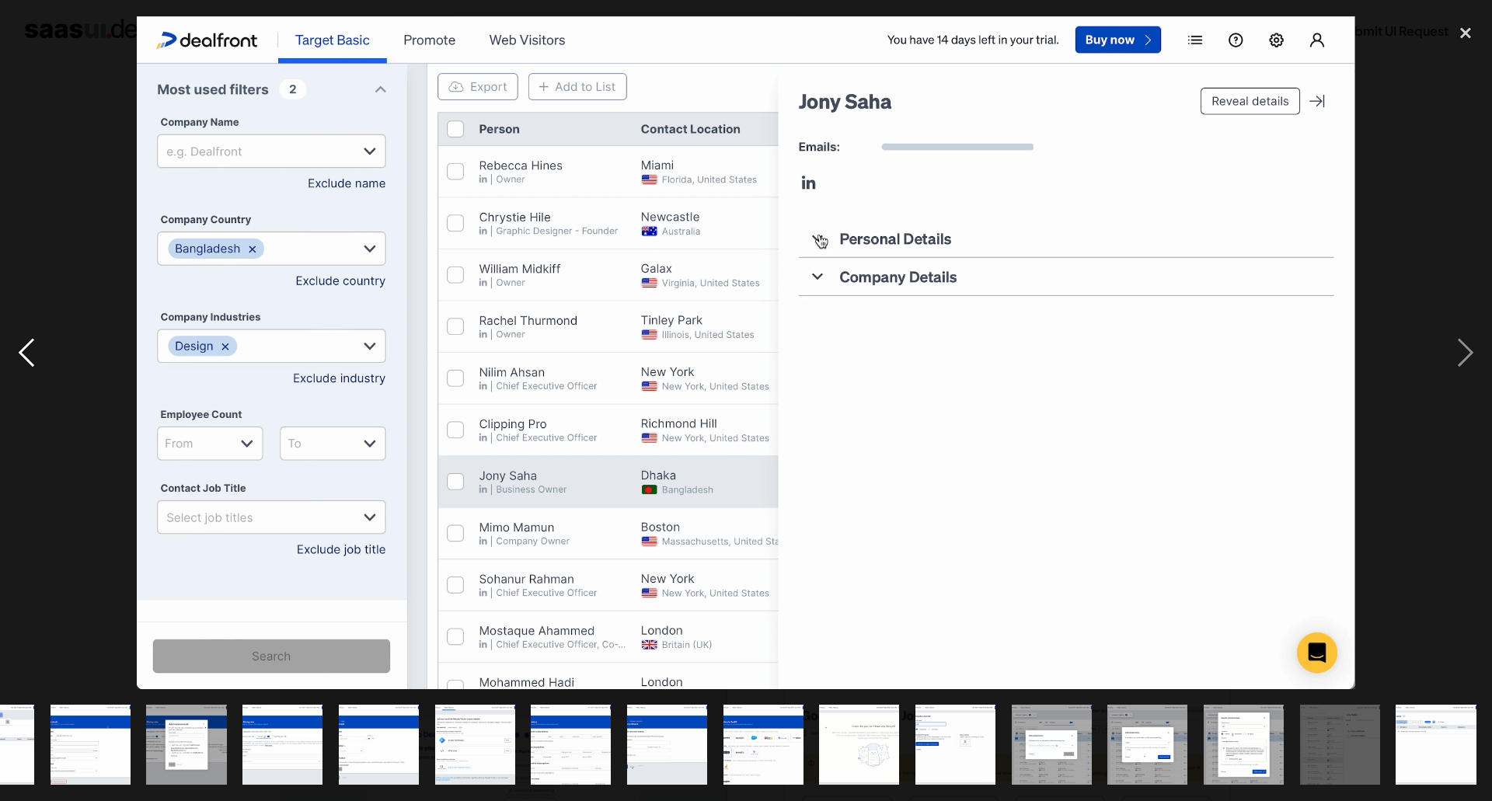
click at [26, 350] on div "previous image" at bounding box center [26, 352] width 53 height 673
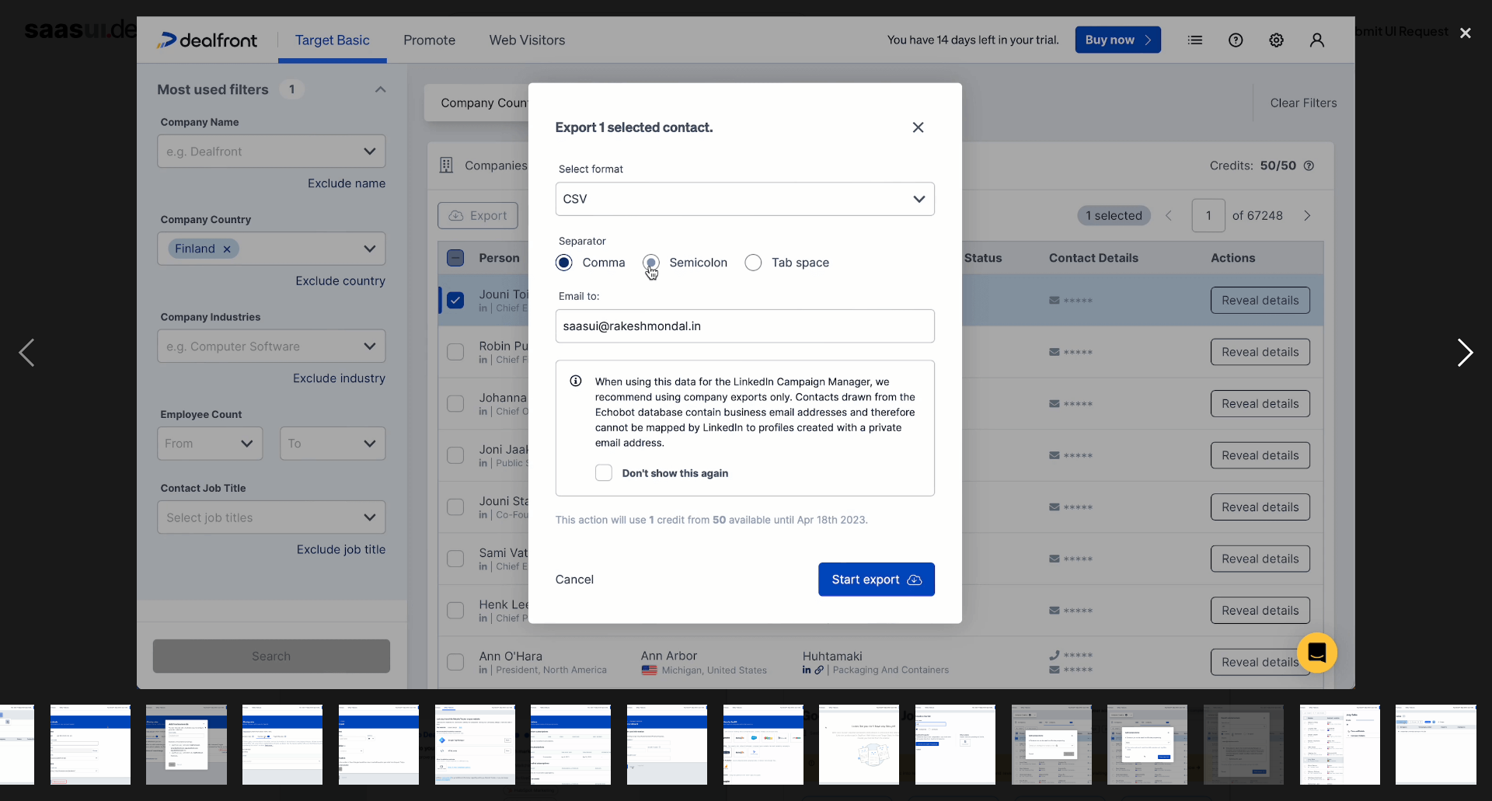
click at [1474, 355] on div "next image" at bounding box center [1465, 352] width 53 height 673
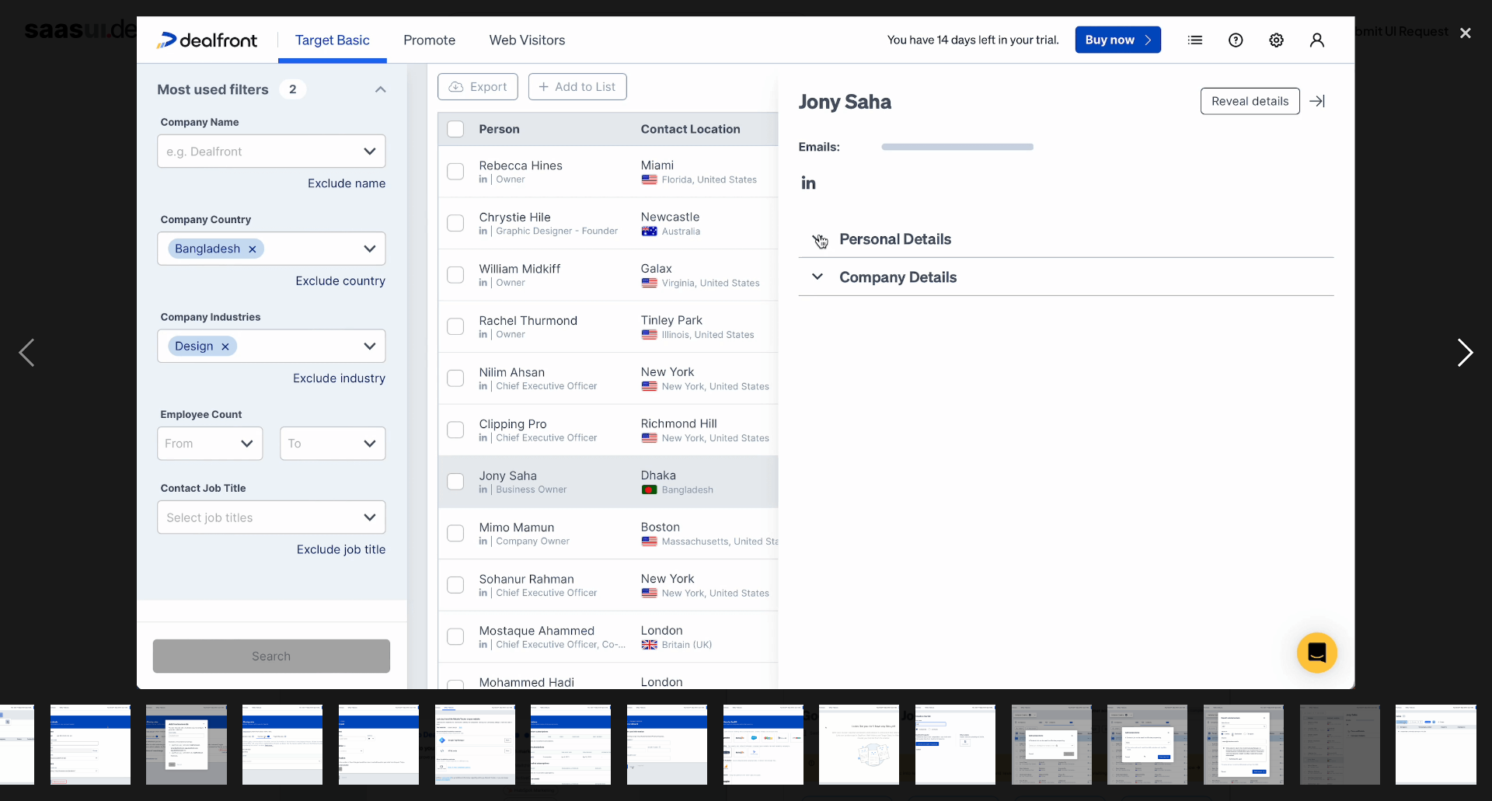
click at [1474, 355] on div "next image" at bounding box center [1465, 352] width 53 height 673
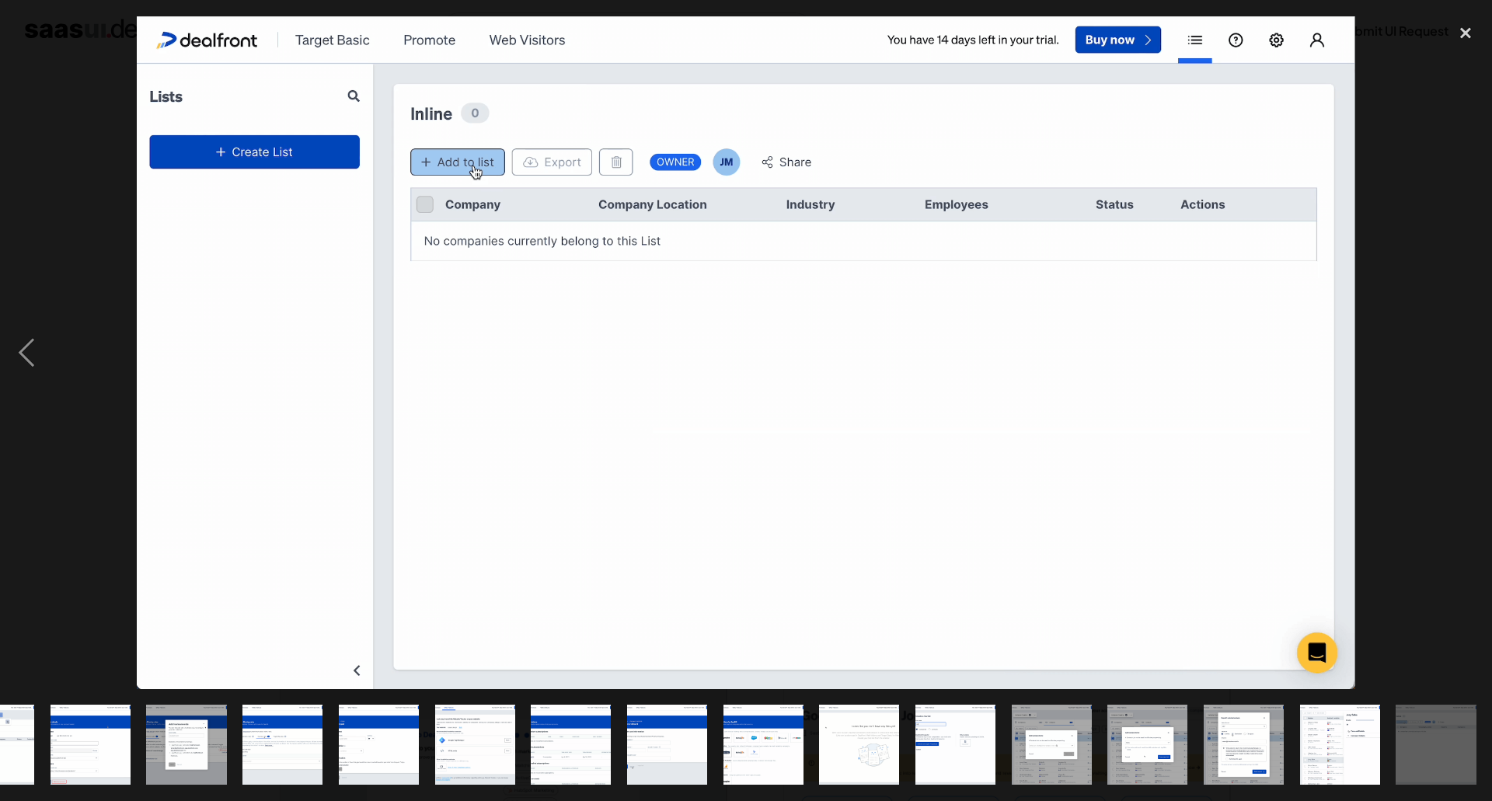
click at [1474, 355] on div "next image" at bounding box center [1465, 352] width 53 height 673
click at [1465, 39] on div "close lightbox" at bounding box center [1465, 33] width 53 height 34
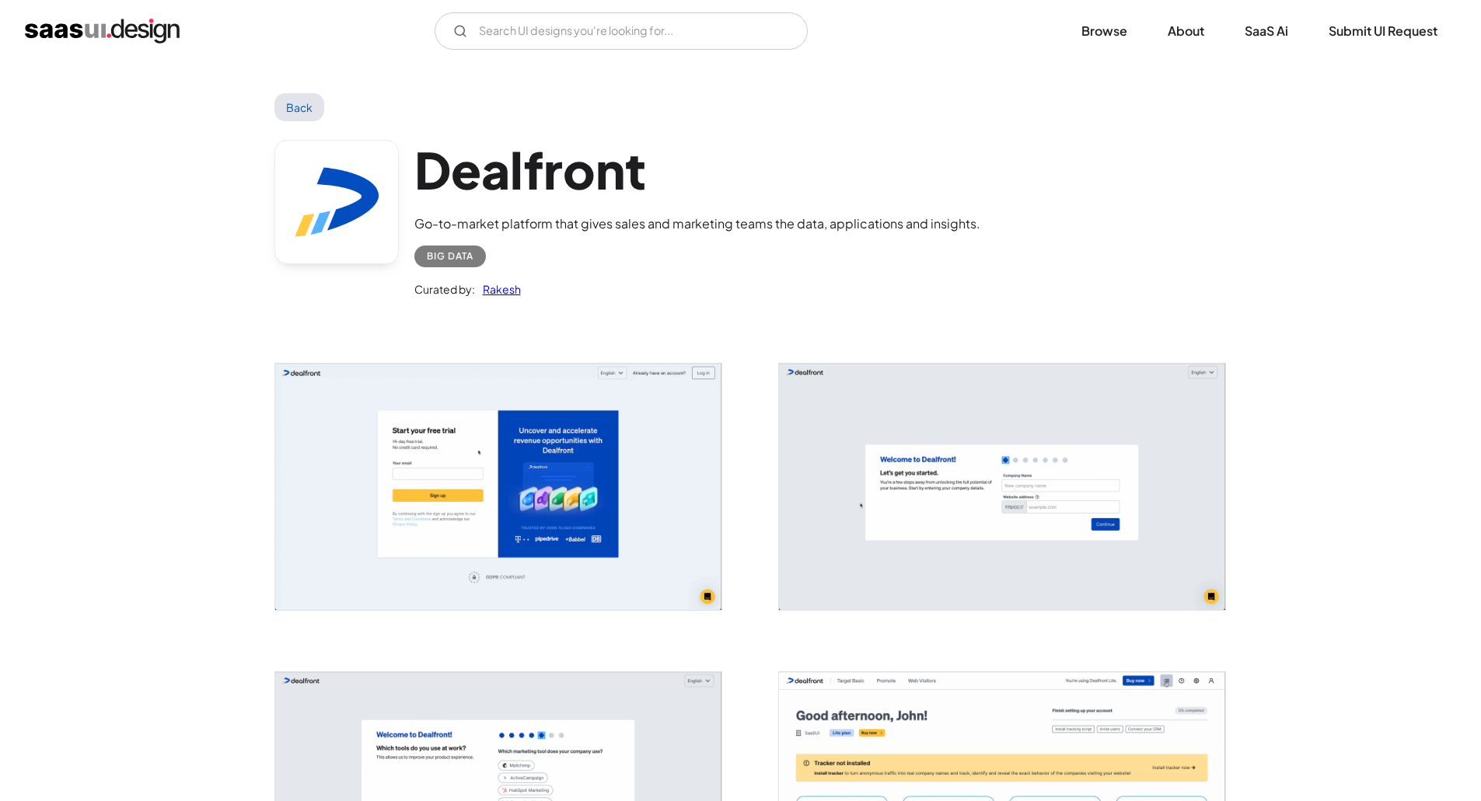
scroll to position [0, 0]
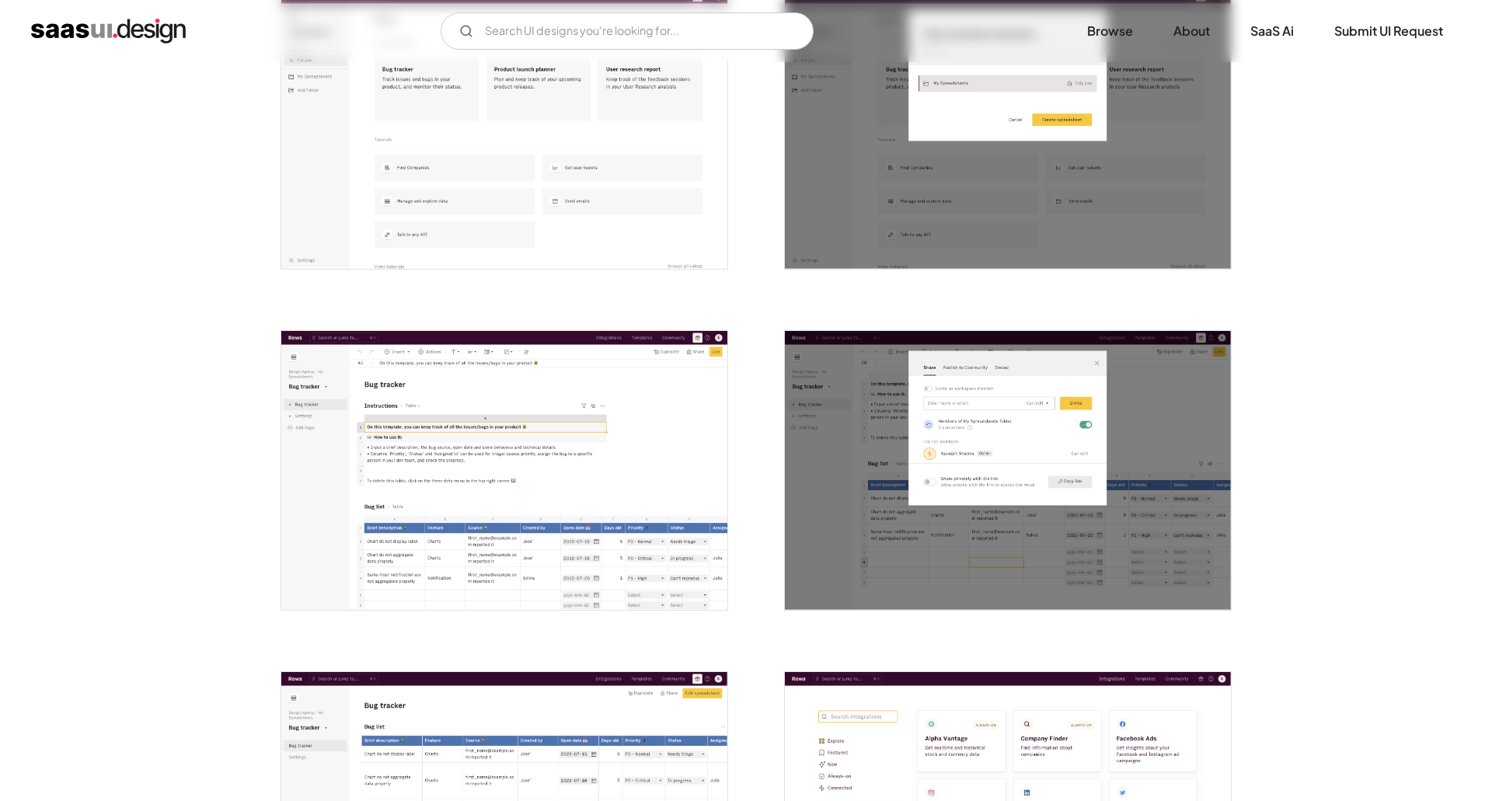
scroll to position [2098, 0]
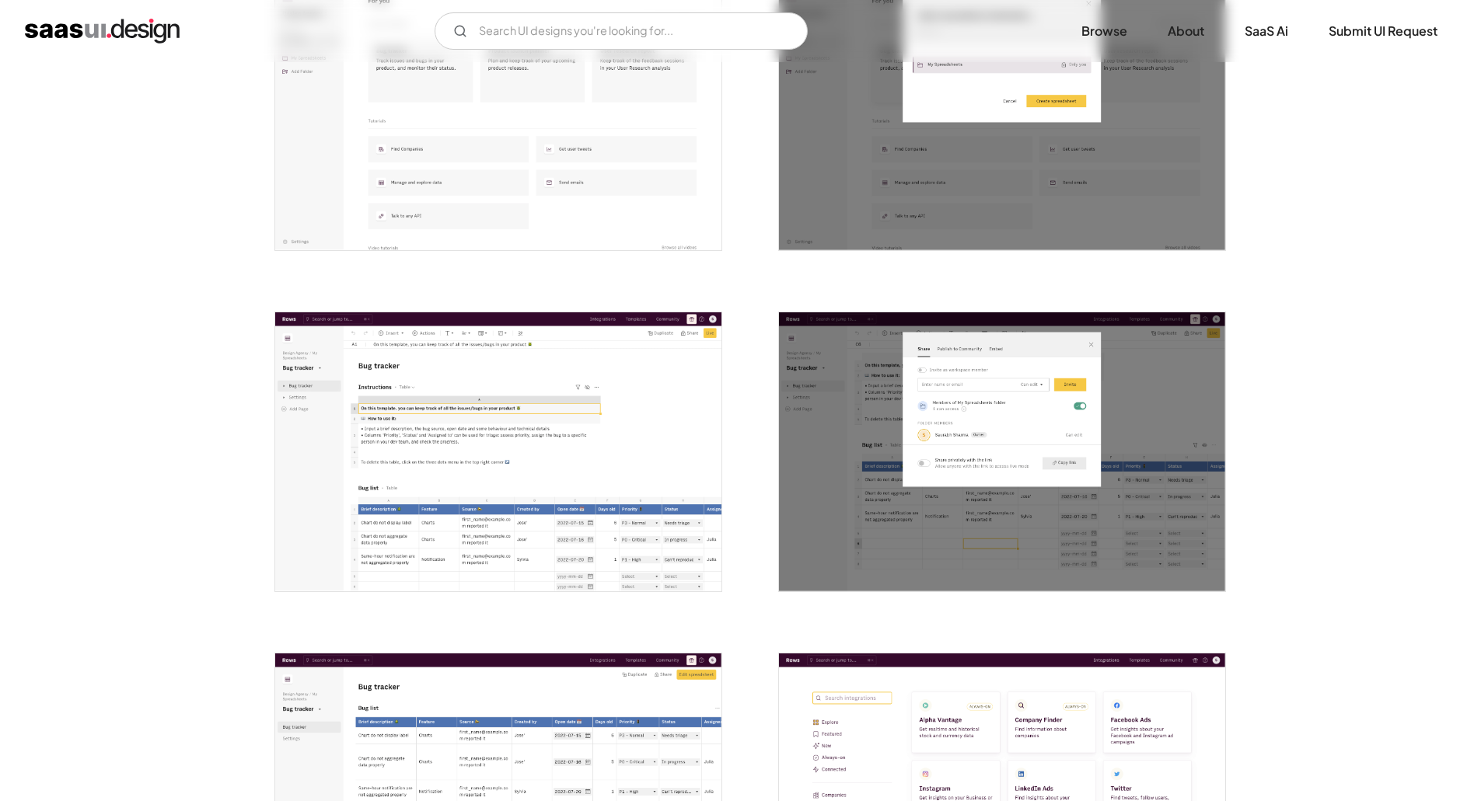
click at [621, 461] on img "open lightbox" at bounding box center [498, 451] width 446 height 279
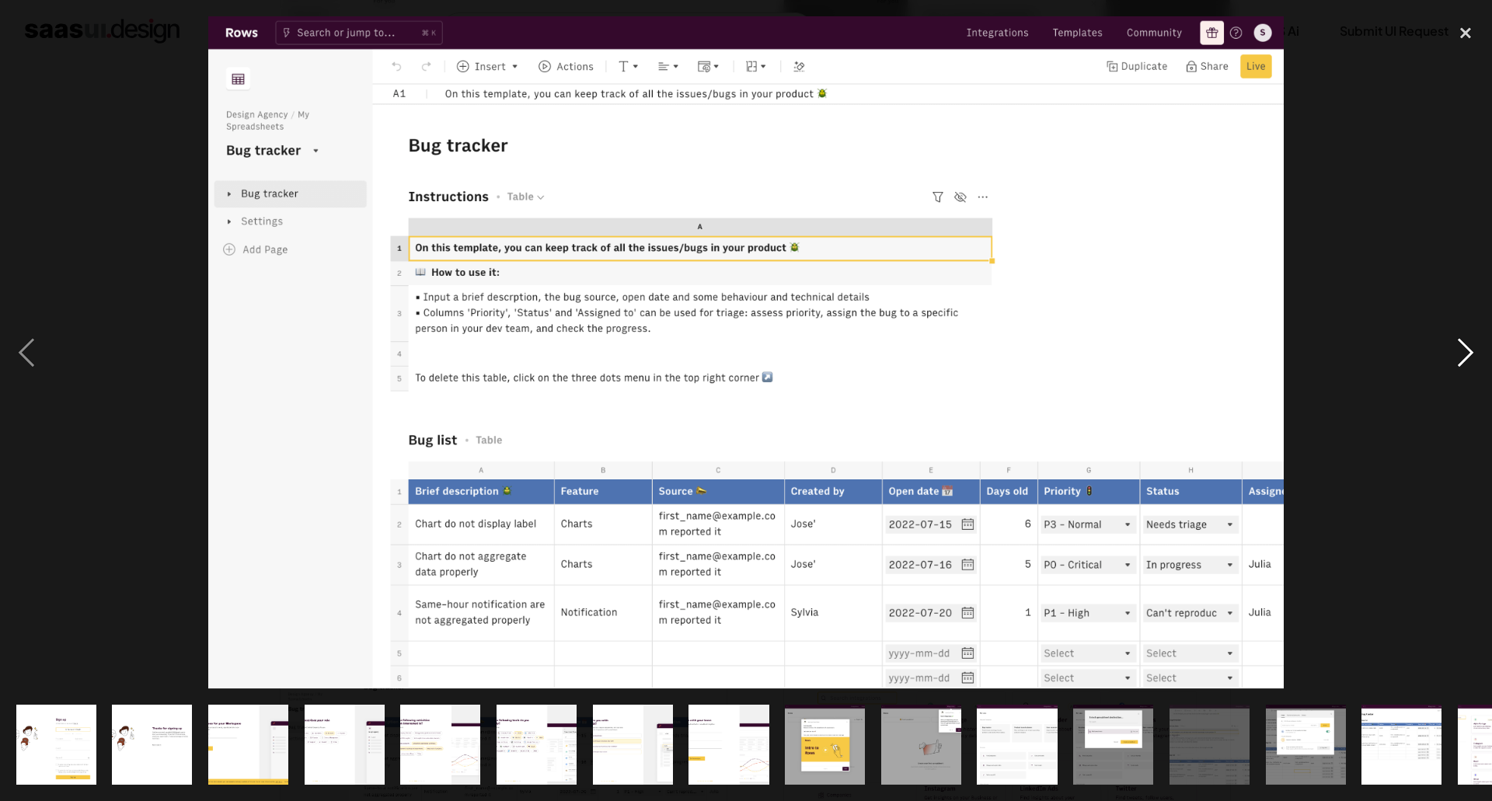
click at [1463, 361] on div "next image" at bounding box center [1465, 352] width 53 height 673
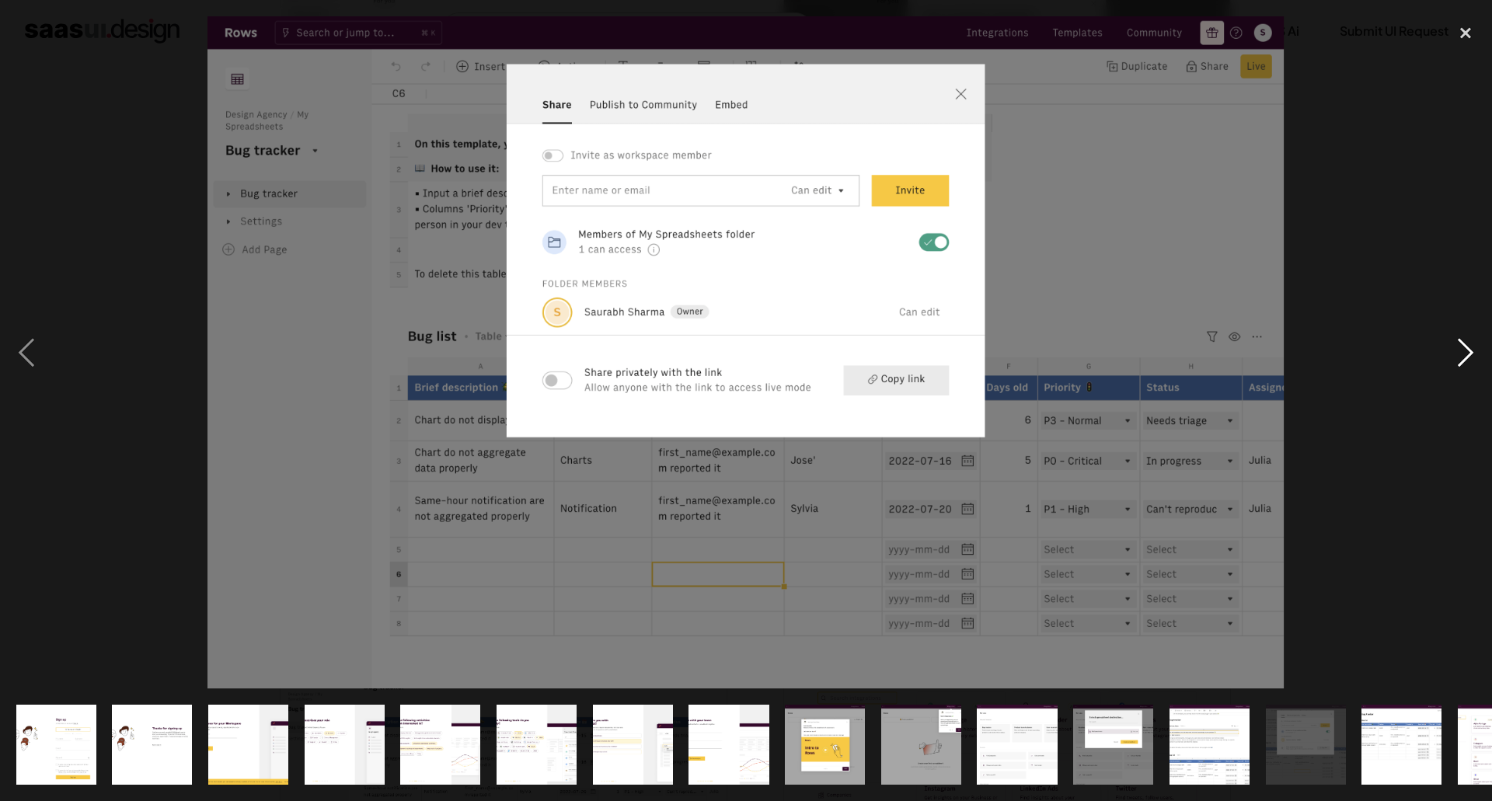
click at [1463, 361] on div "next image" at bounding box center [1465, 352] width 53 height 673
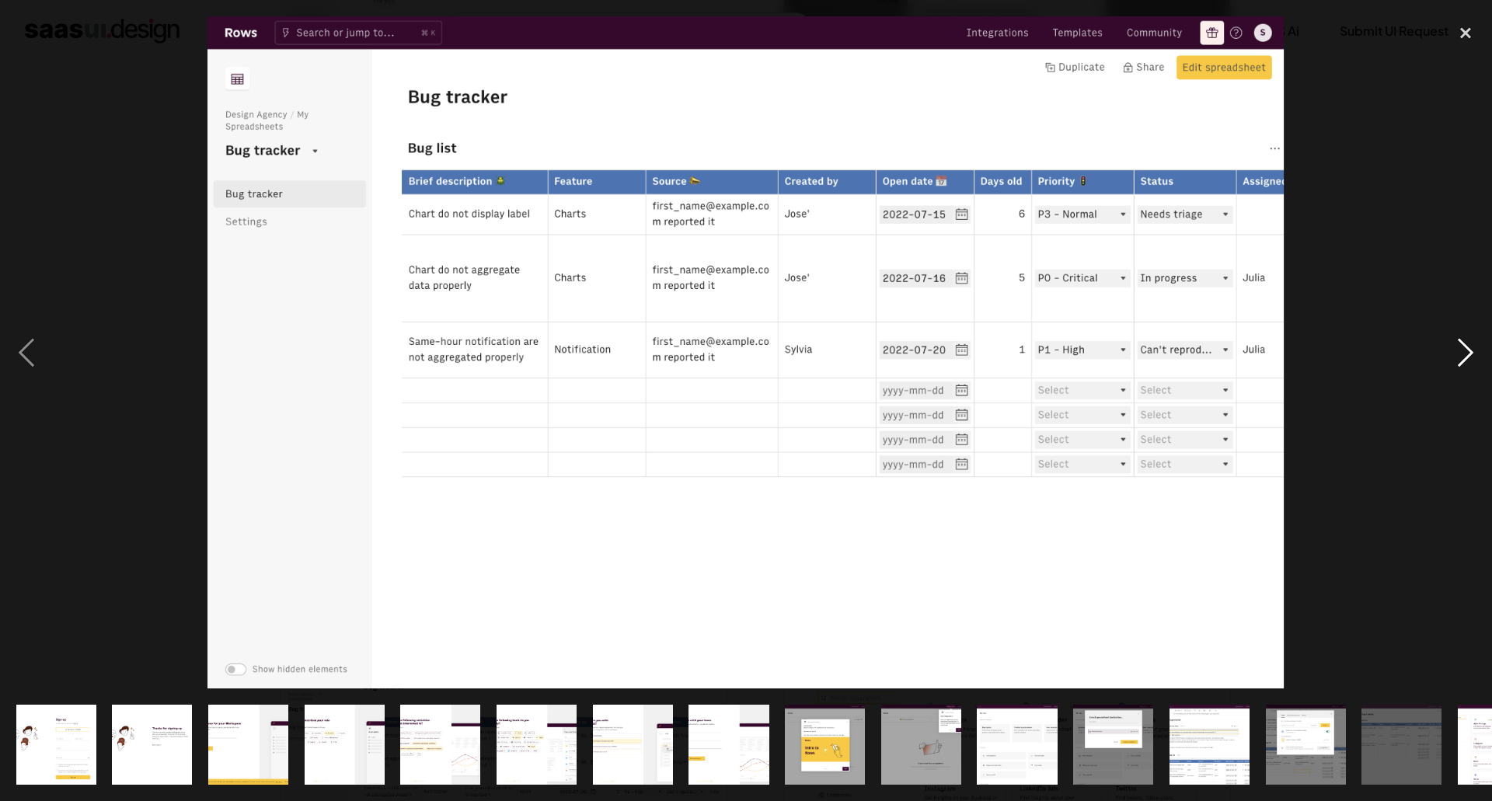
click at [1463, 361] on div "next image" at bounding box center [1465, 352] width 53 height 673
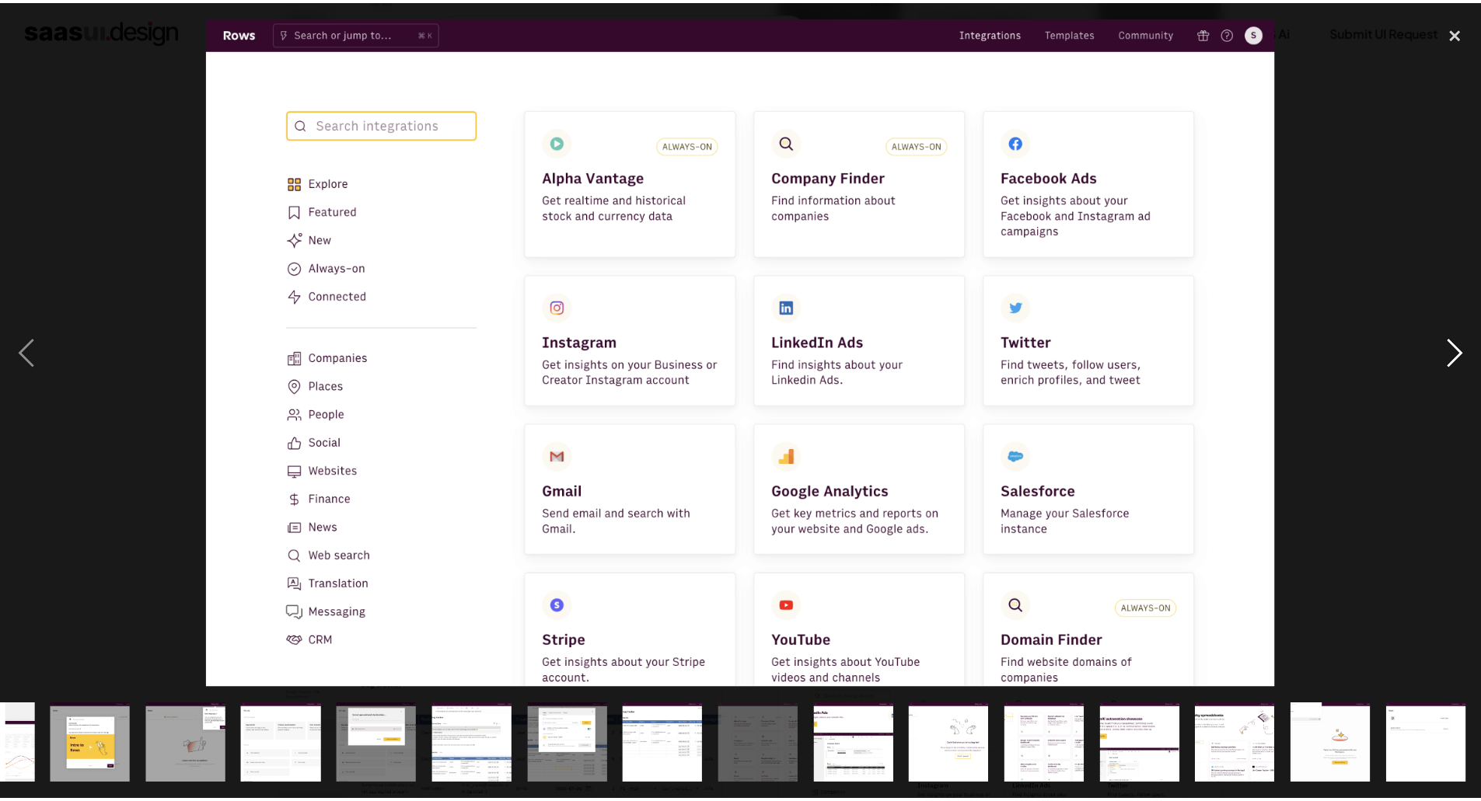
scroll to position [0, 735]
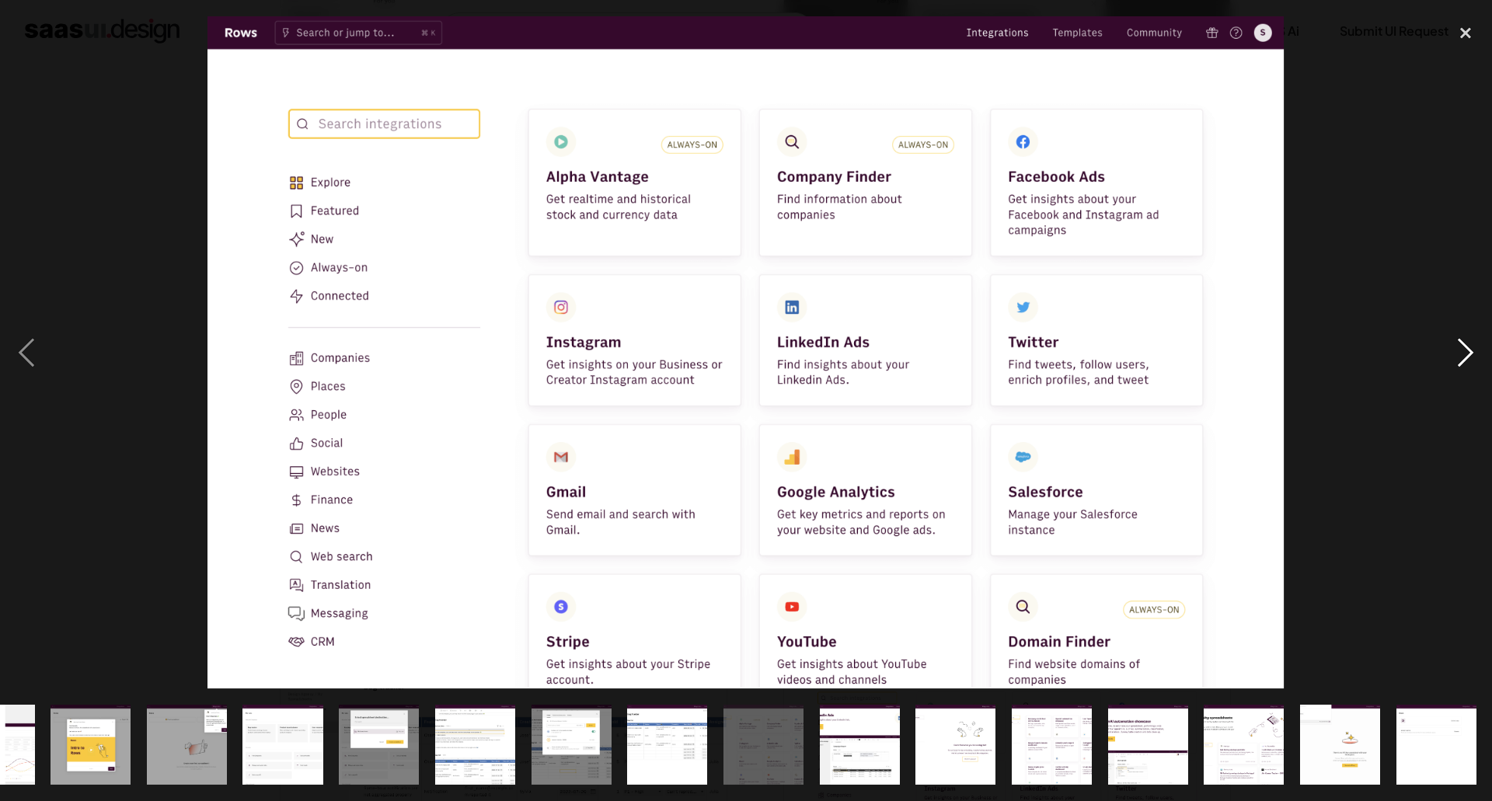
click at [1463, 361] on div "next image" at bounding box center [1465, 352] width 53 height 673
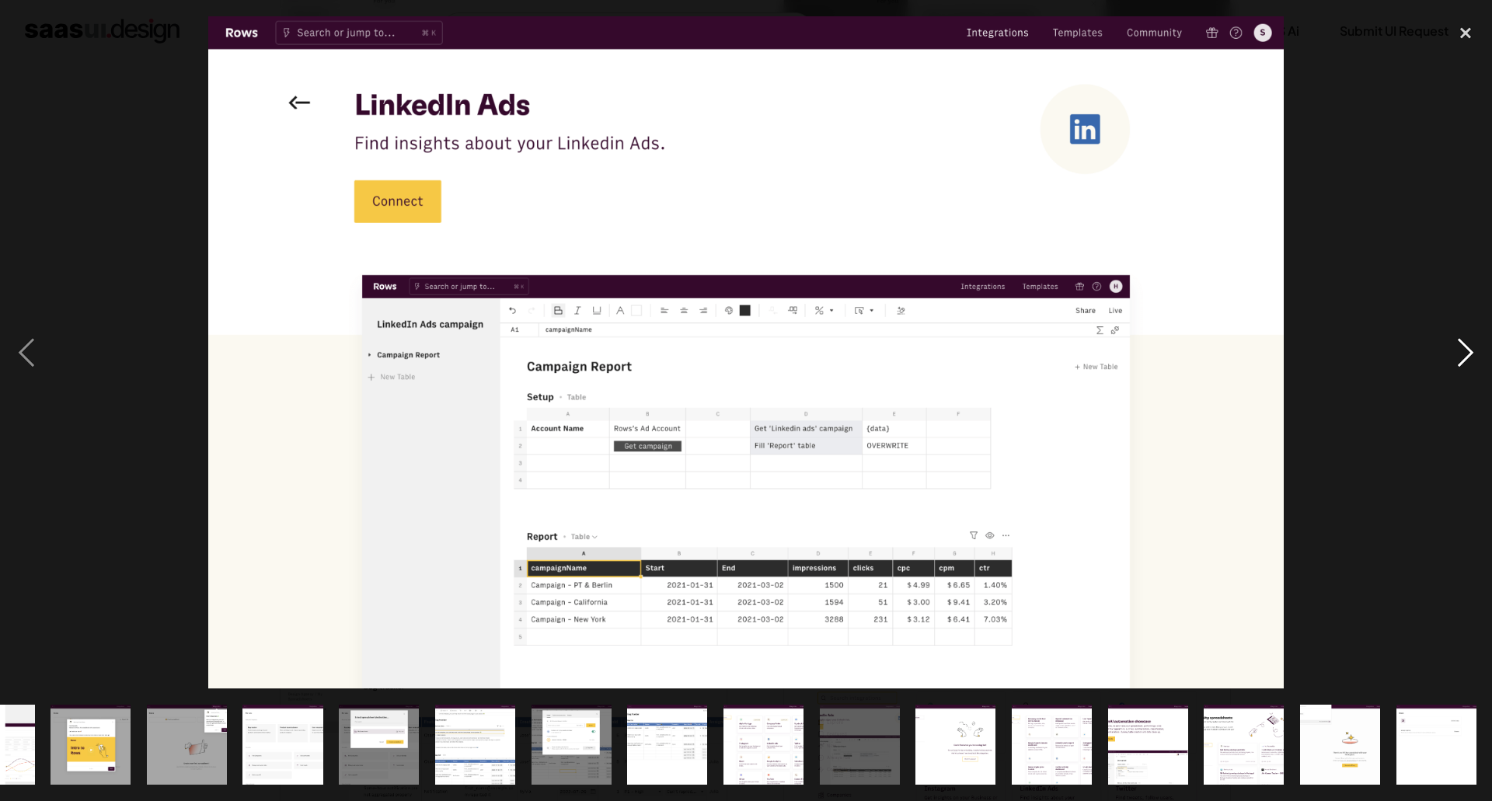
click at [1463, 361] on div "next image" at bounding box center [1465, 352] width 53 height 673
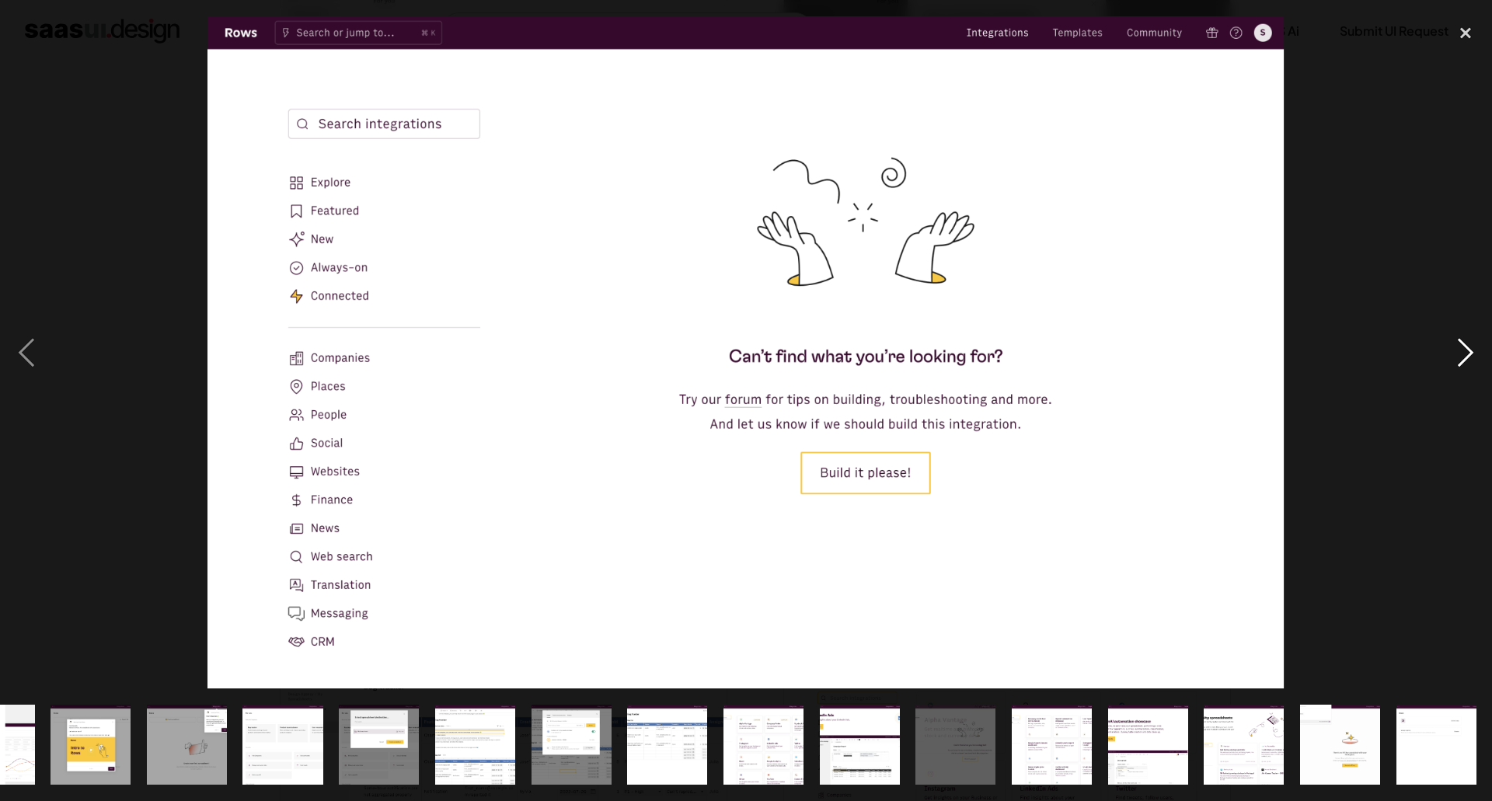
click at [1463, 361] on div "next image" at bounding box center [1465, 352] width 53 height 673
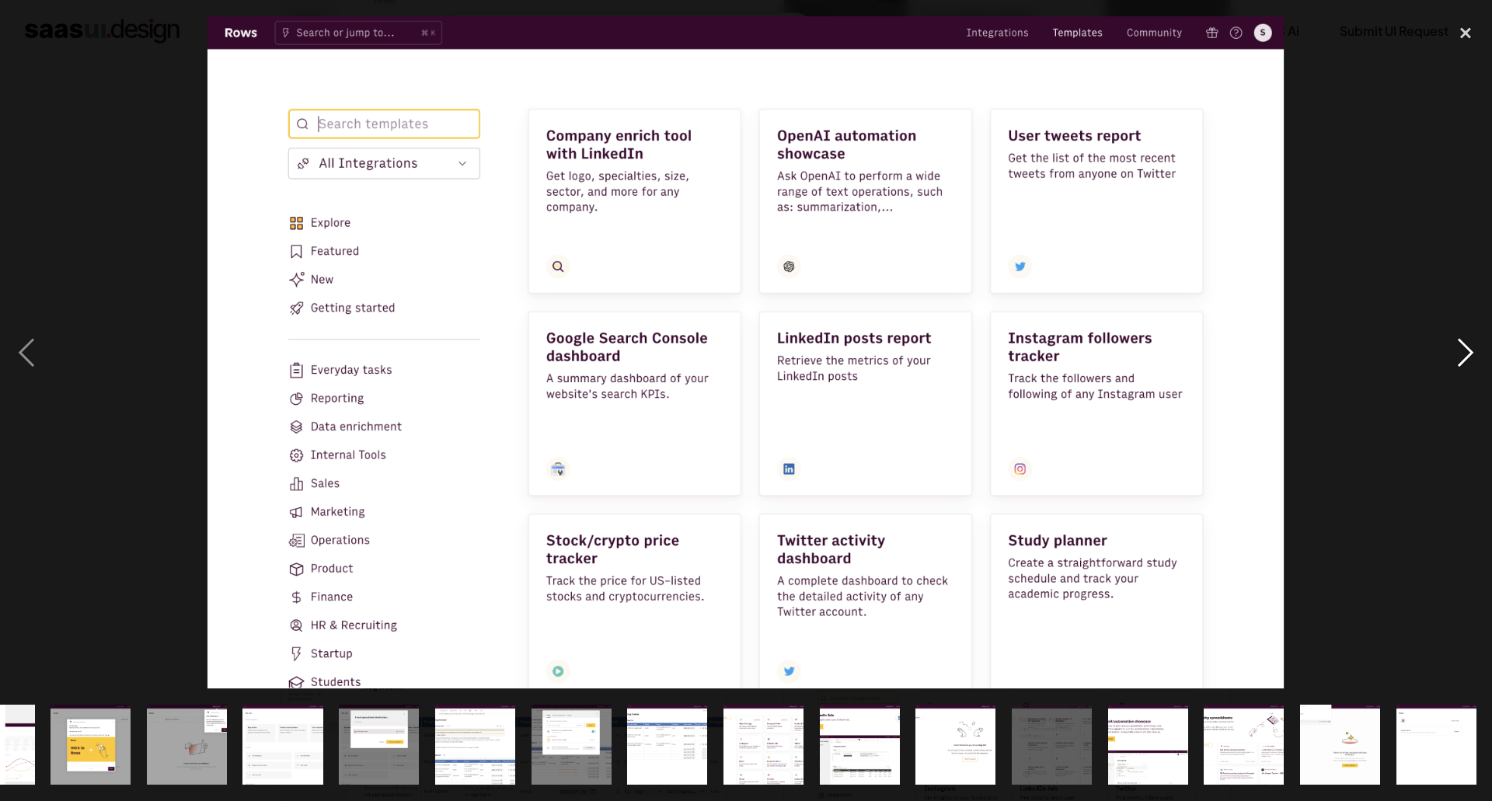
click at [1463, 361] on div "next image" at bounding box center [1465, 352] width 53 height 673
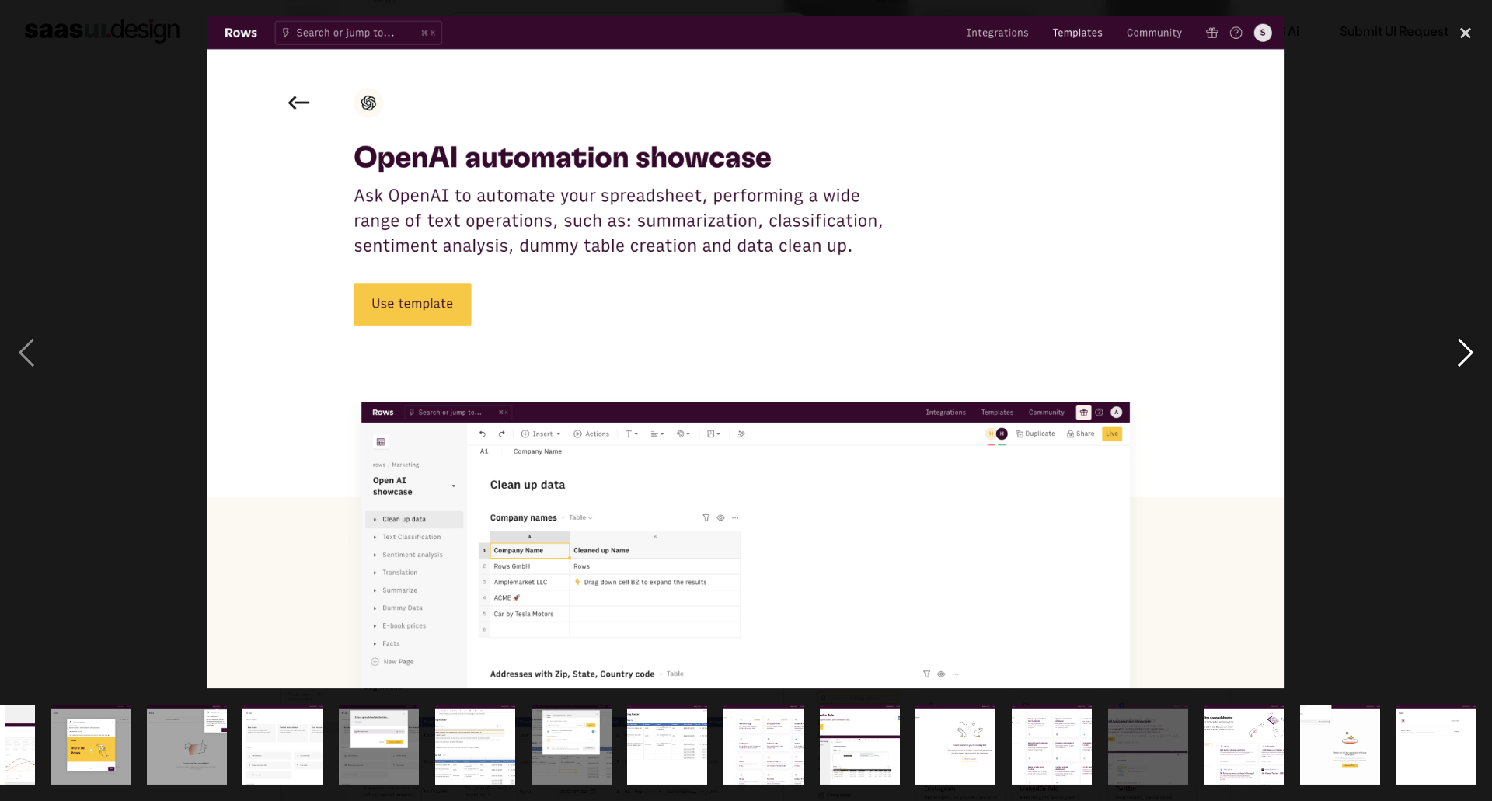
click at [1463, 361] on div "next image" at bounding box center [1465, 352] width 53 height 673
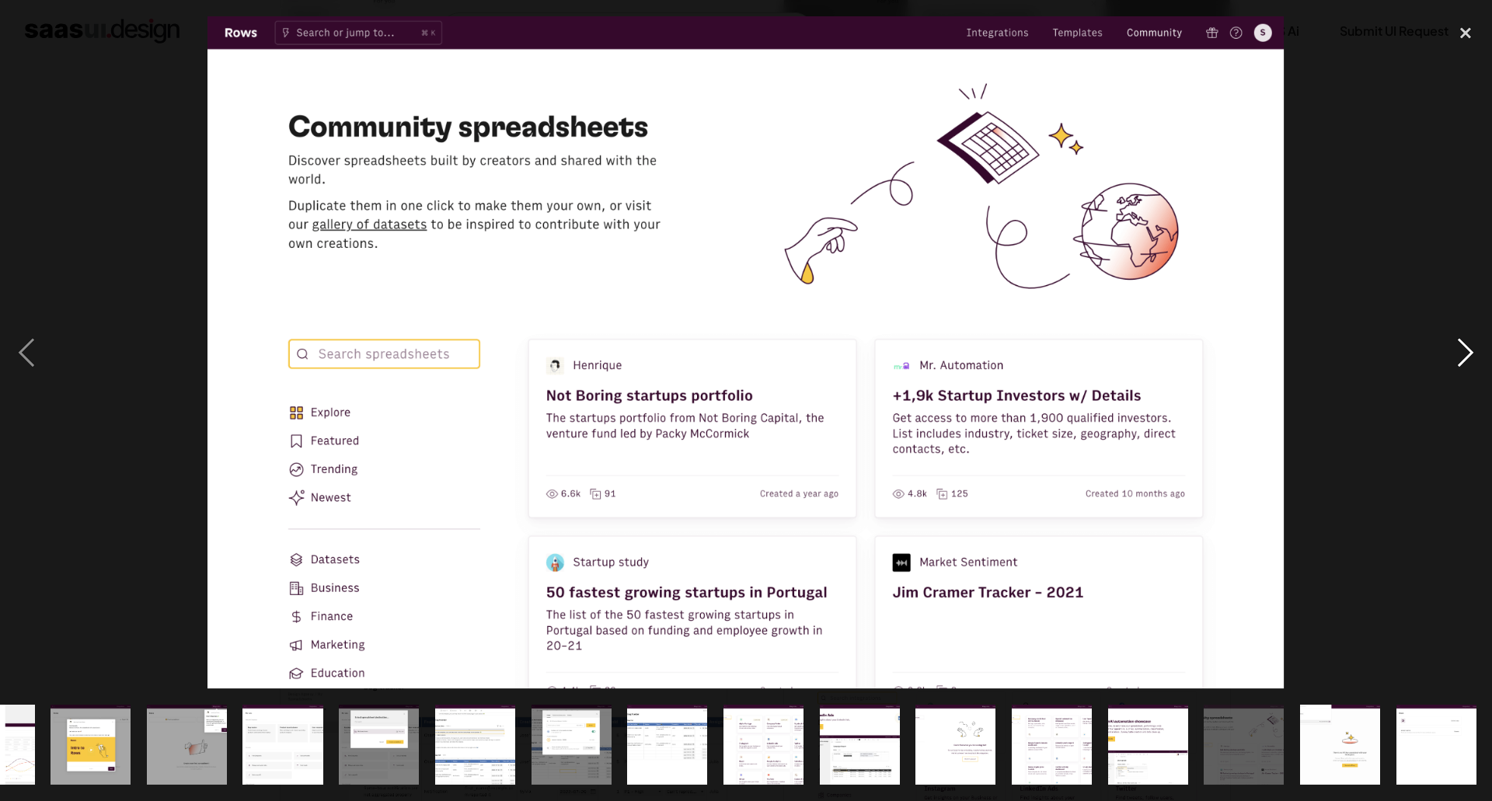
click at [1463, 361] on div "next image" at bounding box center [1465, 352] width 53 height 673
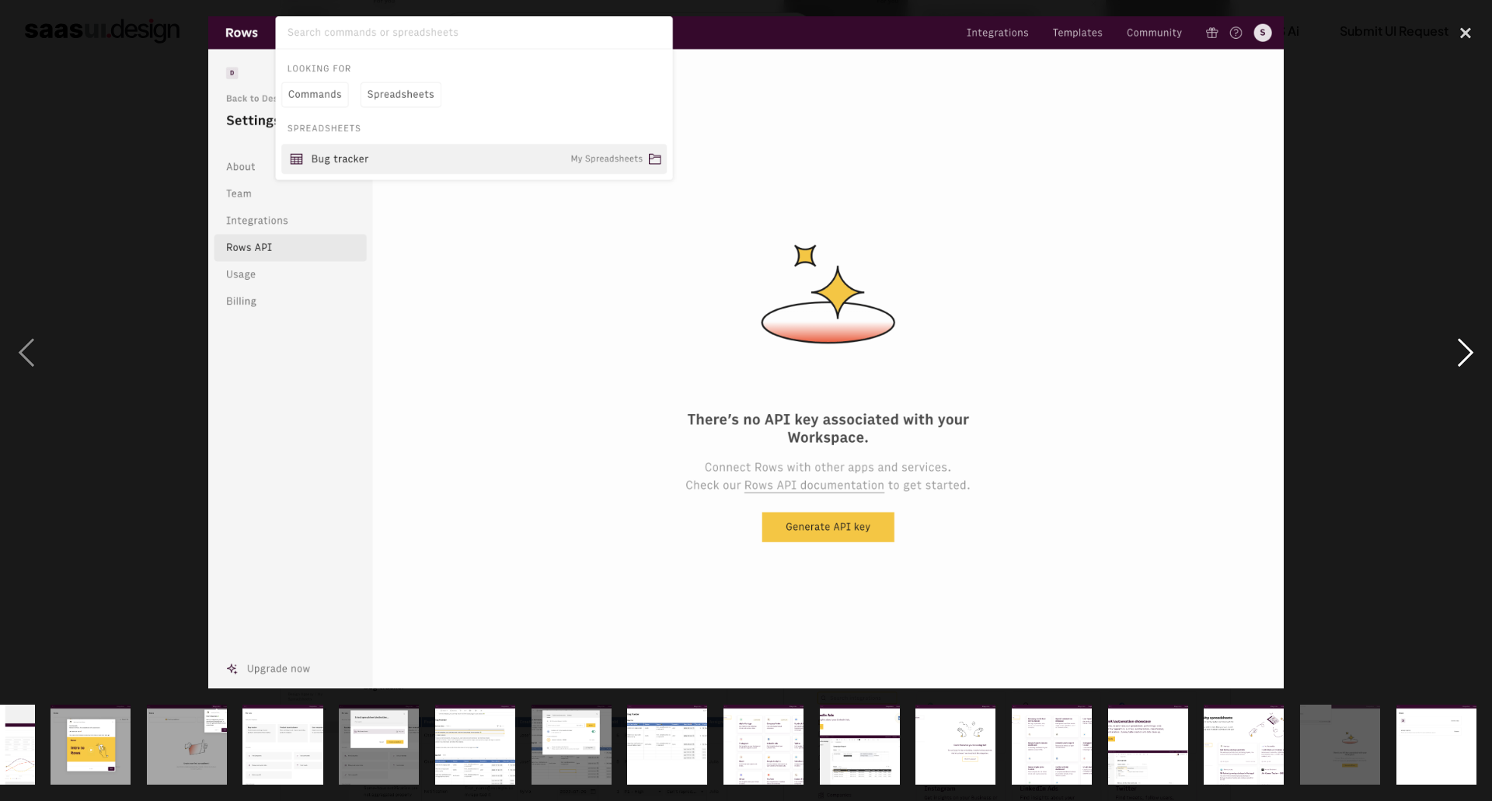
click at [1463, 361] on div "next image" at bounding box center [1465, 352] width 53 height 673
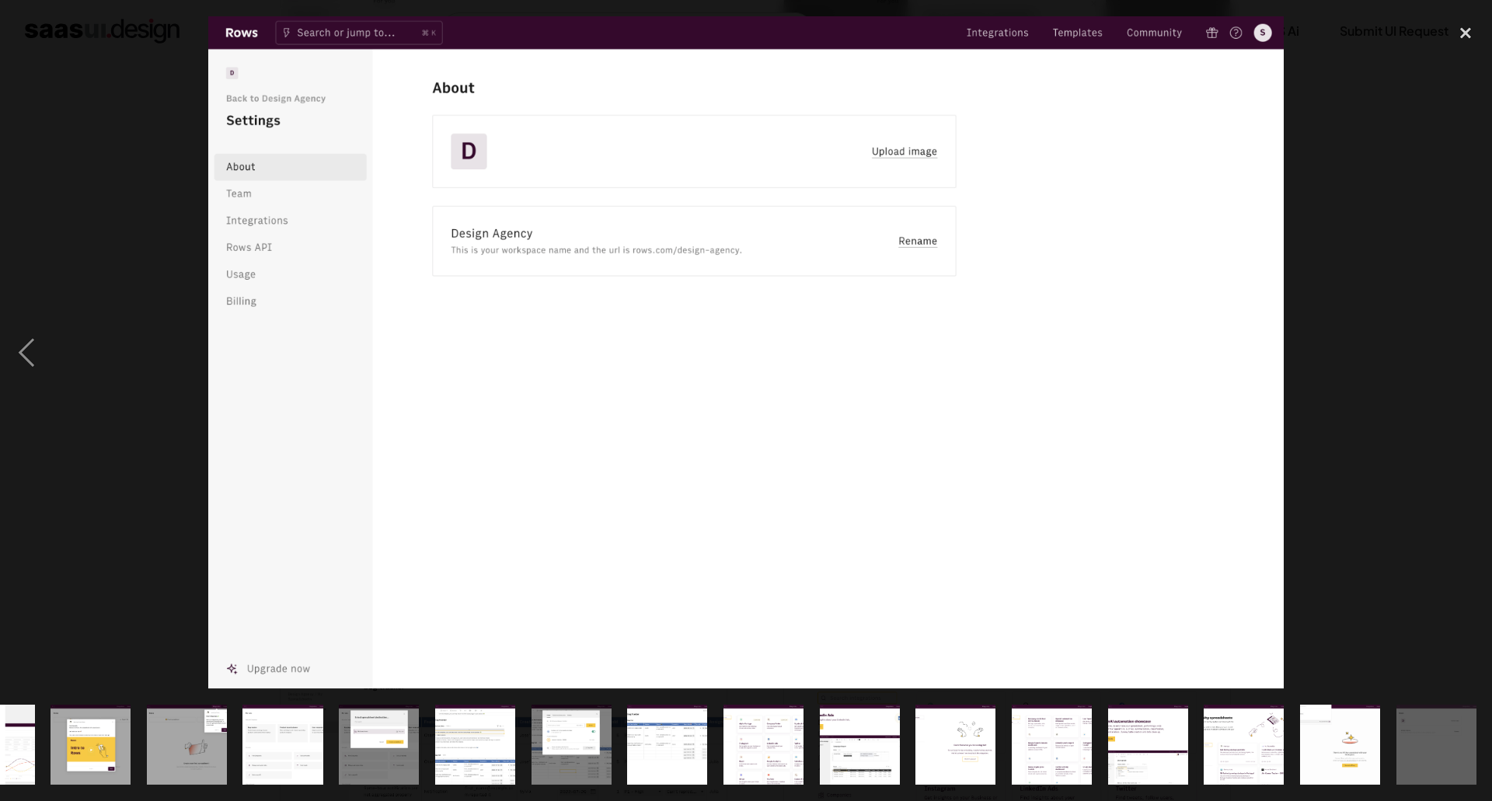
click at [1463, 361] on div "next image" at bounding box center [1465, 352] width 53 height 673
click at [1459, 37] on div "close lightbox" at bounding box center [1465, 33] width 53 height 34
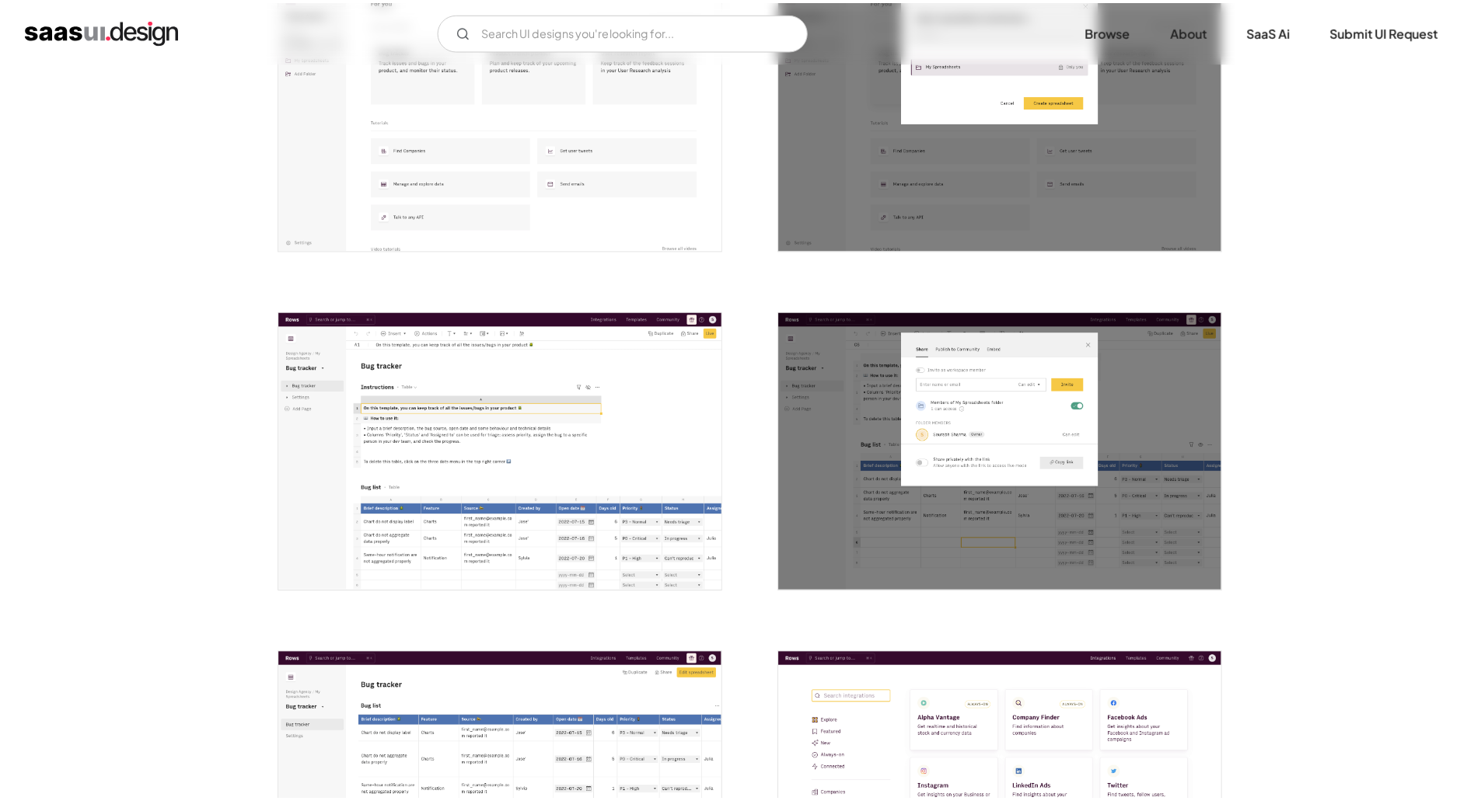
scroll to position [0, 0]
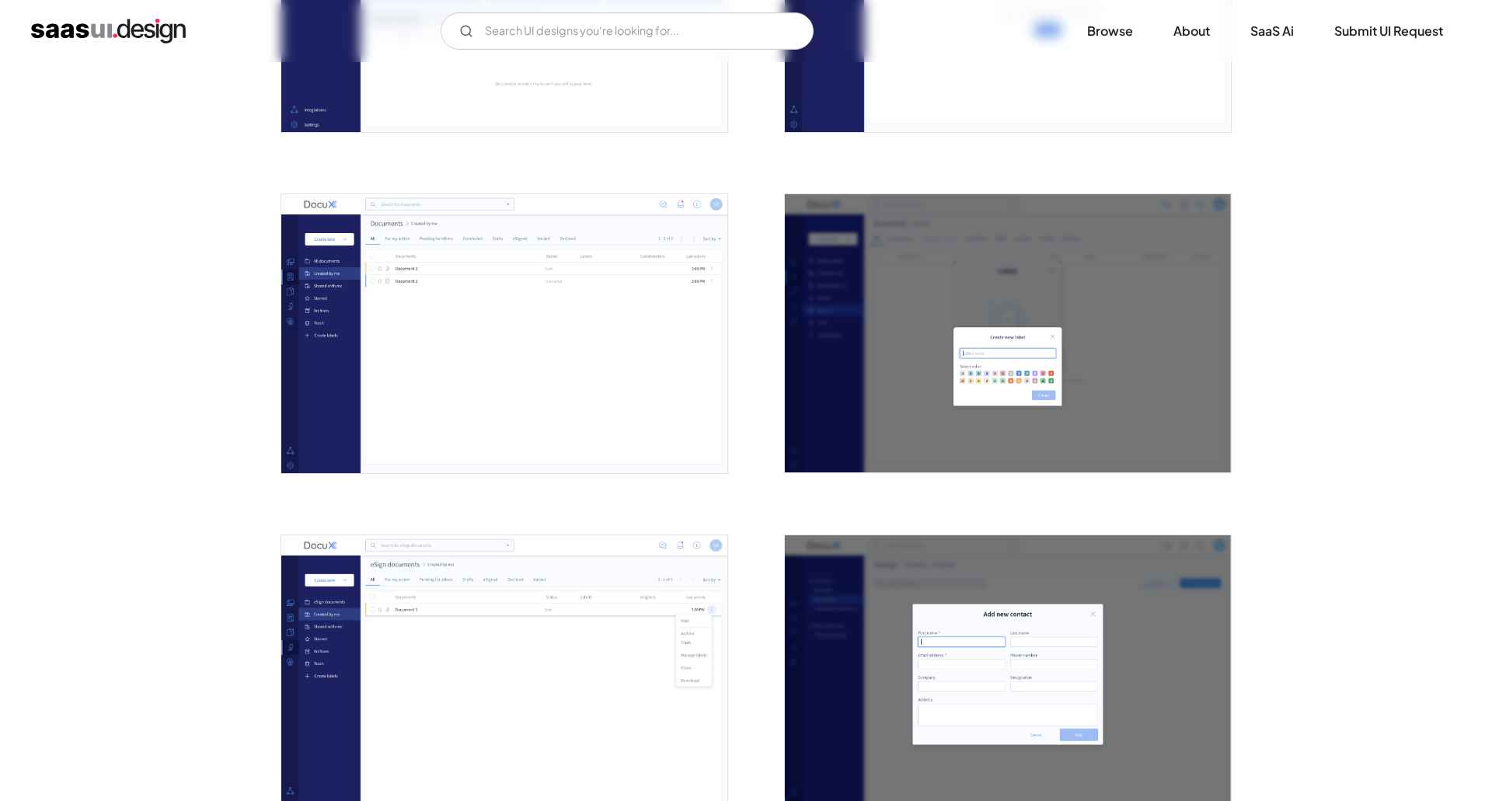
scroll to position [2254, 0]
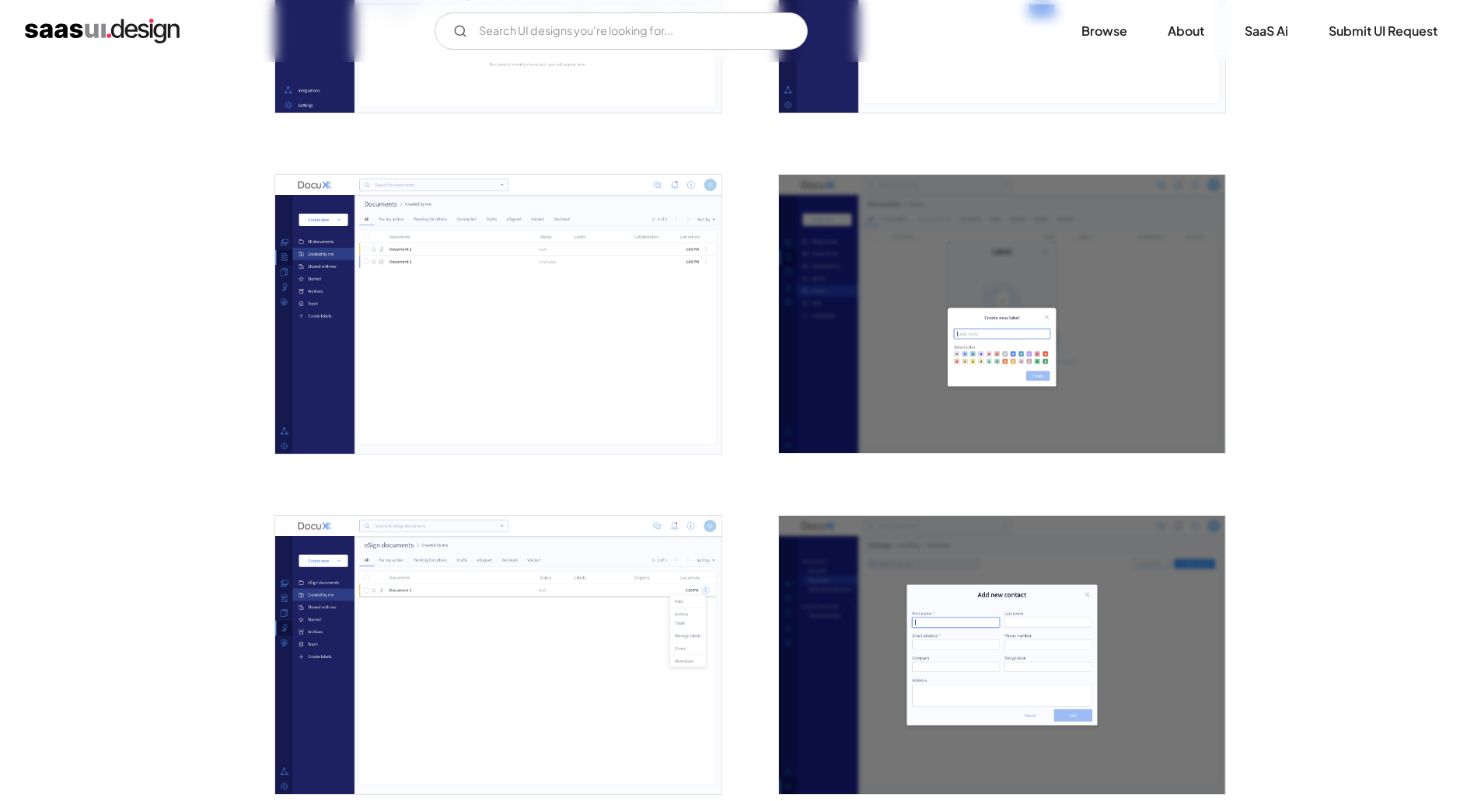
click at [585, 337] on img "open lightbox" at bounding box center [498, 314] width 446 height 279
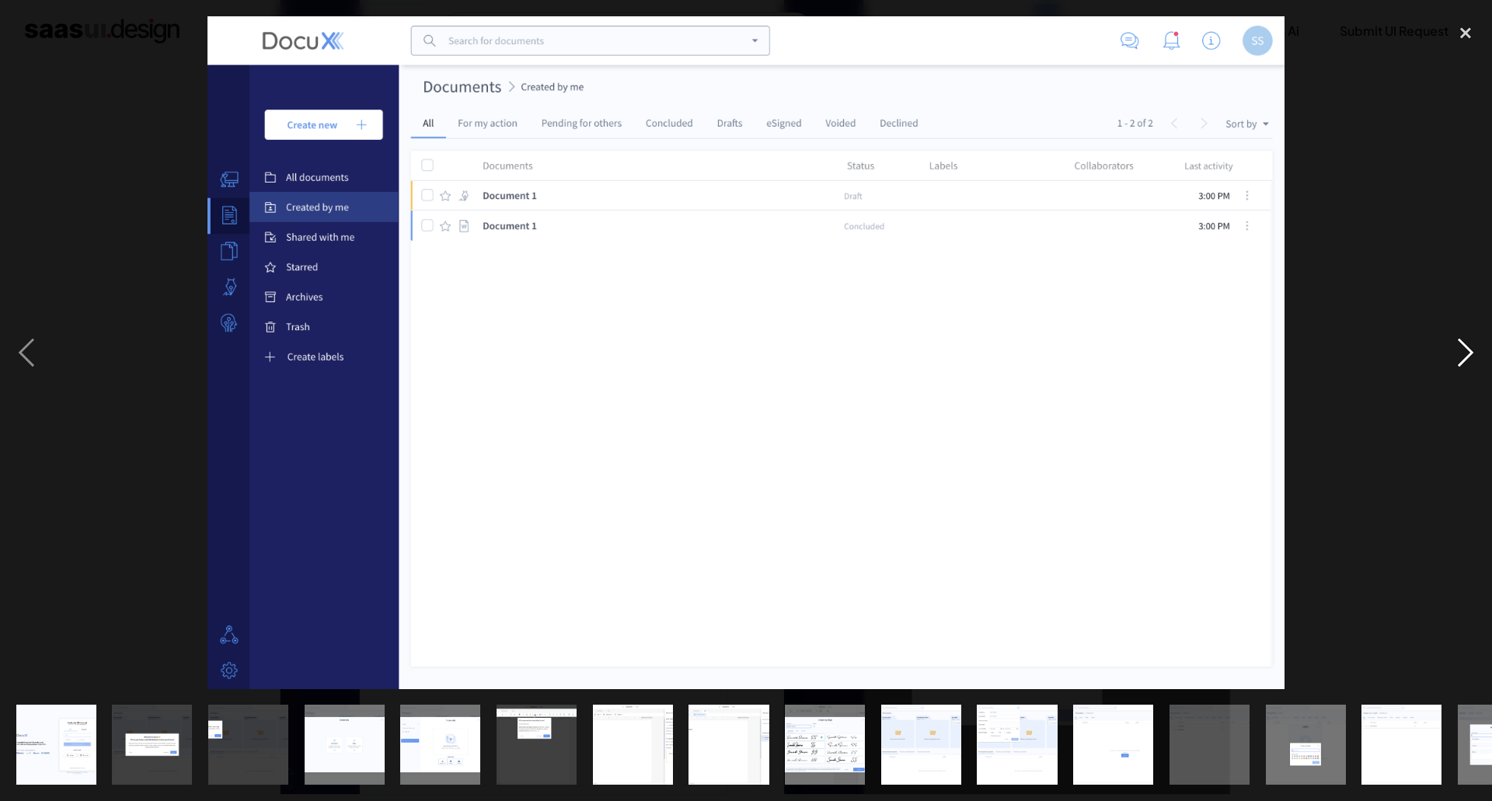
click at [1467, 353] on div "next image" at bounding box center [1465, 352] width 53 height 673
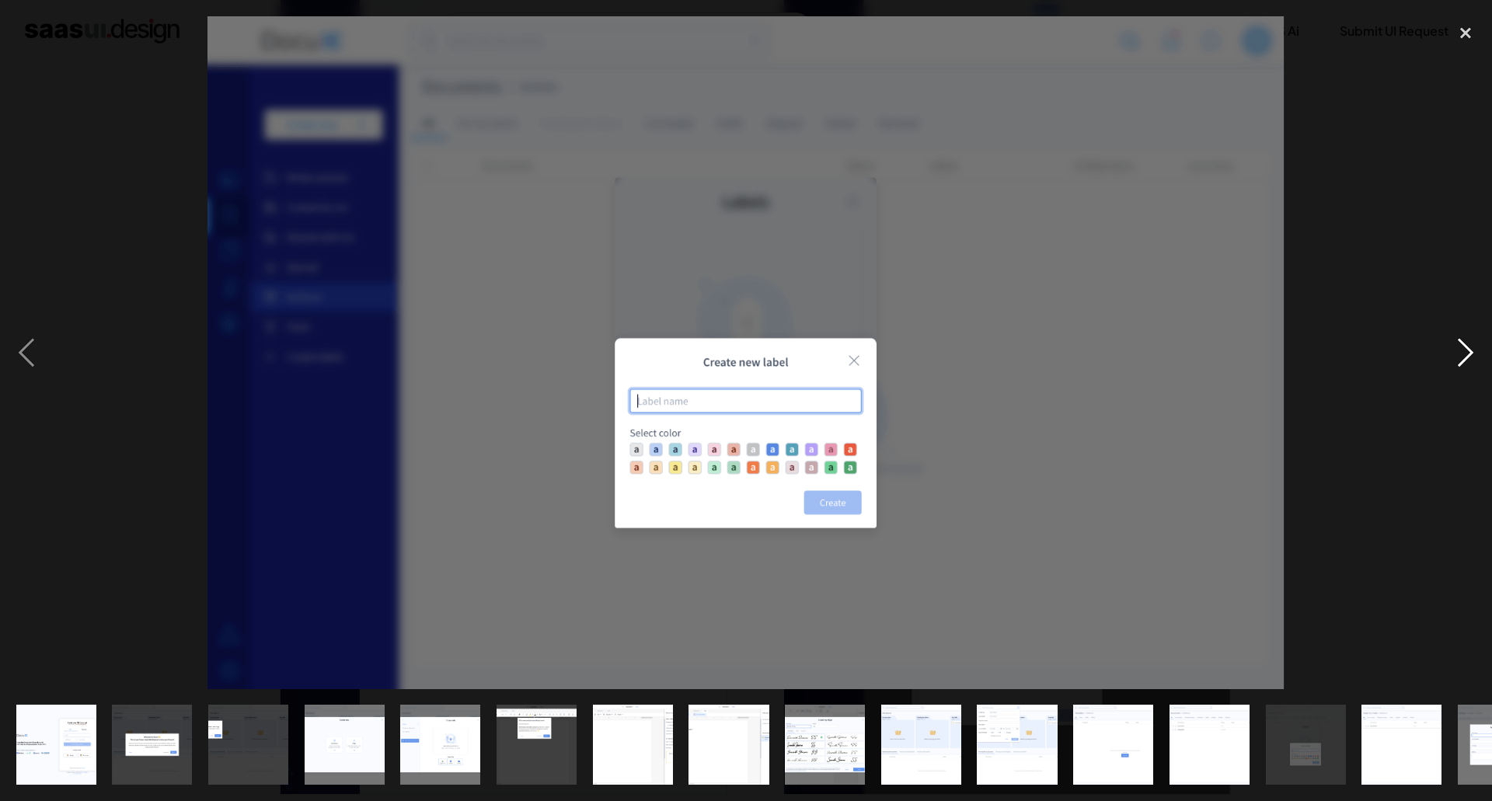
click at [1467, 353] on div "next image" at bounding box center [1465, 352] width 53 height 673
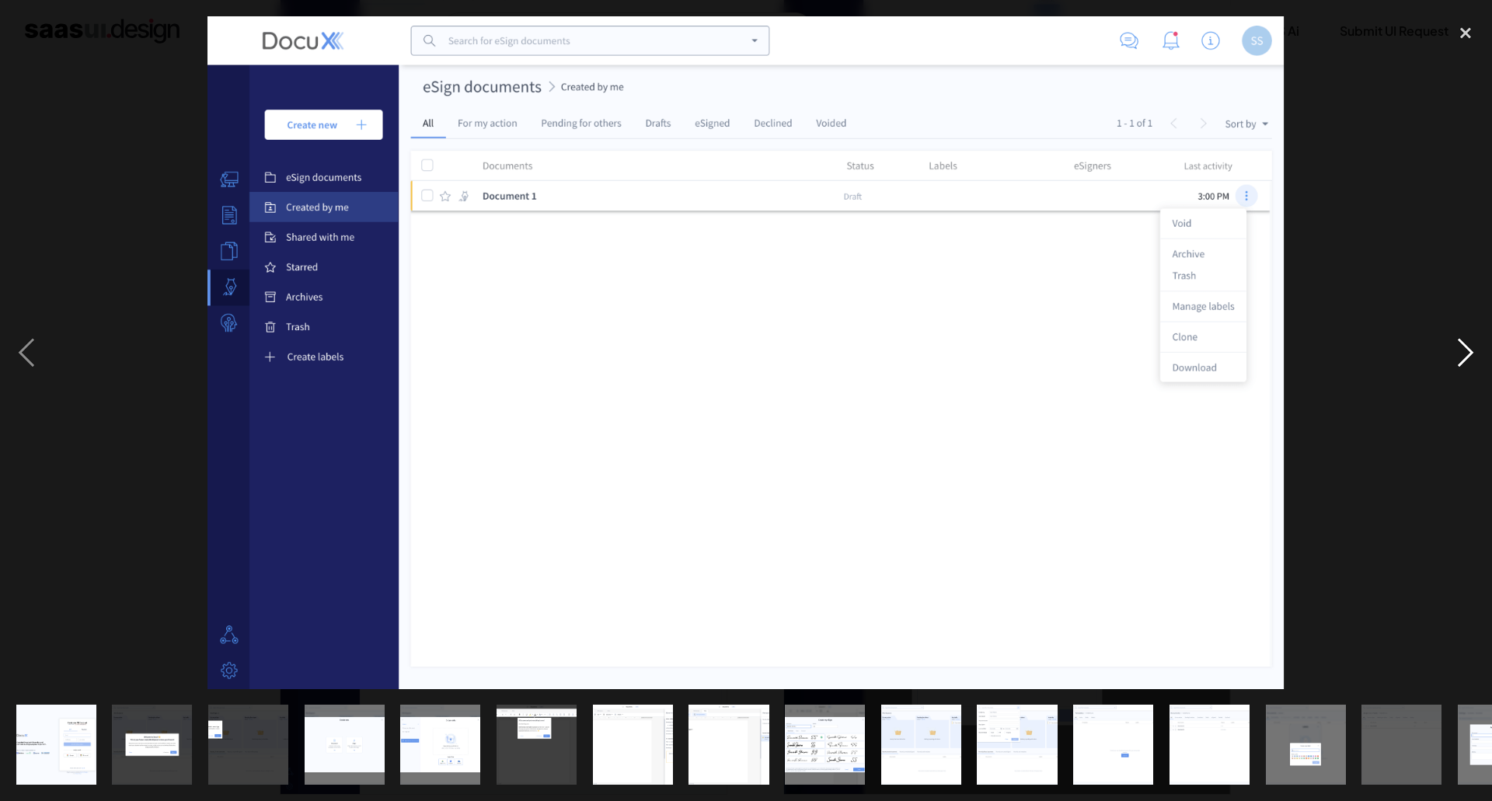
click at [1467, 353] on div "next image" at bounding box center [1465, 352] width 53 height 673
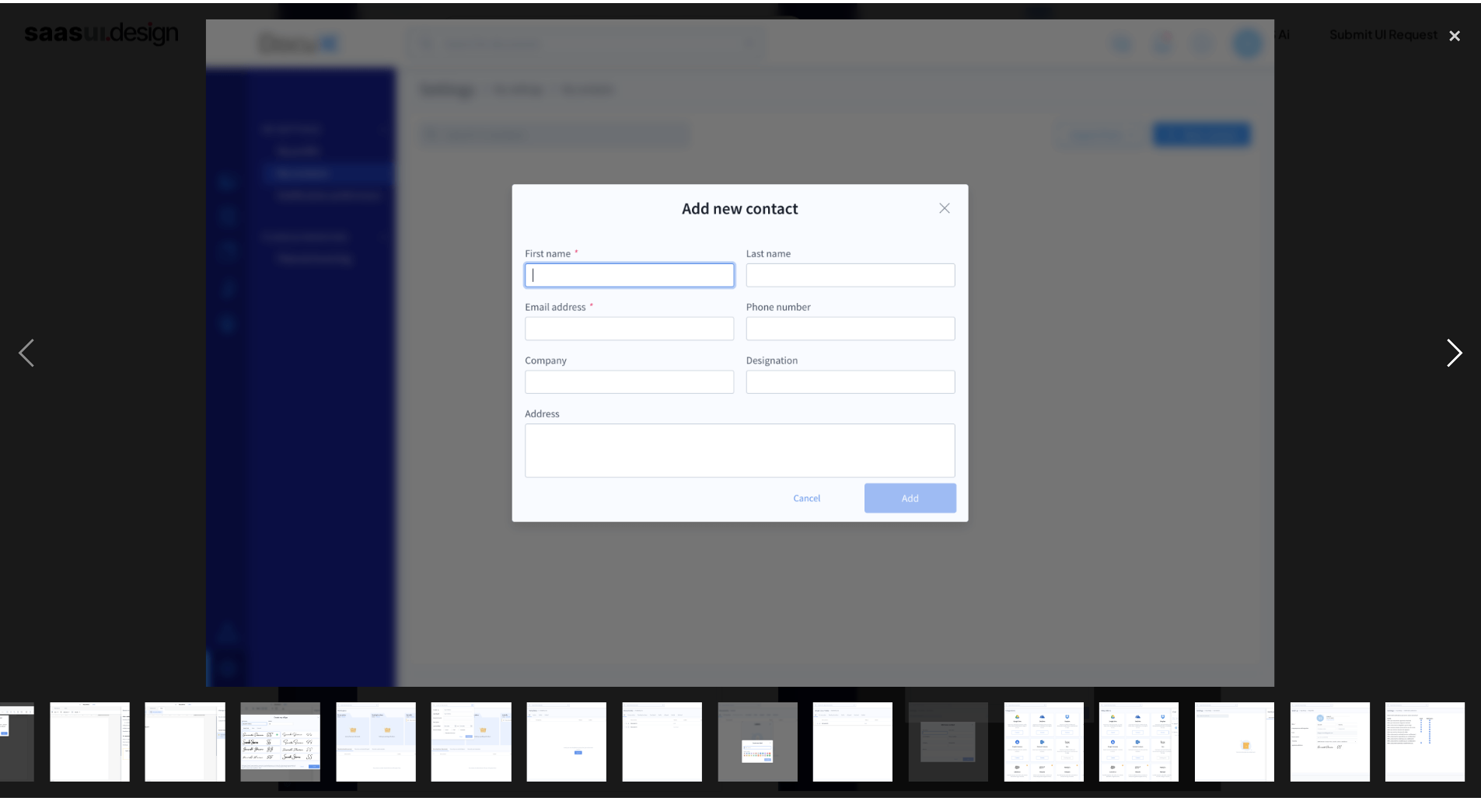
scroll to position [0, 542]
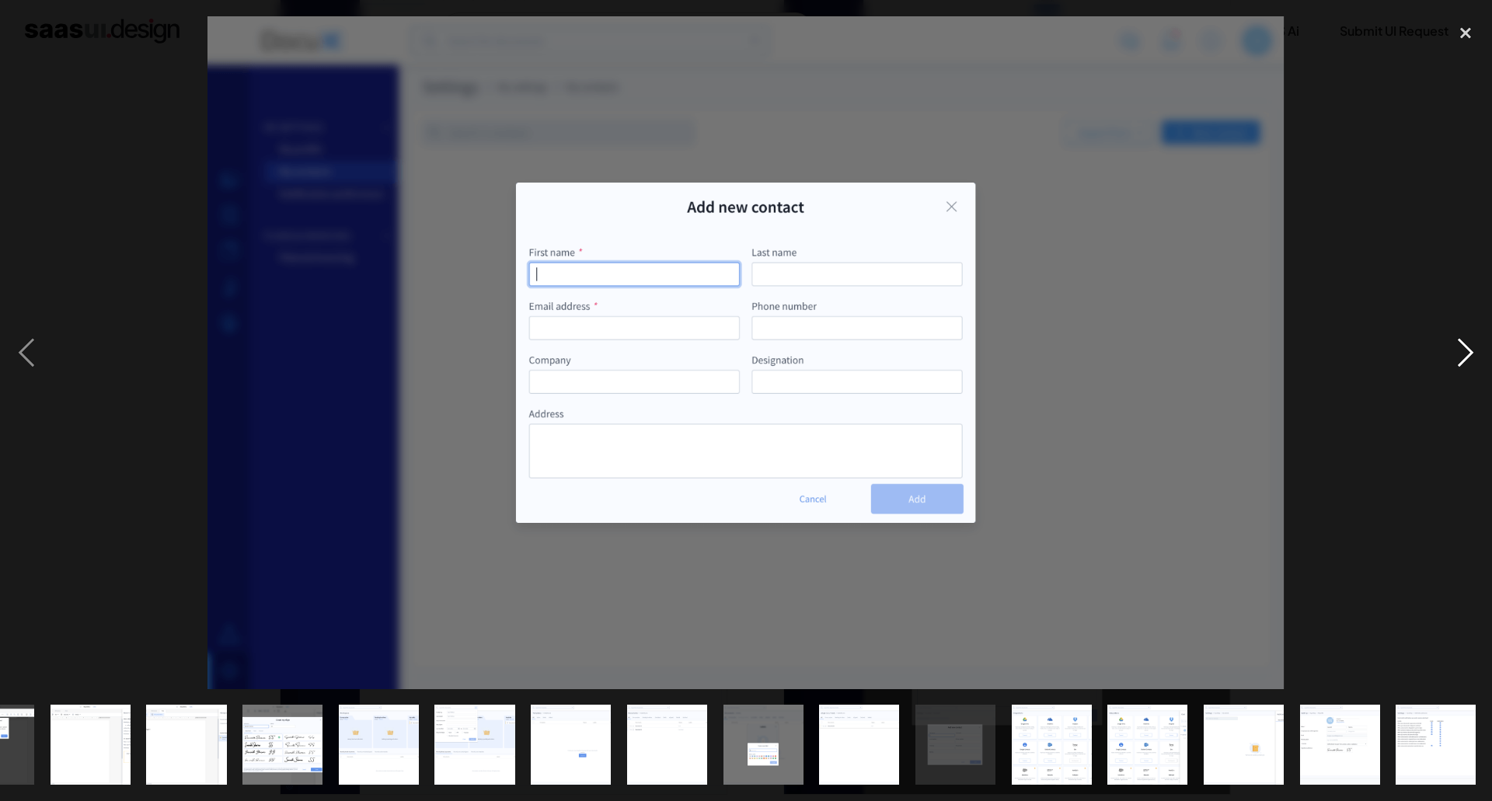
click at [1467, 353] on div "next image" at bounding box center [1465, 352] width 53 height 673
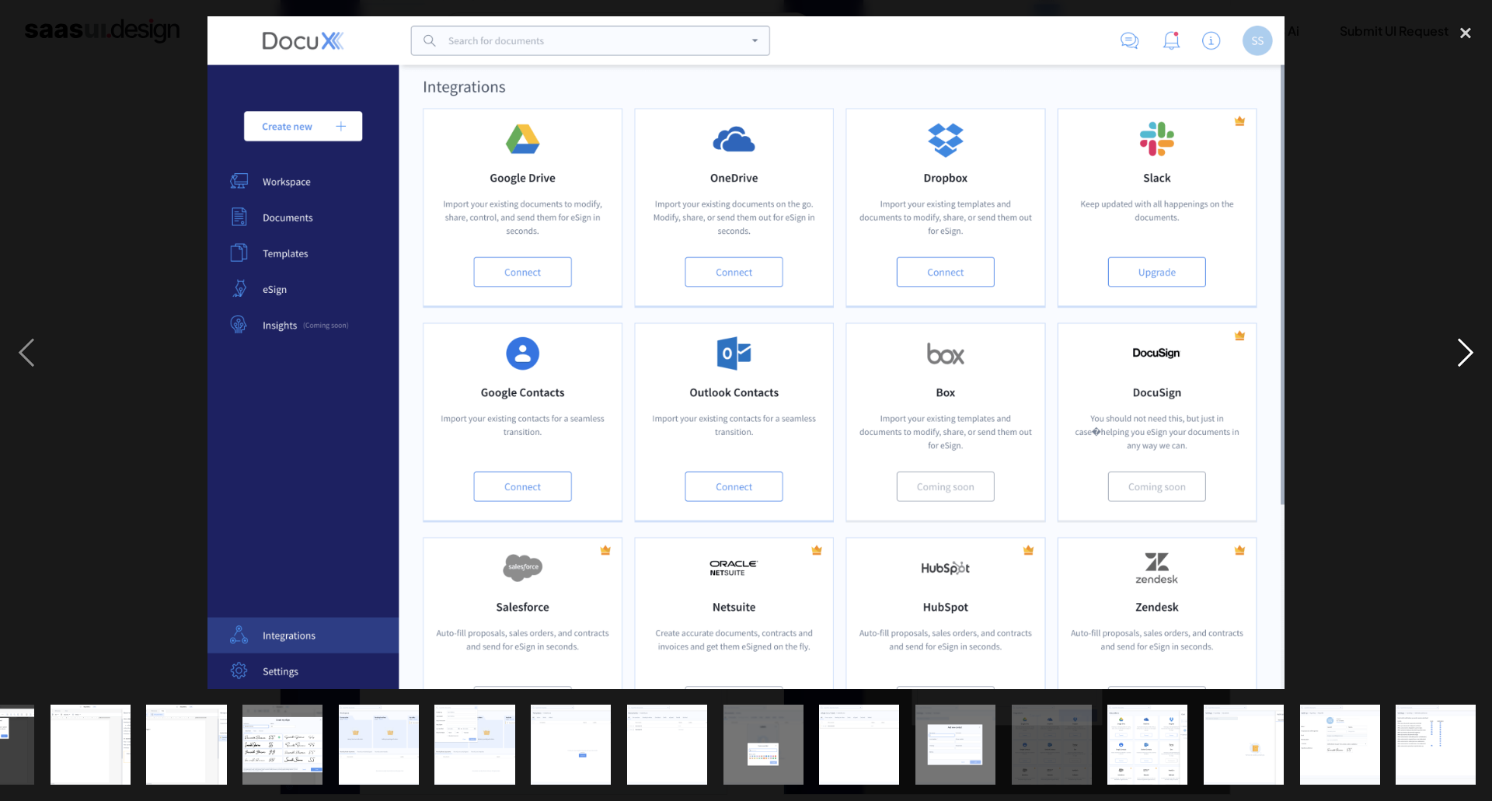
click at [1467, 353] on div "next image" at bounding box center [1465, 352] width 53 height 673
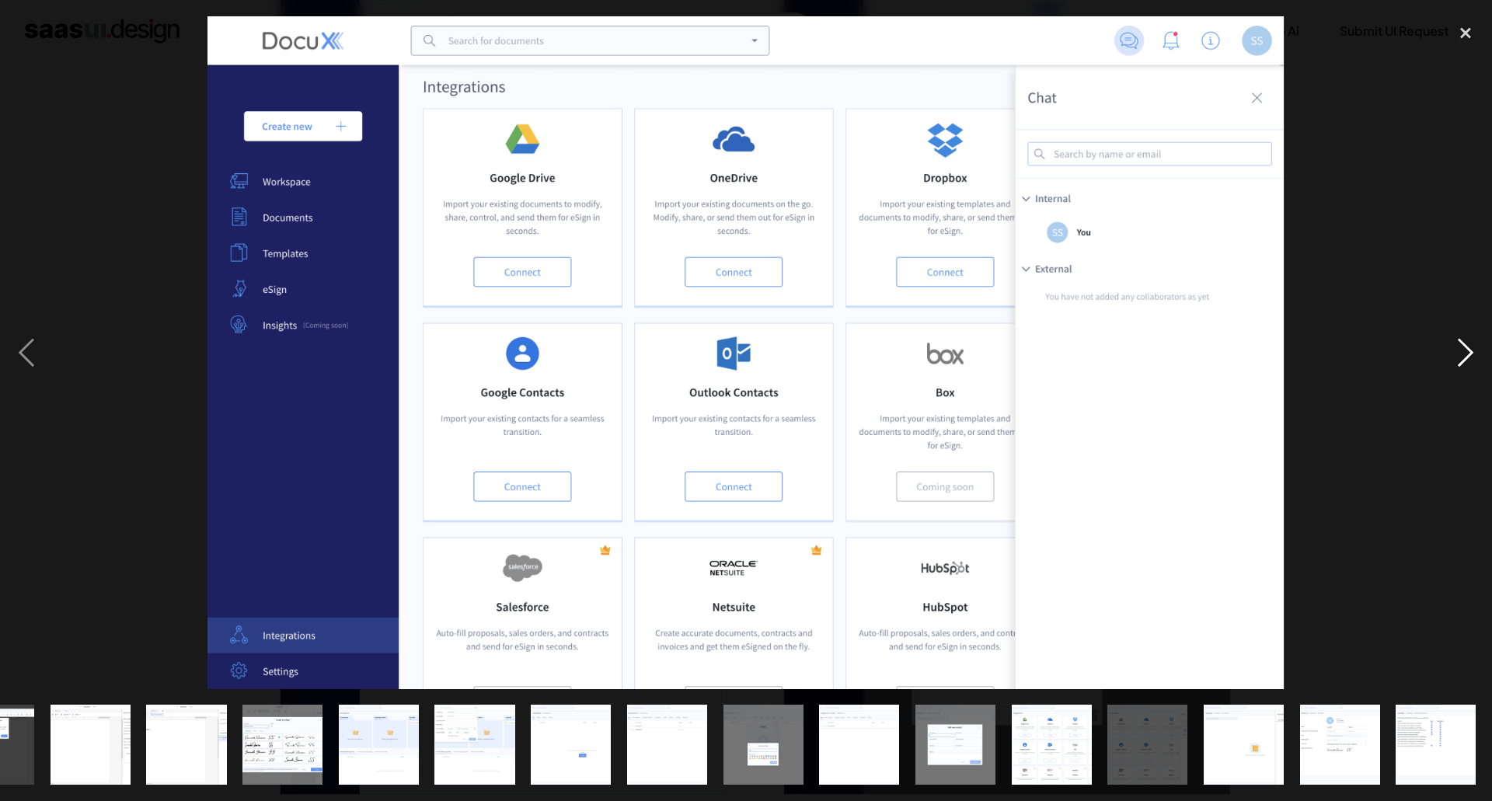
click at [1467, 353] on div "next image" at bounding box center [1465, 352] width 53 height 673
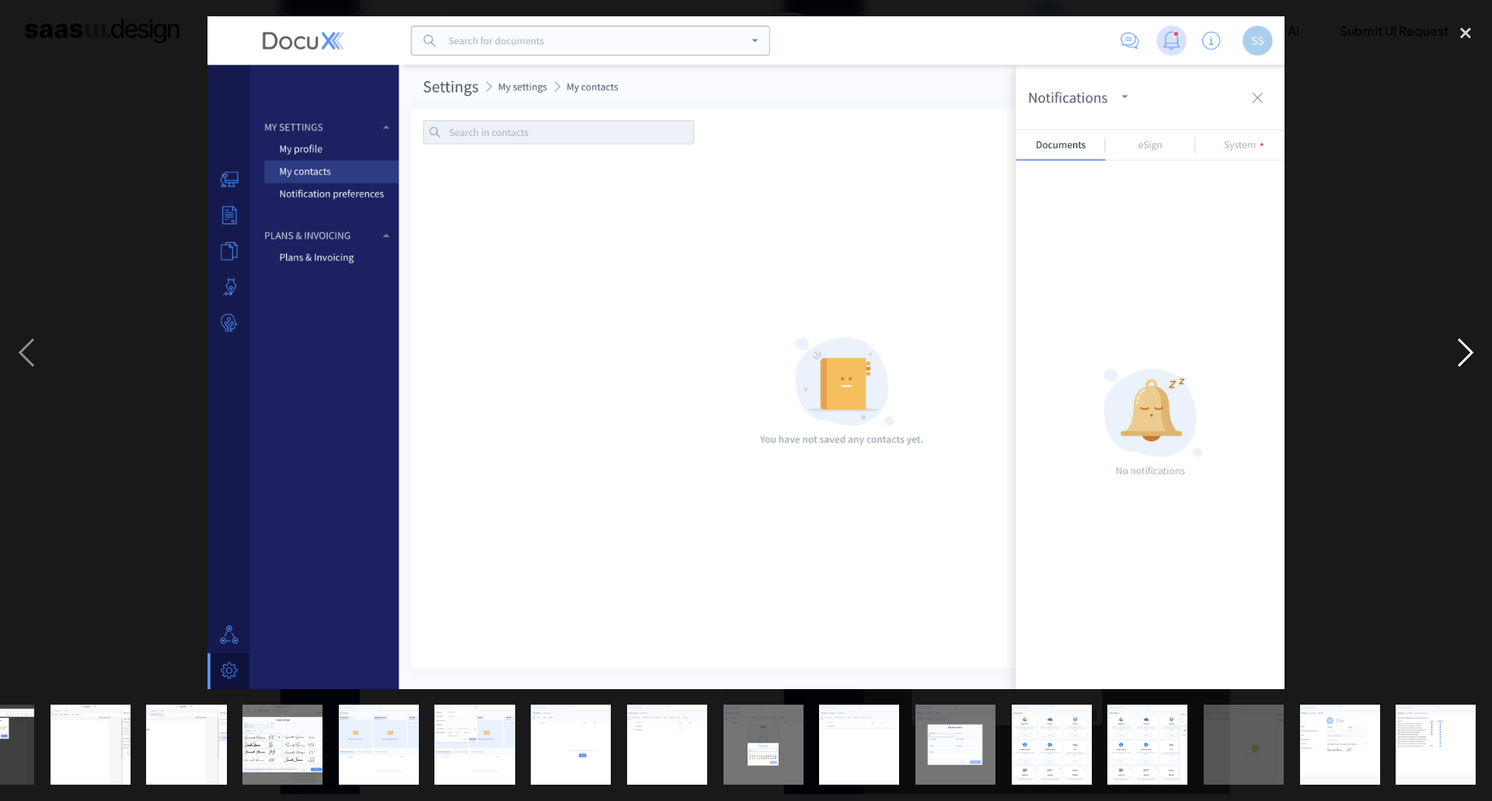
click at [1467, 353] on div "next image" at bounding box center [1465, 352] width 53 height 673
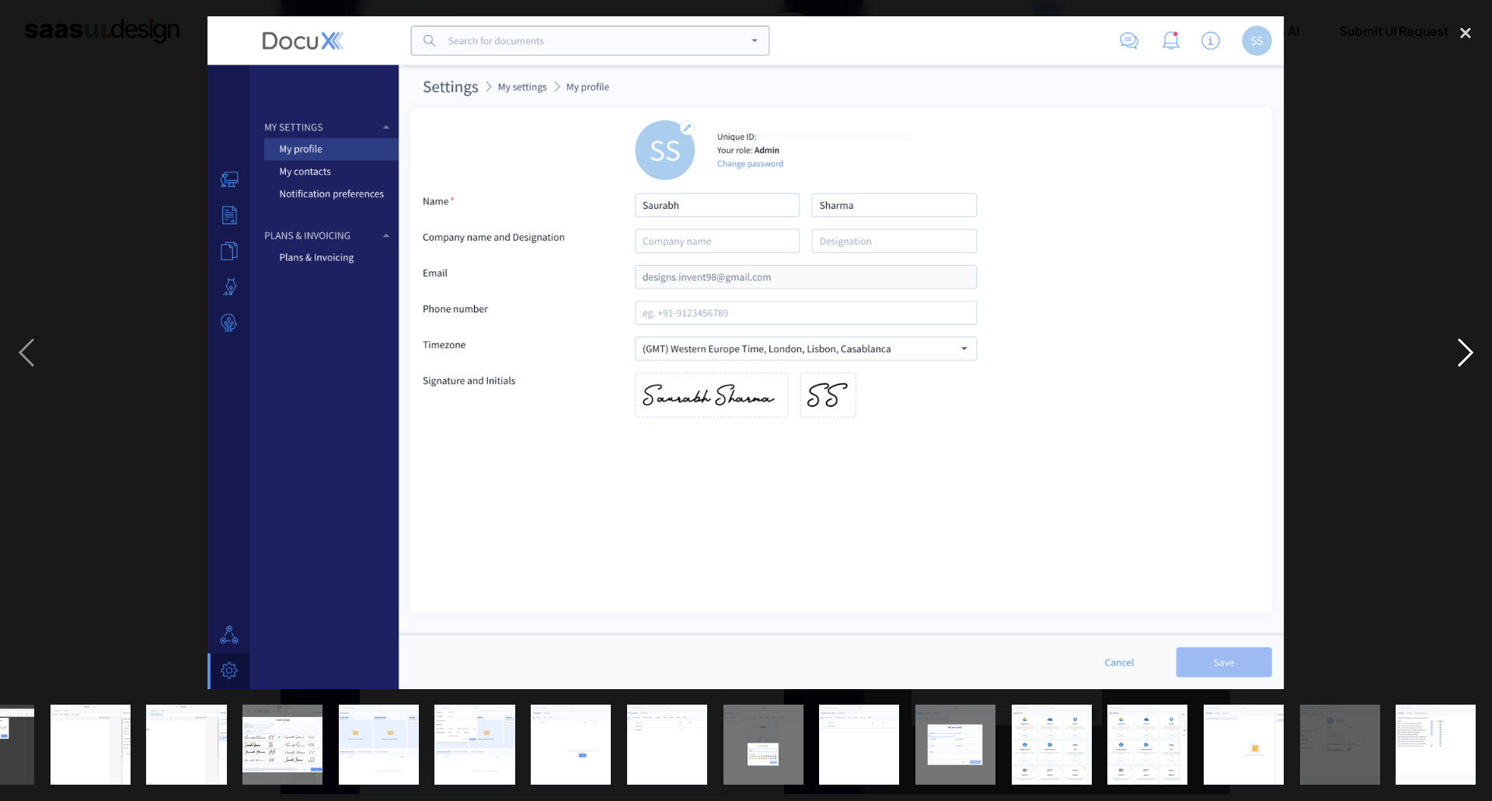
click at [1467, 353] on div "next image" at bounding box center [1465, 352] width 53 height 673
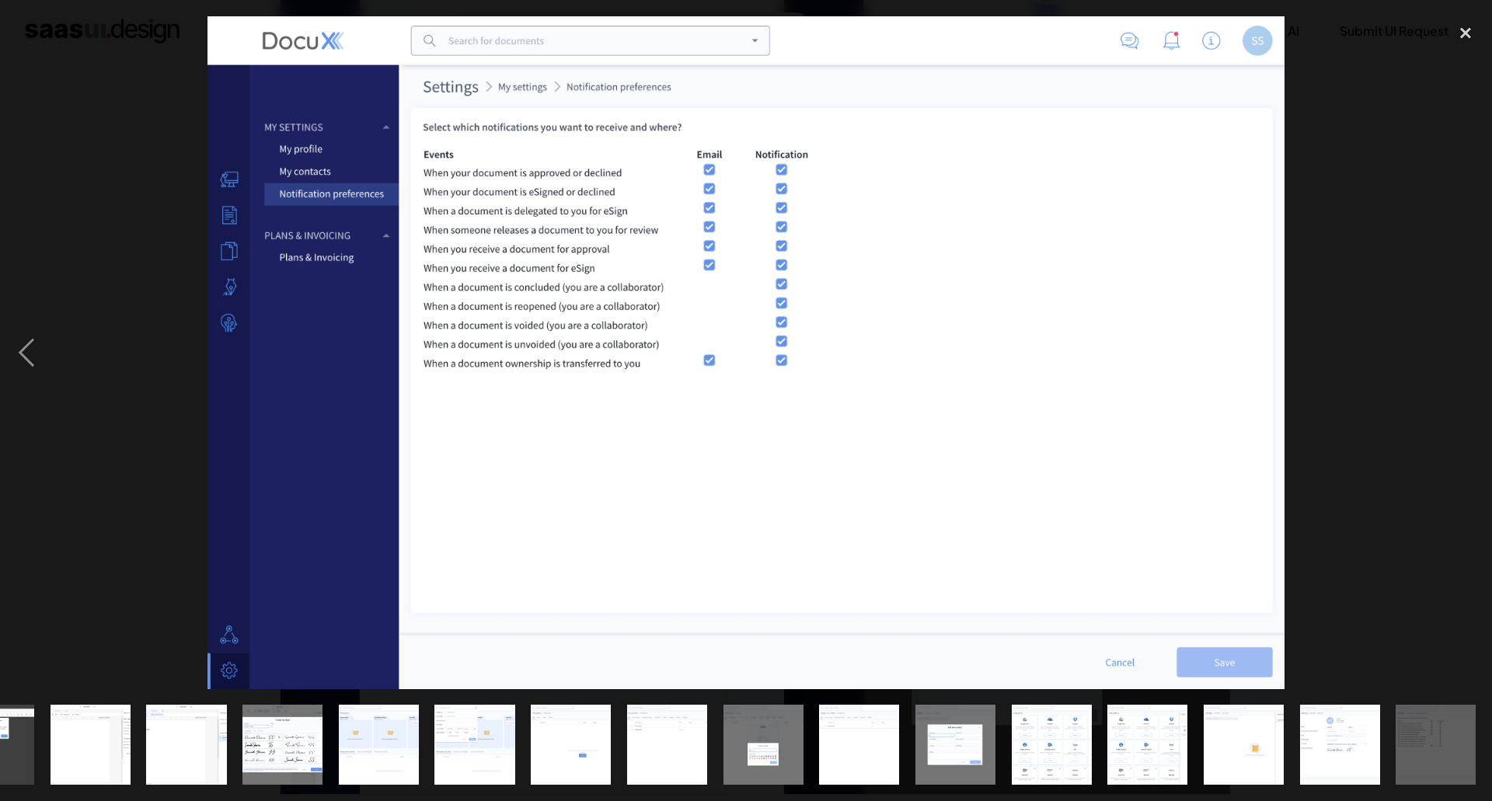
click at [1467, 353] on div "next image" at bounding box center [1465, 352] width 53 height 673
click at [1370, 310] on div at bounding box center [746, 352] width 1492 height 673
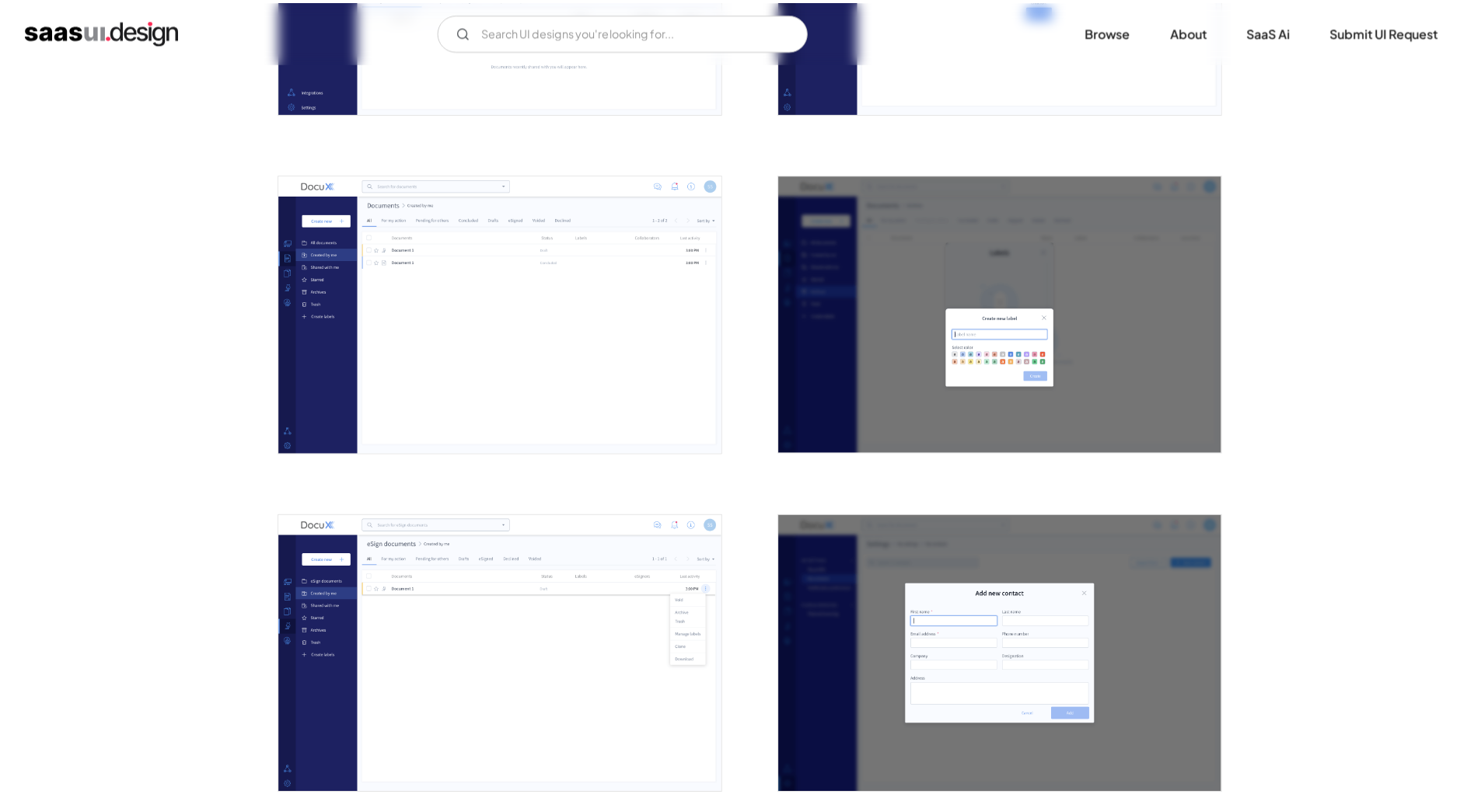
scroll to position [0, 0]
